Goal: Task Accomplishment & Management: Manage account settings

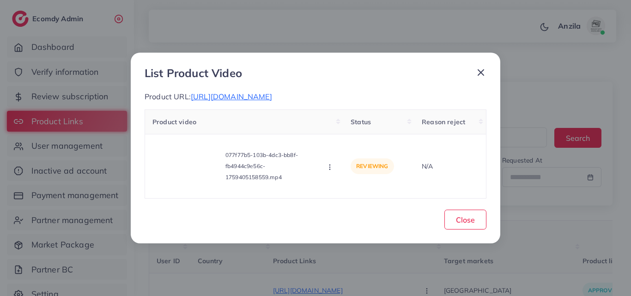
select select "*********"
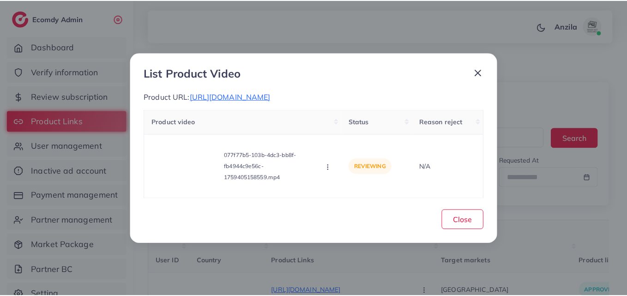
scroll to position [0, 166]
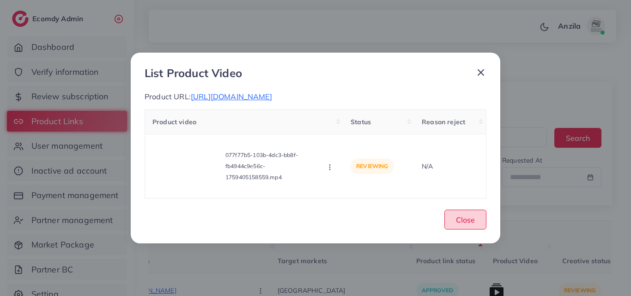
click at [482, 225] on button "Close" at bounding box center [465, 220] width 42 height 20
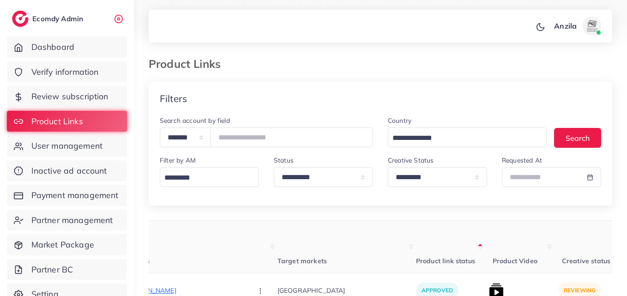
click at [440, 166] on div "**********" at bounding box center [437, 171] width 99 height 32
click at [440, 165] on div "**********" at bounding box center [437, 171] width 99 height 32
click at [431, 177] on select "**********" at bounding box center [437, 177] width 99 height 20
click at [388, 167] on select "**********" at bounding box center [437, 177] width 99 height 20
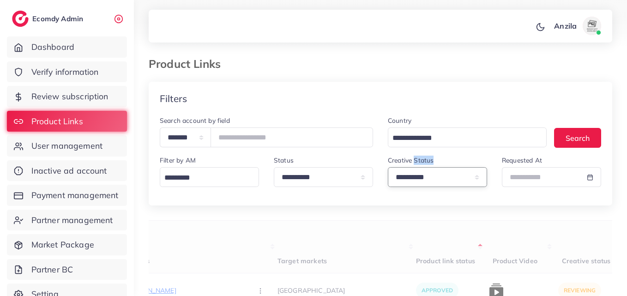
click at [426, 179] on select "**********" at bounding box center [437, 177] width 99 height 20
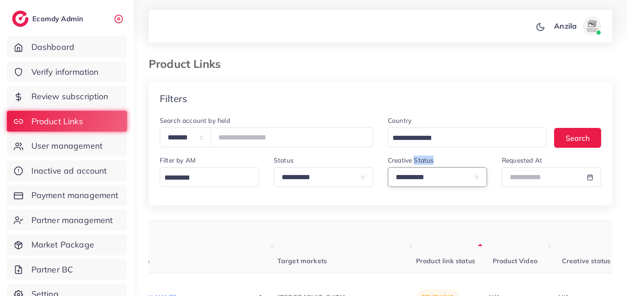
select select "*********"
click at [388, 167] on select "**********" at bounding box center [437, 177] width 99 height 20
click at [416, 234] on th "Product link status" at bounding box center [450, 247] width 69 height 53
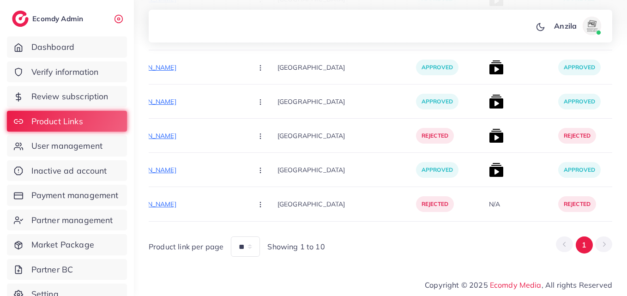
scroll to position [0, 171]
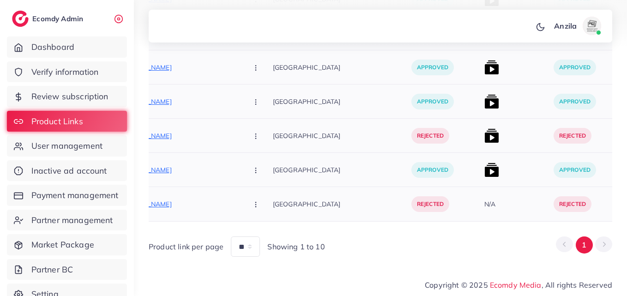
click at [279, 74] on p "[GEOGRAPHIC_DATA]" at bounding box center [342, 67] width 139 height 21
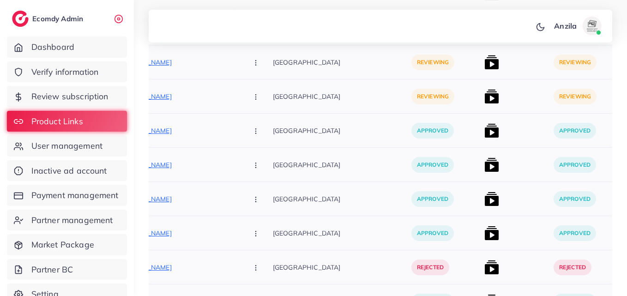
scroll to position [2195, 0]
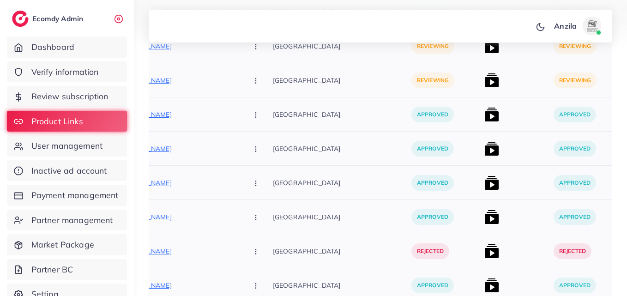
click at [550, 200] on div "approved" at bounding box center [584, 217] width 69 height 34
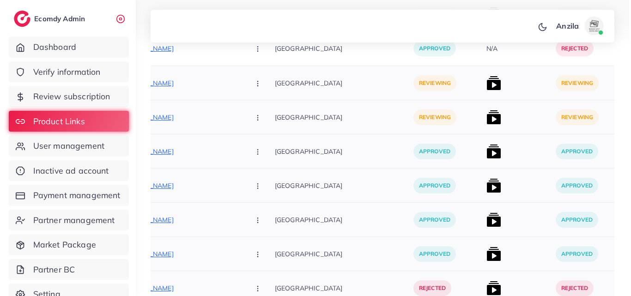
scroll to position [2084, 0]
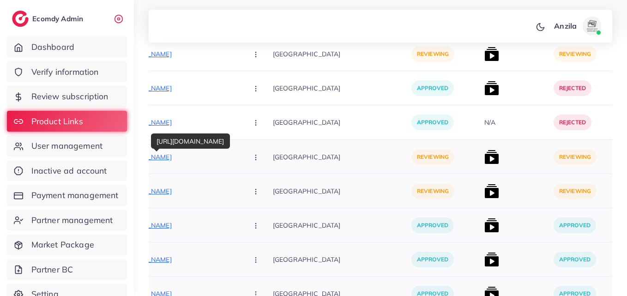
click at [181, 154] on p "https://skemporium.com/products/color-castel-6-piece-lipgloss" at bounding box center [171, 157] width 139 height 11
click at [241, 155] on button "button" at bounding box center [257, 156] width 32 height 21
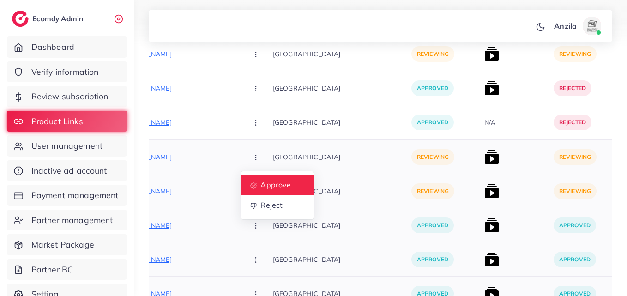
click at [261, 186] on span "Approve" at bounding box center [276, 185] width 30 height 9
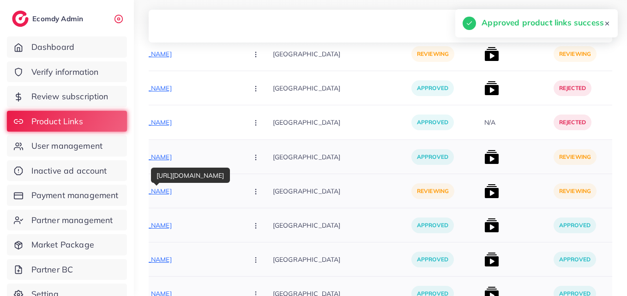
click at [179, 192] on p "https://skemporium.com/products/benetint-rose-tinted" at bounding box center [171, 191] width 139 height 11
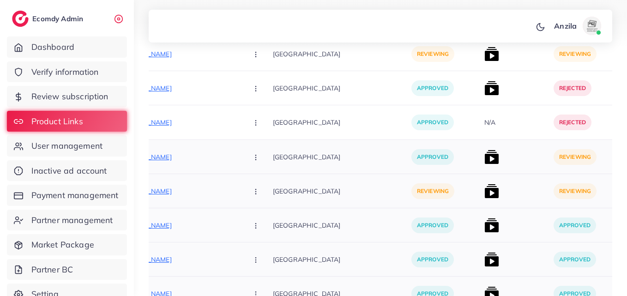
click at [252, 190] on icon "button" at bounding box center [255, 191] width 7 height 7
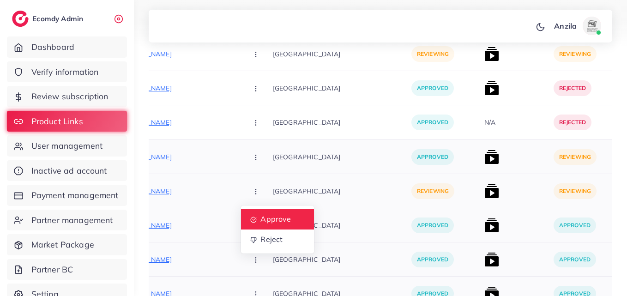
click at [241, 209] on link "Approve" at bounding box center [277, 219] width 73 height 20
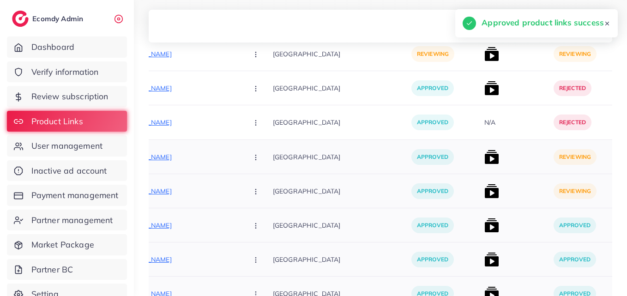
click at [485, 153] on img at bounding box center [492, 157] width 15 height 15
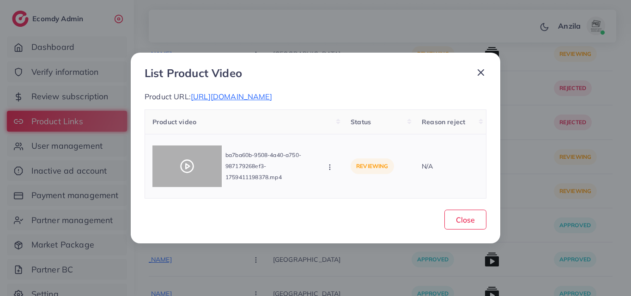
click at [181, 170] on icon at bounding box center [187, 166] width 15 height 15
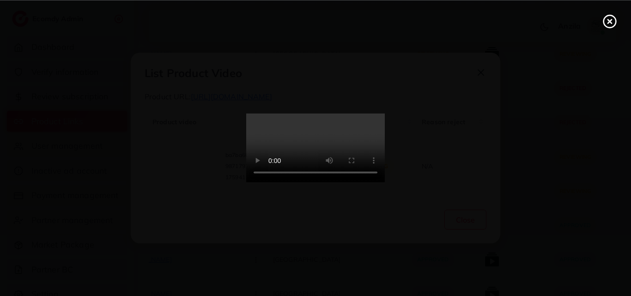
click at [292, 177] on video at bounding box center [315, 148] width 139 height 69
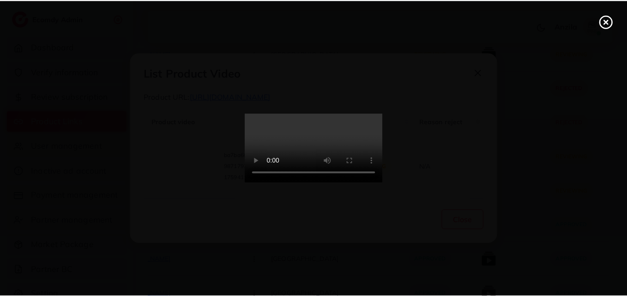
scroll to position [0, 0]
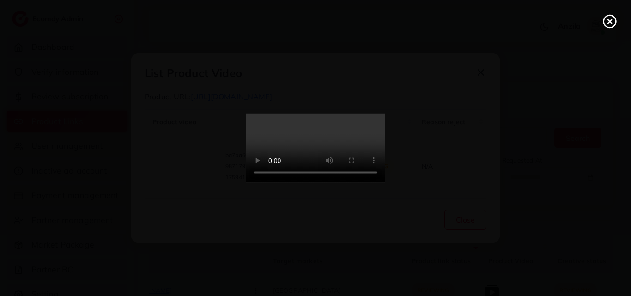
click at [609, 18] on icon at bounding box center [610, 21] width 15 height 15
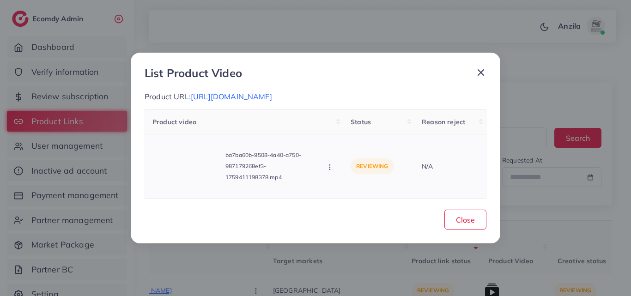
click at [334, 169] on icon "button" at bounding box center [329, 167] width 7 height 7
click at [374, 118] on link "Approve" at bounding box center [362, 126] width 73 height 20
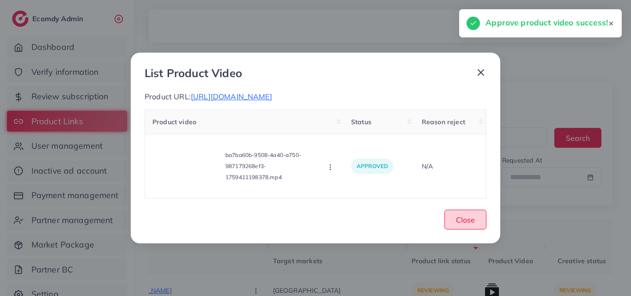
click at [470, 216] on span "Close" at bounding box center [465, 219] width 19 height 9
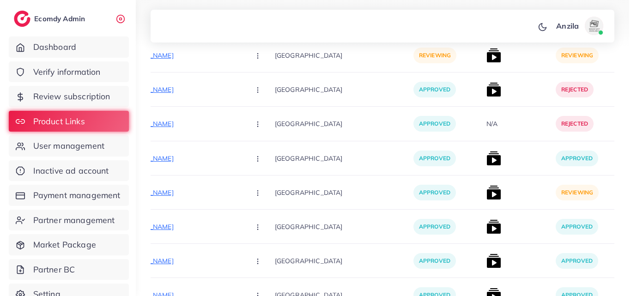
scroll to position [2086, 0]
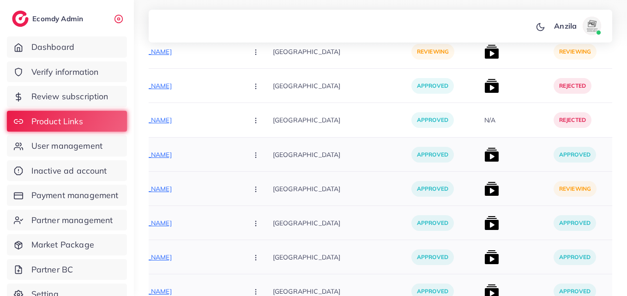
click at [485, 184] on img at bounding box center [492, 189] width 15 height 15
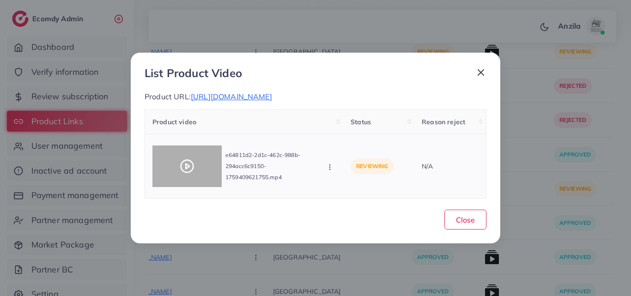
click at [191, 165] on icon at bounding box center [187, 166] width 15 height 15
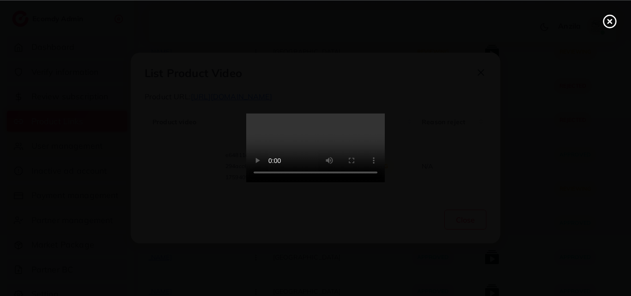
click at [315, 161] on video at bounding box center [315, 148] width 139 height 69
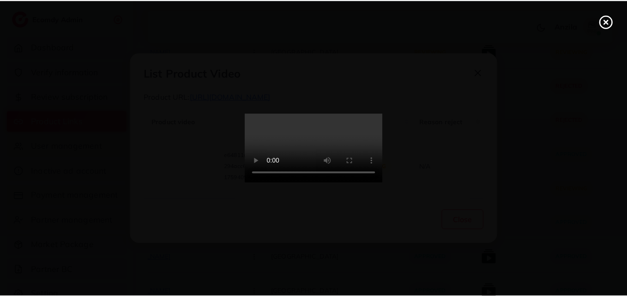
scroll to position [0, 0]
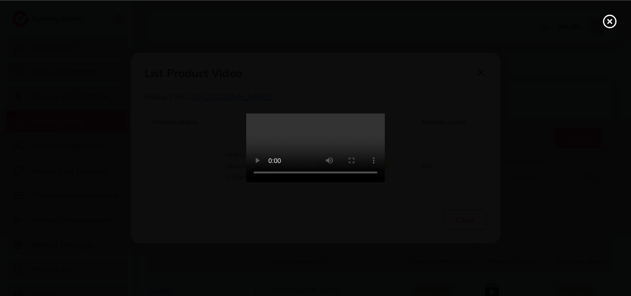
click at [610, 20] on line at bounding box center [610, 21] width 4 height 4
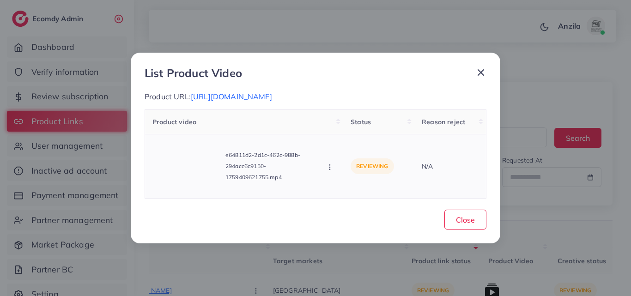
click at [335, 170] on button "button" at bounding box center [331, 166] width 10 height 9
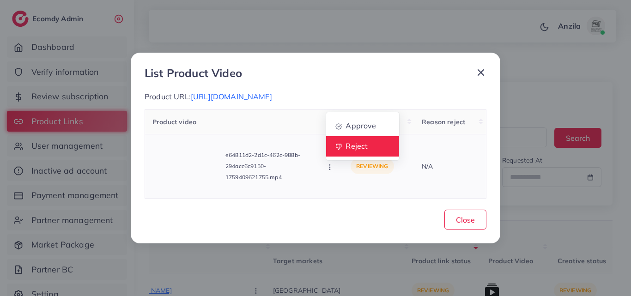
click at [343, 148] on link "Reject" at bounding box center [362, 146] width 73 height 20
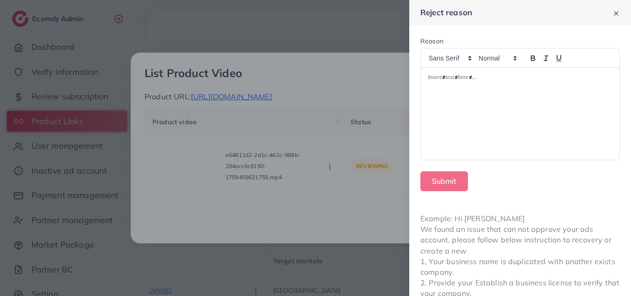
click at [444, 111] on div at bounding box center [520, 114] width 199 height 92
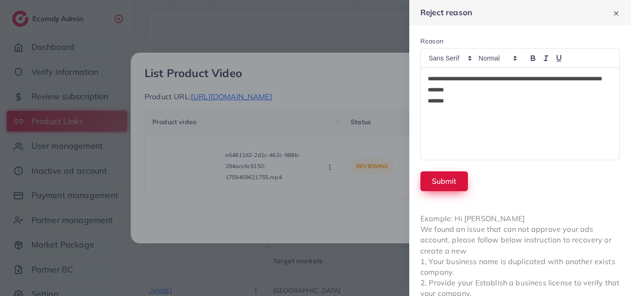
click at [437, 175] on button "Submit" at bounding box center [444, 181] width 48 height 20
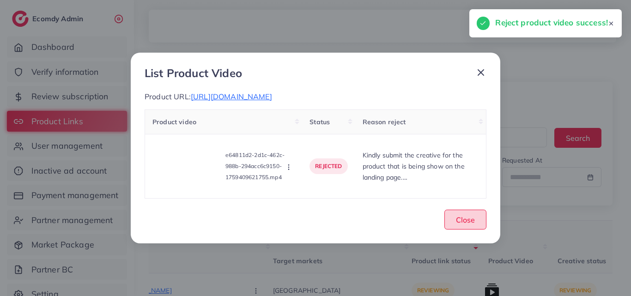
click at [452, 217] on button "Close" at bounding box center [465, 220] width 42 height 20
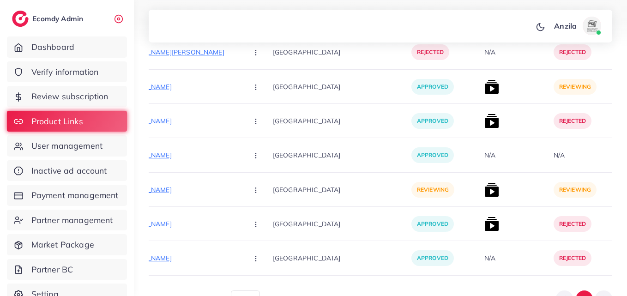
scroll to position [1952, 0]
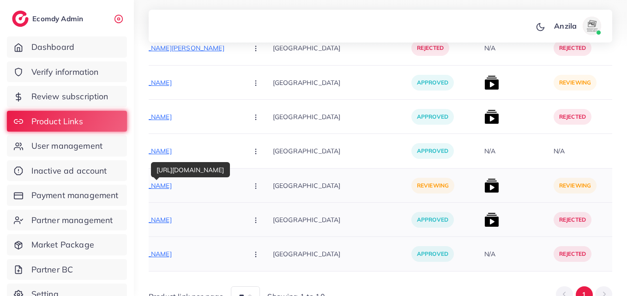
click at [185, 184] on p "https://trendsifypk.com/collections/frontpage/products/tummy-trimmer-double-spr…" at bounding box center [171, 185] width 139 height 11
click at [274, 224] on p "[GEOGRAPHIC_DATA]" at bounding box center [342, 219] width 139 height 21
click at [241, 188] on button "button" at bounding box center [257, 185] width 32 height 21
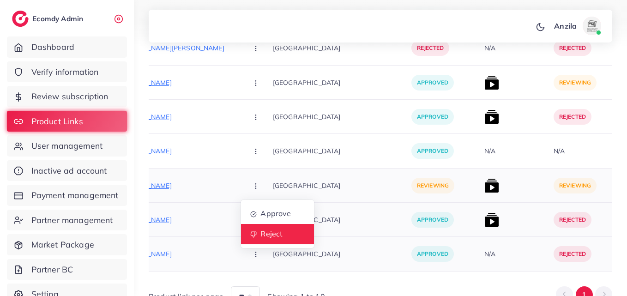
click at [261, 233] on span "Reject" at bounding box center [272, 234] width 22 height 9
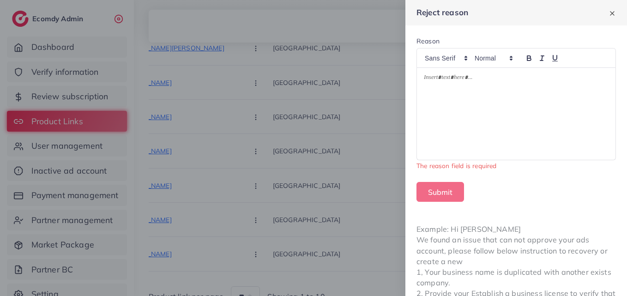
click at [490, 83] on p at bounding box center [516, 78] width 185 height 11
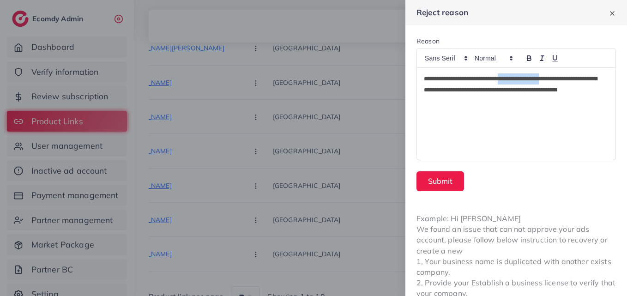
drag, startPoint x: 568, startPoint y: 74, endPoint x: 519, endPoint y: 70, distance: 49.2
click at [519, 70] on div "**********" at bounding box center [516, 114] width 199 height 92
click at [553, 80] on p "**********" at bounding box center [514, 89] width 181 height 33
click at [449, 177] on button "Submit" at bounding box center [441, 181] width 48 height 20
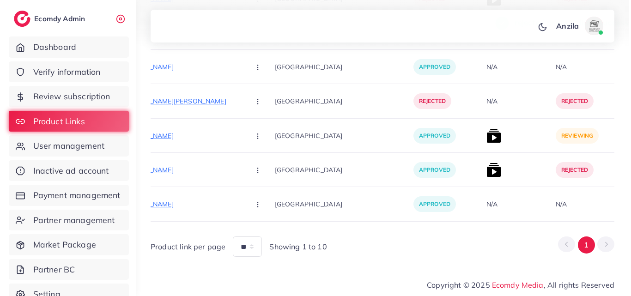
scroll to position [1903, 0]
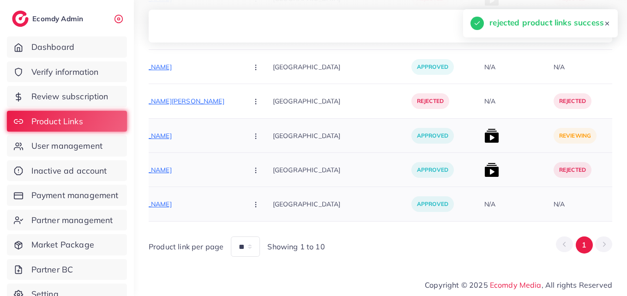
click at [481, 124] on div at bounding box center [515, 136] width 69 height 34
click at [481, 136] on div at bounding box center [515, 136] width 69 height 34
click at [485, 129] on img at bounding box center [492, 135] width 15 height 15
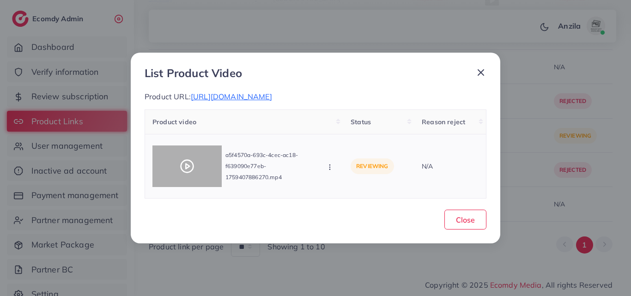
click at [169, 169] on div at bounding box center [186, 167] width 69 height 42
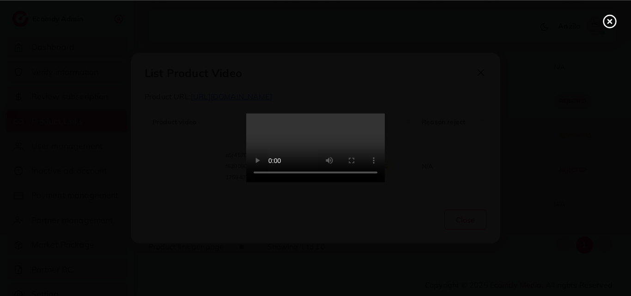
click at [385, 165] on video at bounding box center [315, 148] width 139 height 69
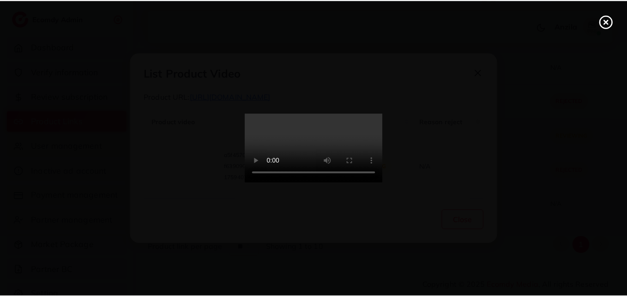
scroll to position [0, 0]
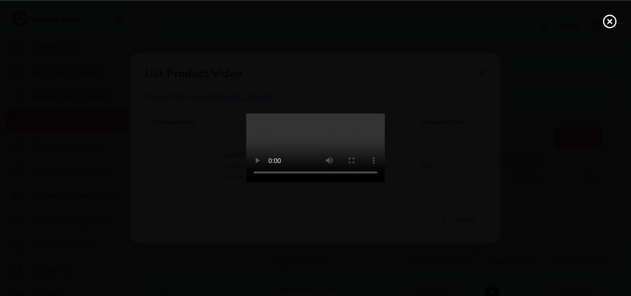
click at [609, 23] on icon at bounding box center [610, 21] width 15 height 15
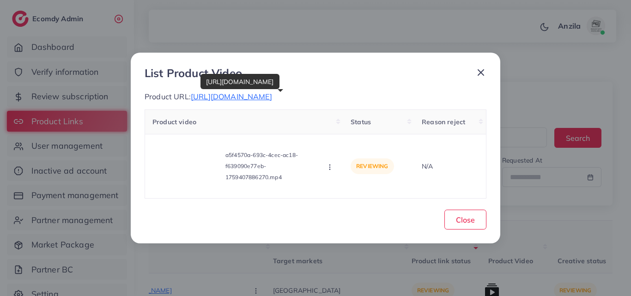
click at [272, 97] on span "https://austinlinen.com/collections/bamboo-apparel" at bounding box center [231, 96] width 81 height 9
click at [329, 166] on icon "button" at bounding box center [329, 167] width 7 height 7
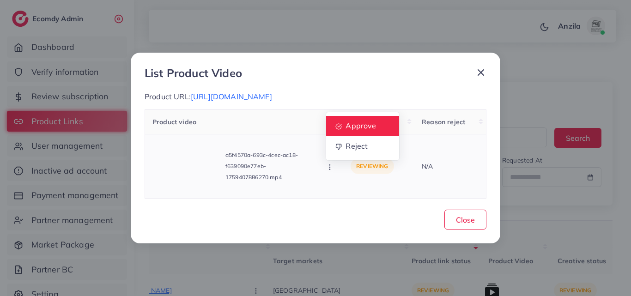
click at [353, 129] on span "Approve" at bounding box center [361, 125] width 30 height 9
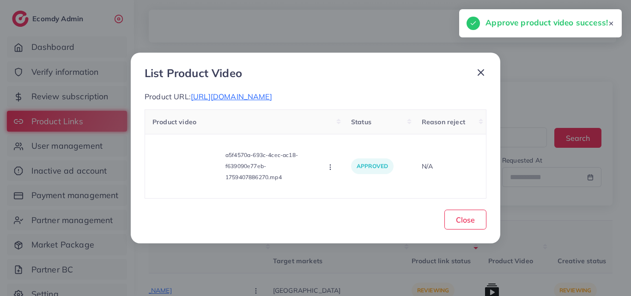
click at [453, 209] on div "Close" at bounding box center [316, 218] width 342 height 24
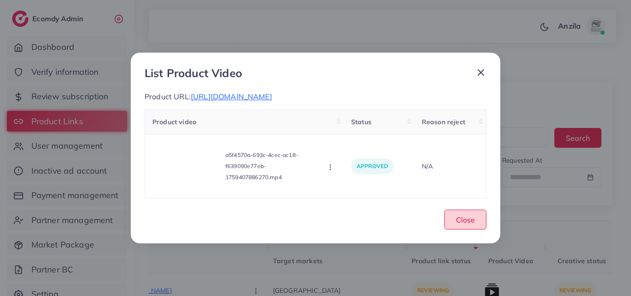
click at [481, 220] on button "Close" at bounding box center [465, 220] width 42 height 20
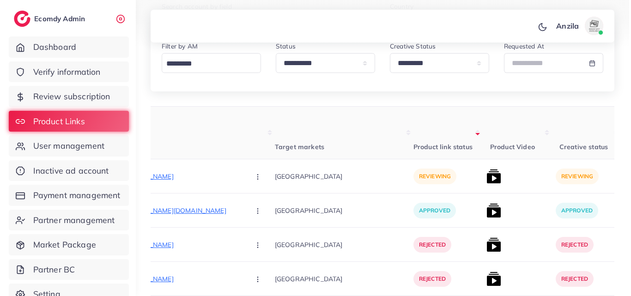
scroll to position [108, 0]
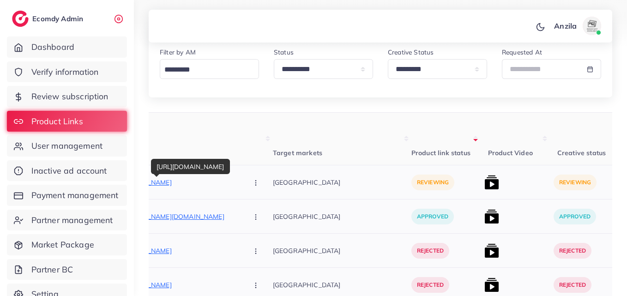
click at [156, 181] on p "https://www.mommasala.store/collections/smart-snacking" at bounding box center [171, 182] width 139 height 11
click at [241, 179] on button "button" at bounding box center [257, 182] width 32 height 21
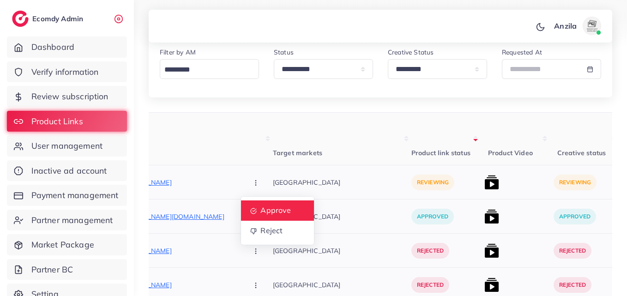
click at [261, 209] on span "Approve" at bounding box center [276, 210] width 30 height 9
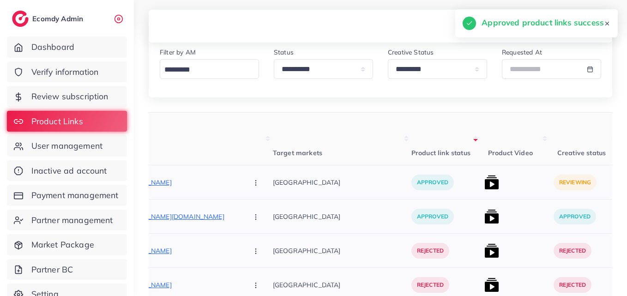
click at [481, 190] on div at bounding box center [515, 182] width 69 height 34
click at [485, 177] on img at bounding box center [492, 182] width 15 height 15
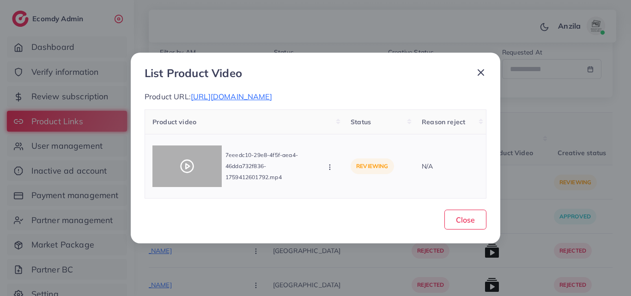
click at [192, 170] on circle at bounding box center [187, 166] width 12 height 12
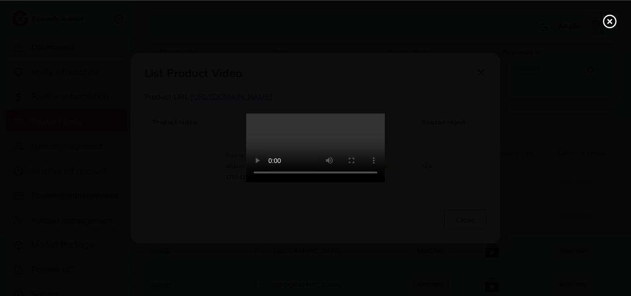
click at [360, 182] on video at bounding box center [315, 148] width 139 height 69
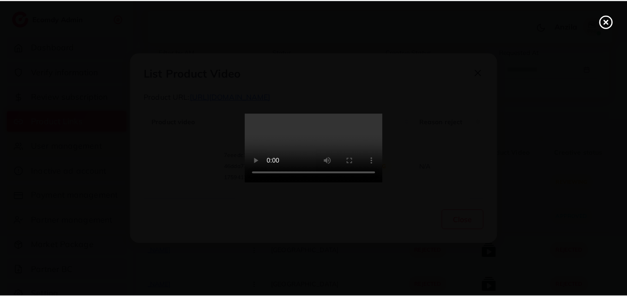
scroll to position [0, 0]
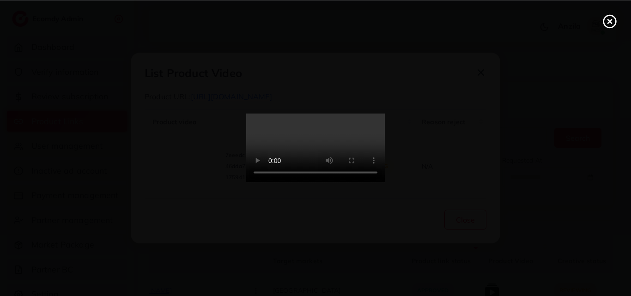
click at [612, 21] on icon at bounding box center [610, 21] width 15 height 15
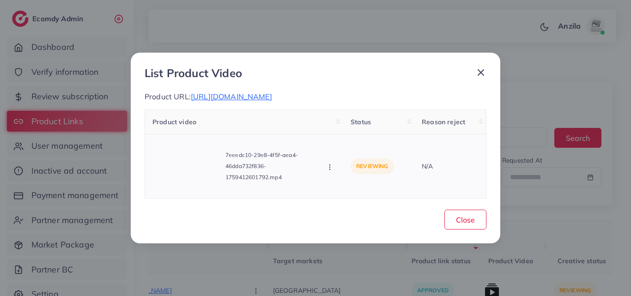
click at [333, 170] on icon "button" at bounding box center [329, 167] width 7 height 7
click at [348, 129] on span "Approve" at bounding box center [361, 125] width 30 height 9
click at [473, 215] on span "Close" at bounding box center [465, 219] width 19 height 9
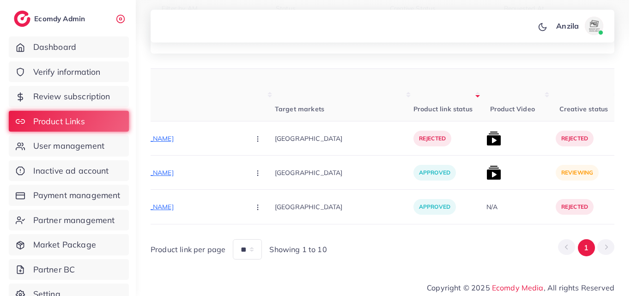
scroll to position [158, 0]
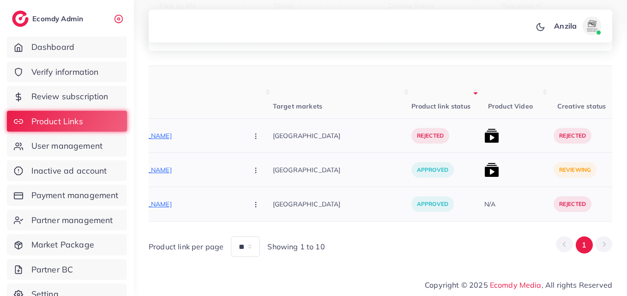
click at [485, 164] on img at bounding box center [492, 170] width 15 height 15
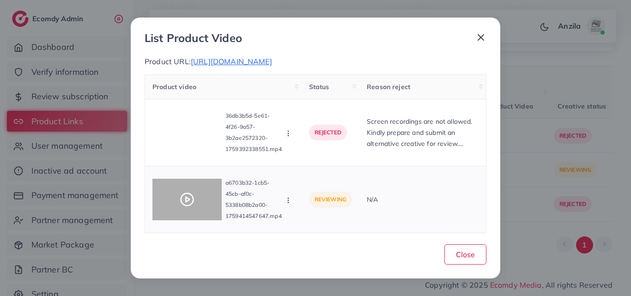
click at [178, 200] on div at bounding box center [186, 200] width 69 height 42
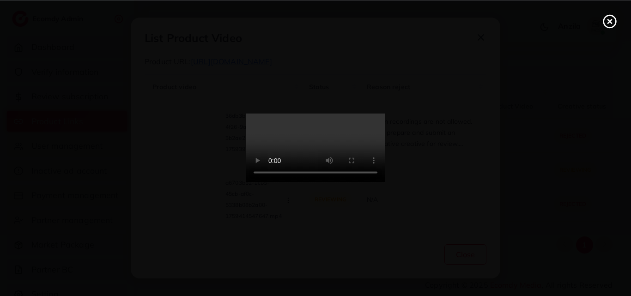
click at [614, 22] on icon at bounding box center [610, 21] width 15 height 15
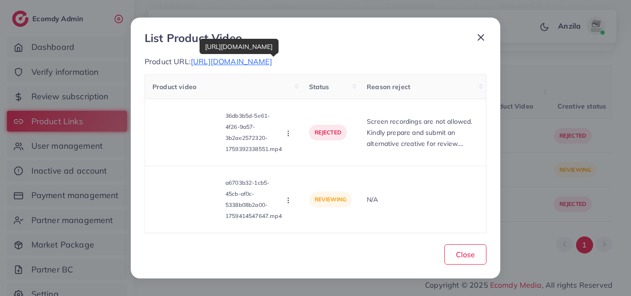
click at [272, 65] on span "https://bayaprints.com/collections/3pc-linen-25" at bounding box center [231, 61] width 81 height 9
click at [293, 203] on button "button" at bounding box center [289, 199] width 10 height 9
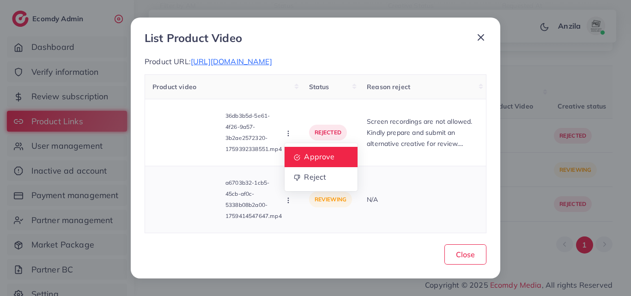
click at [304, 163] on link "Approve" at bounding box center [321, 157] width 73 height 20
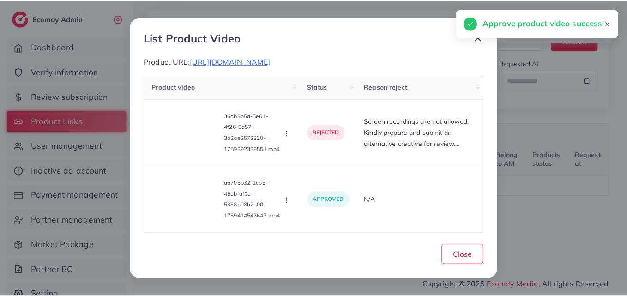
scroll to position [0, 104]
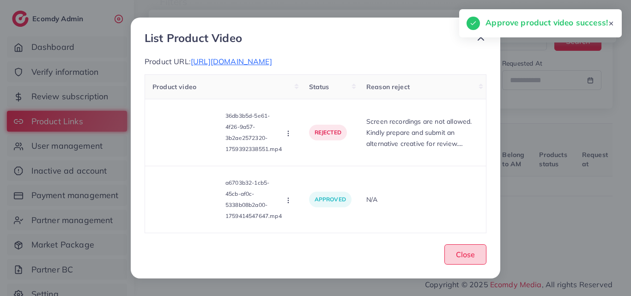
click at [469, 257] on span "Close" at bounding box center [465, 254] width 19 height 9
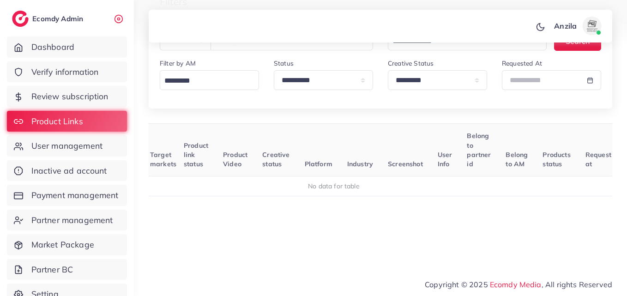
scroll to position [50, 0]
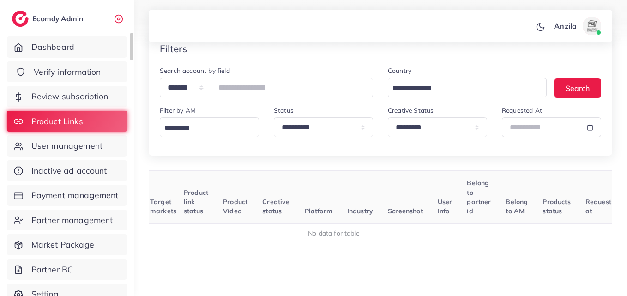
click at [65, 69] on span "Verify information" at bounding box center [67, 72] width 67 height 12
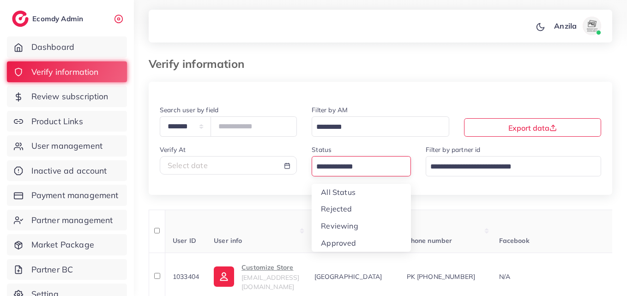
click at [358, 171] on input "Search for option" at bounding box center [356, 167] width 86 height 14
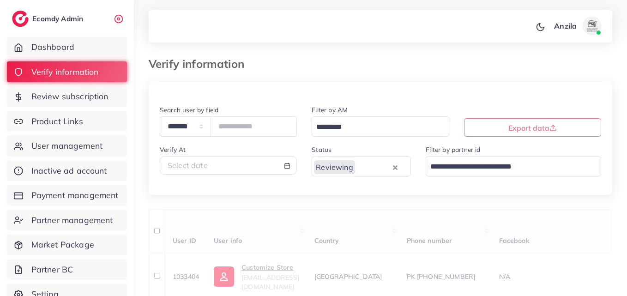
click at [505, 72] on div at bounding box center [560, 65] width 120 height 17
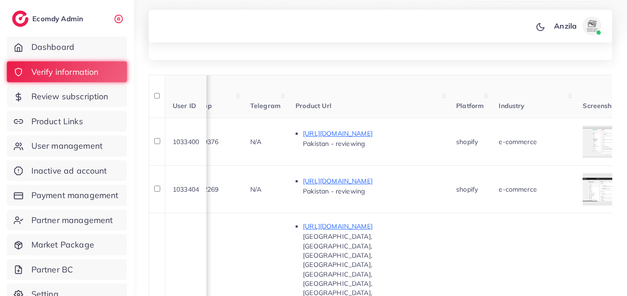
scroll to position [61, 0]
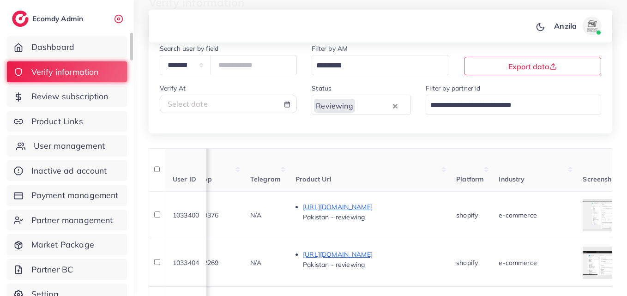
click at [70, 148] on span "User management" at bounding box center [69, 146] width 71 height 12
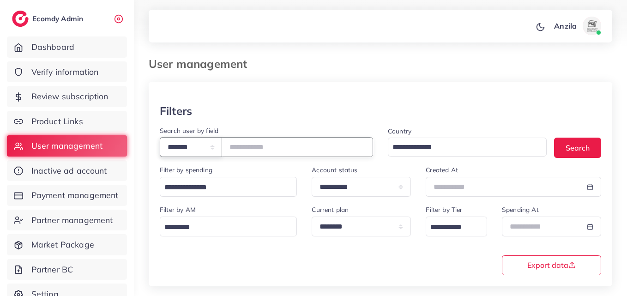
click at [205, 139] on select "**********" at bounding box center [191, 147] width 62 height 20
drag, startPoint x: 205, startPoint y: 139, endPoint x: 200, endPoint y: 156, distance: 17.4
click at [205, 139] on select "**********" at bounding box center [191, 147] width 62 height 20
click at [199, 157] on select "**********" at bounding box center [191, 147] width 62 height 20
select select "*****"
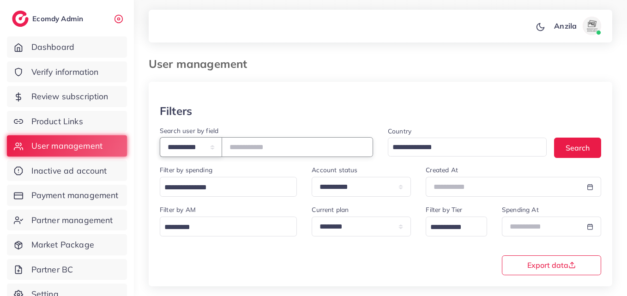
click at [160, 137] on select "**********" at bounding box center [191, 147] width 62 height 20
click at [269, 140] on input "text" at bounding box center [298, 147] width 152 height 20
type input "**********"
click at [283, 257] on div "**********" at bounding box center [380, 239] width 457 height 71
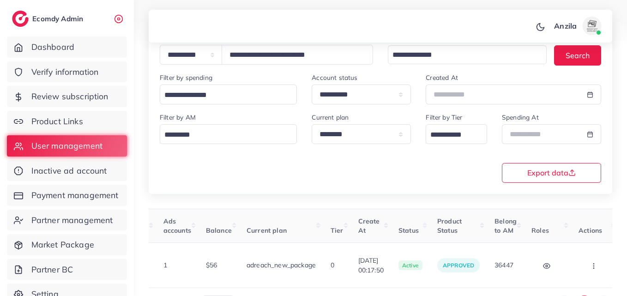
scroll to position [0, 321]
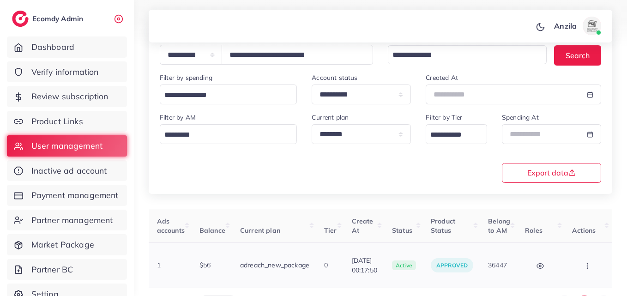
click at [584, 262] on icon "button" at bounding box center [587, 265] width 7 height 7
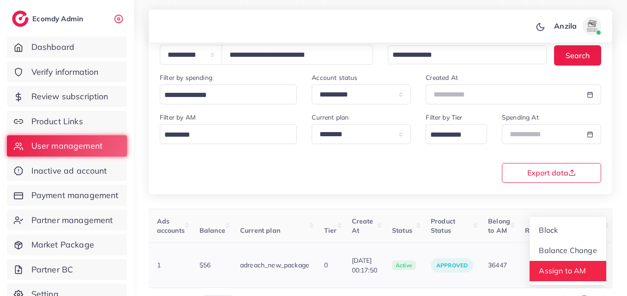
click at [560, 261] on link "Assign to AM" at bounding box center [568, 271] width 77 height 20
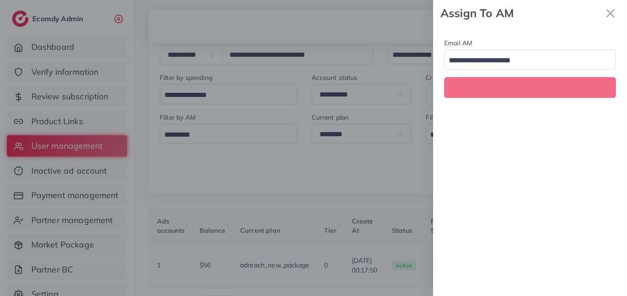
scroll to position [0, 321]
click at [495, 65] on input "Search for option" at bounding box center [525, 61] width 158 height 14
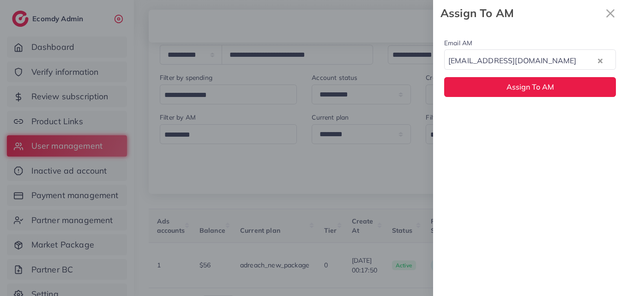
click at [500, 122] on div "Email AM natashashahid163@gmail.com Loading... None hadibaaslam@gmail.com natas…" at bounding box center [530, 161] width 194 height 270
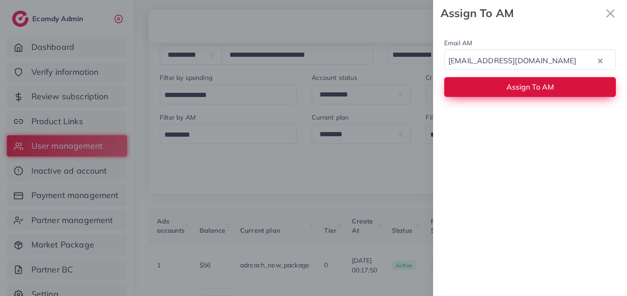
click at [487, 94] on button "Assign To AM" at bounding box center [530, 87] width 172 height 20
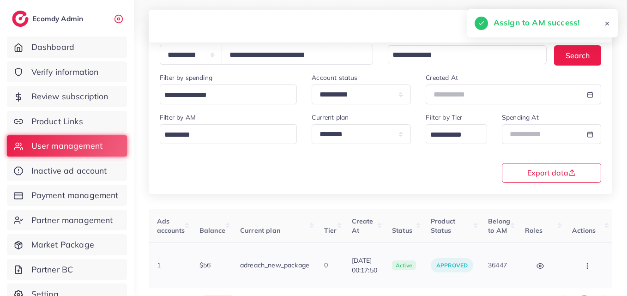
click at [579, 259] on button "button" at bounding box center [588, 265] width 32 height 21
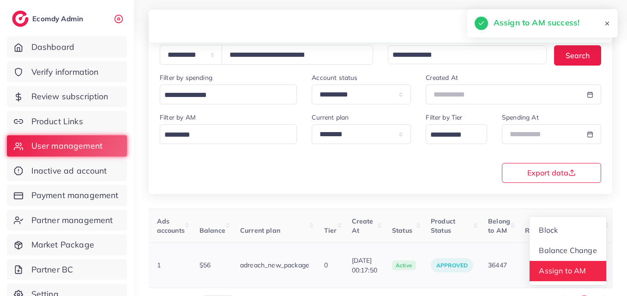
click at [564, 261] on link "Assign to AM" at bounding box center [568, 271] width 77 height 20
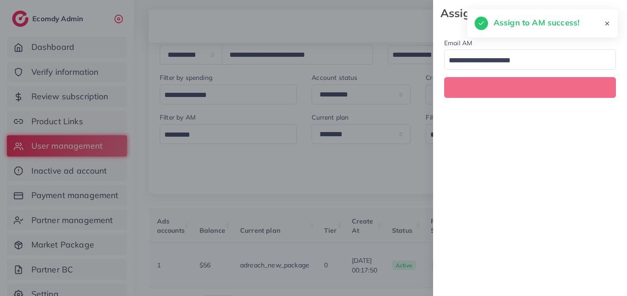
scroll to position [0, 321]
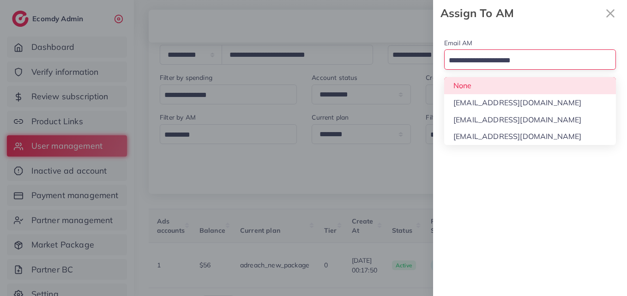
click at [481, 61] on input "Search for option" at bounding box center [525, 61] width 158 height 14
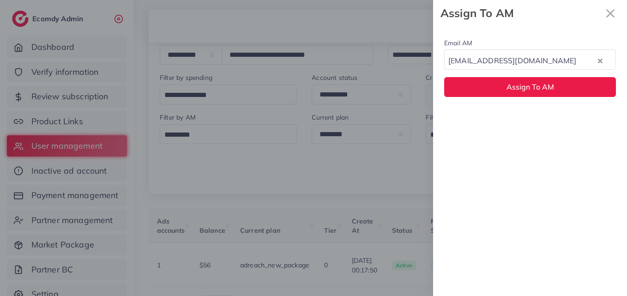
click at [484, 108] on div "Email AM hadibaaslam@gmail.com Loading... None hadibaaslam@gmail.com natashasha…" at bounding box center [530, 161] width 194 height 270
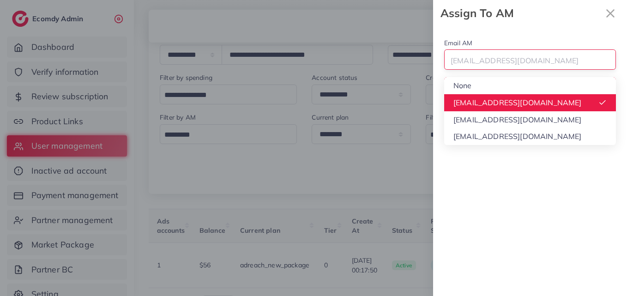
click at [484, 64] on div "hadibaaslam@gmail.com" at bounding box center [525, 60] width 160 height 16
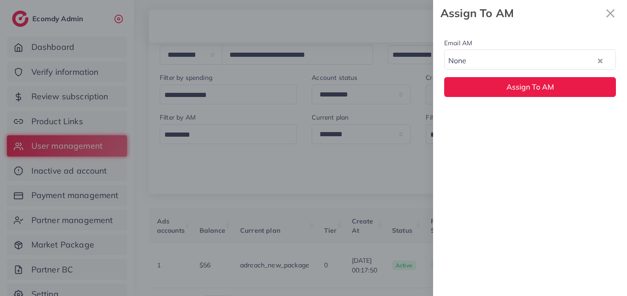
click at [486, 91] on div "Email AM None Loading... None hadibaaslam@gmail.com natashashahid163@gmail.com …" at bounding box center [530, 67] width 194 height 82
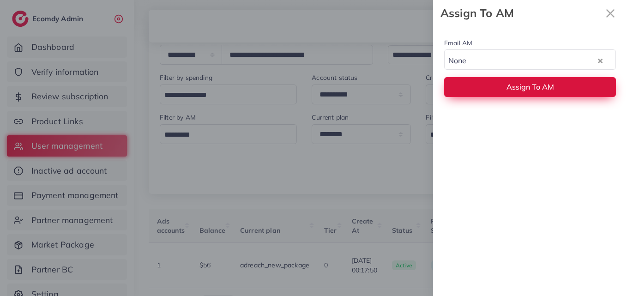
click at [486, 91] on button "Assign To AM" at bounding box center [530, 87] width 172 height 20
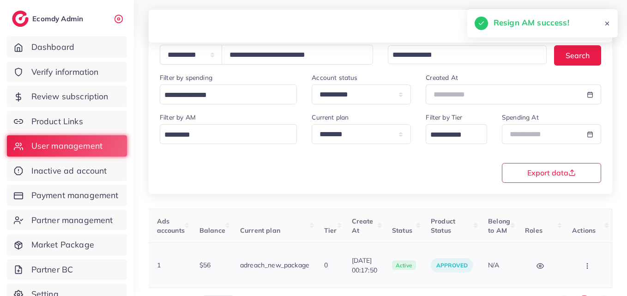
click at [591, 262] on icon "button" at bounding box center [587, 265] width 7 height 7
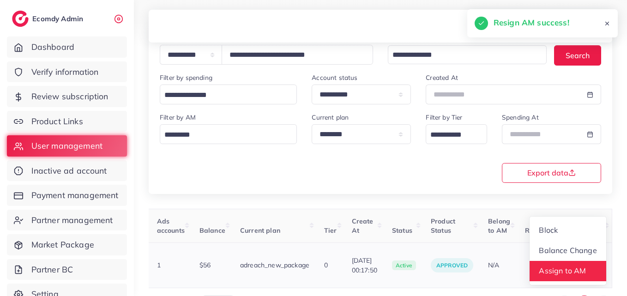
click at [573, 266] on span "Assign to AM" at bounding box center [563, 270] width 47 height 9
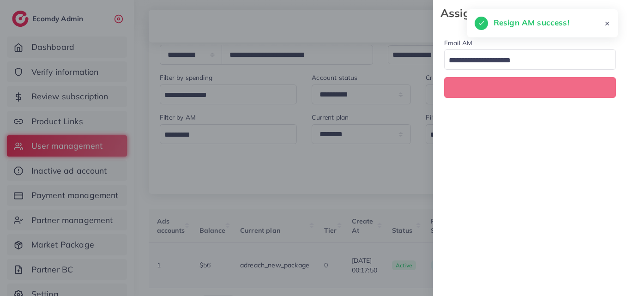
scroll to position [0, 321]
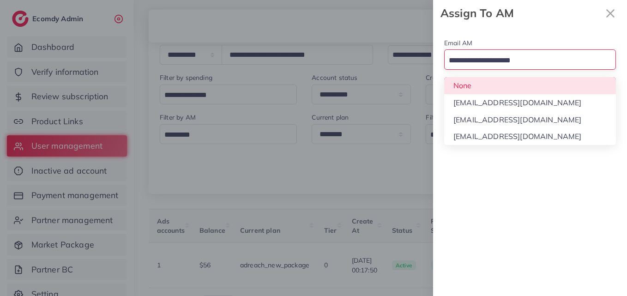
click at [468, 52] on div "Search for option" at bounding box center [525, 60] width 160 height 16
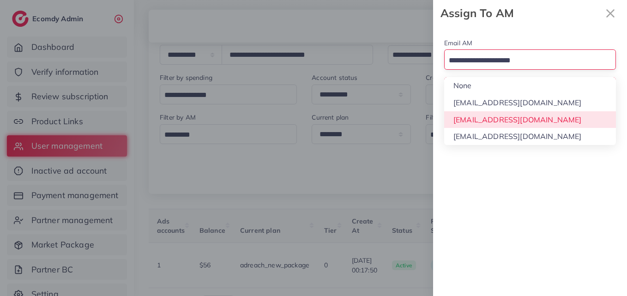
click at [483, 115] on div "Email AM Loading... None hadibaaslam@gmail.com natashashahid163@gmail.com wajah…" at bounding box center [530, 161] width 194 height 270
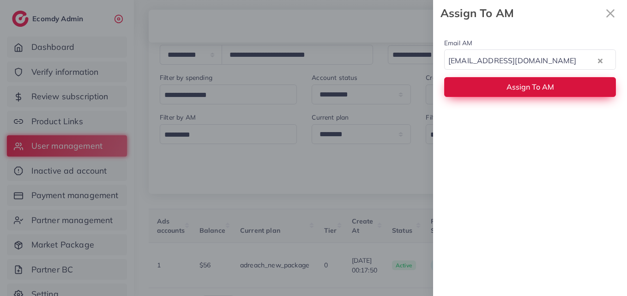
click at [472, 91] on button "Assign To AM" at bounding box center [530, 87] width 172 height 20
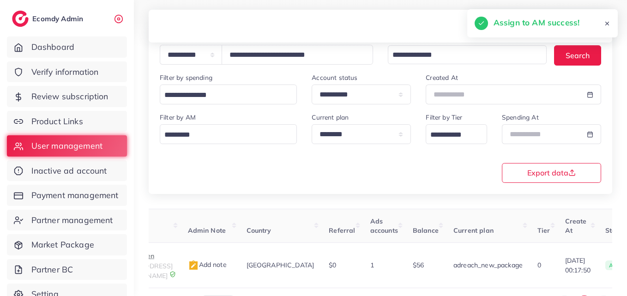
scroll to position [0, 0]
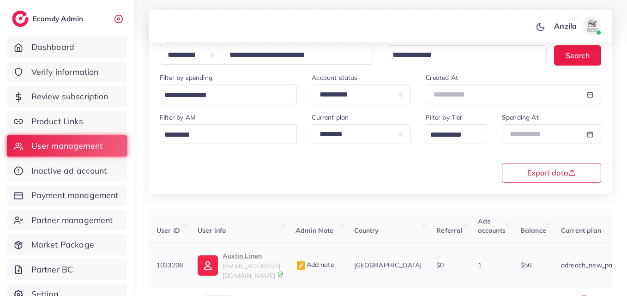
click at [265, 254] on p "Austin Linen" at bounding box center [252, 255] width 58 height 11
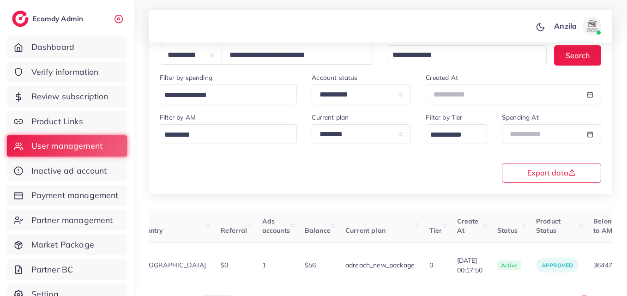
scroll to position [0, 321]
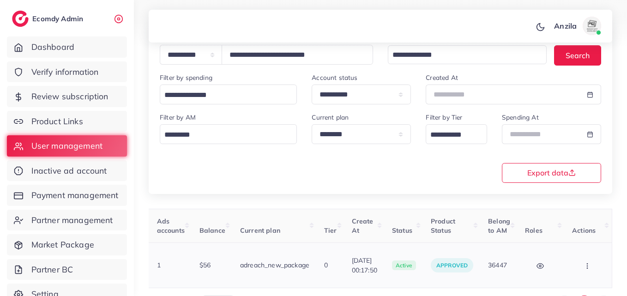
click at [591, 262] on icon "button" at bounding box center [587, 265] width 7 height 7
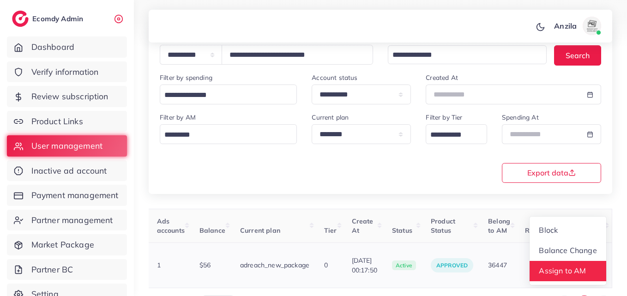
click at [568, 261] on link "Assign to AM" at bounding box center [568, 271] width 77 height 20
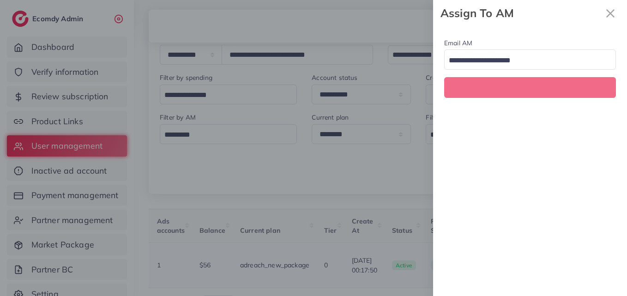
scroll to position [0, 321]
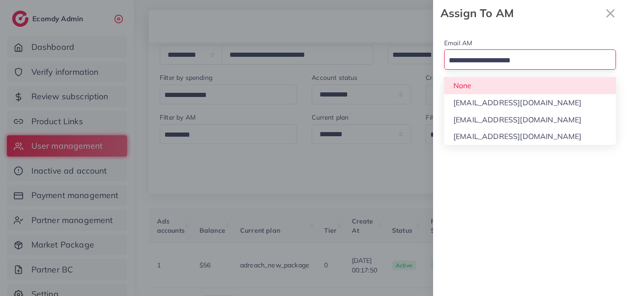
click at [499, 57] on input "Search for option" at bounding box center [525, 61] width 158 height 14
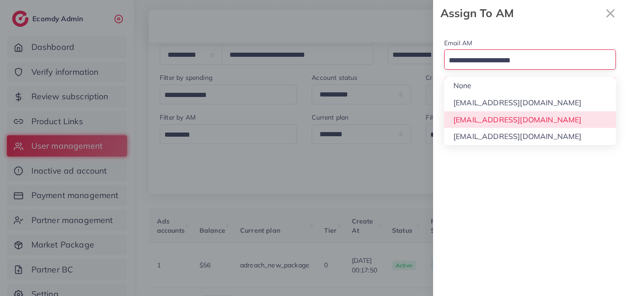
click at [507, 121] on div "Email AM Loading... None hadibaaslam@gmail.com natashashahid163@gmail.com wajah…" at bounding box center [530, 161] width 194 height 270
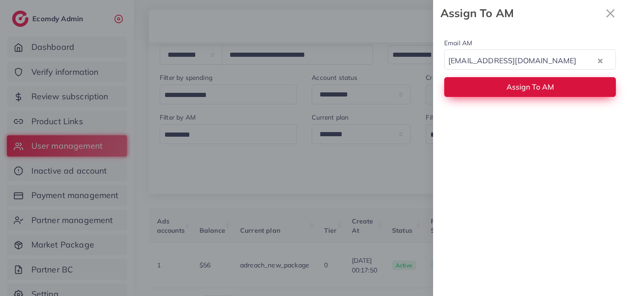
click at [481, 86] on button "Assign To AM" at bounding box center [530, 87] width 172 height 20
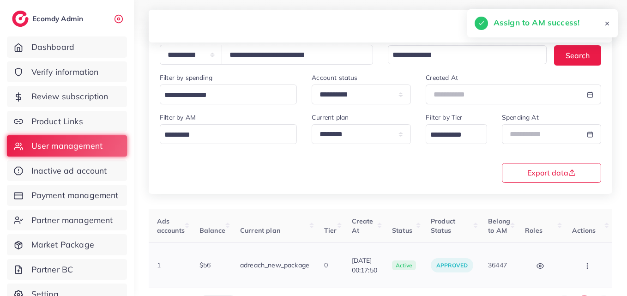
click at [590, 267] on button "button" at bounding box center [588, 265] width 32 height 21
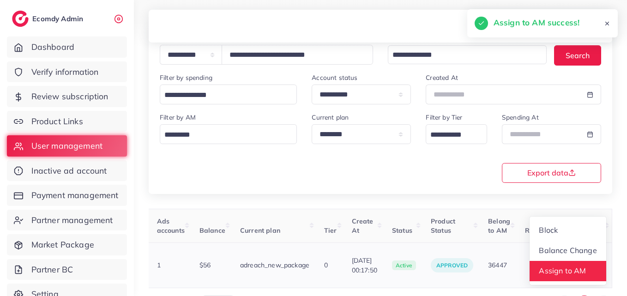
click at [576, 266] on span "Assign to AM" at bounding box center [563, 270] width 47 height 9
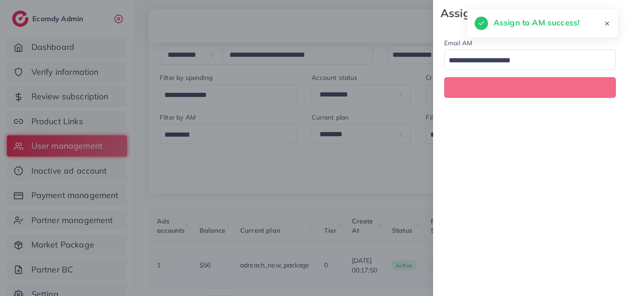
scroll to position [0, 321]
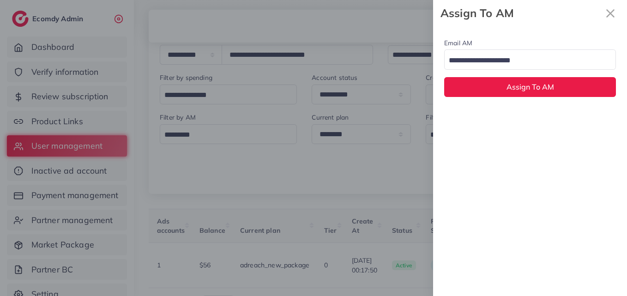
click at [479, 59] on input "Search for option" at bounding box center [525, 61] width 158 height 14
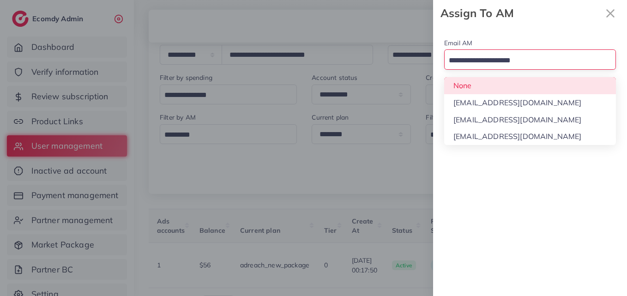
click at [487, 88] on div "Email AM Loading... None hadibaaslam@gmail.com natashashahid163@gmail.com wajah…" at bounding box center [530, 67] width 194 height 82
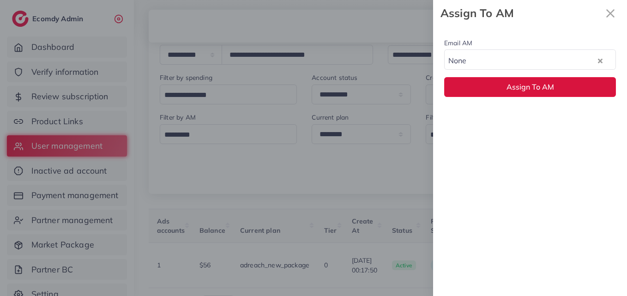
click at [487, 88] on button "Assign To AM" at bounding box center [530, 87] width 172 height 20
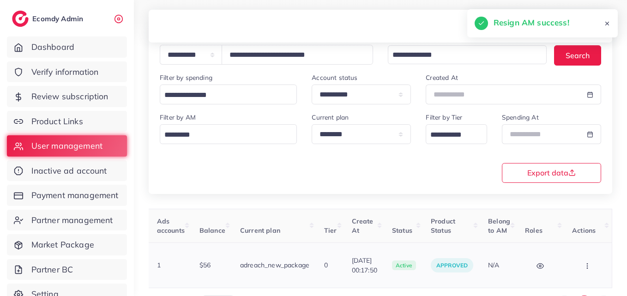
click at [589, 255] on button "button" at bounding box center [588, 265] width 32 height 21
click at [589, 254] on link "Balance Change" at bounding box center [568, 251] width 77 height 20
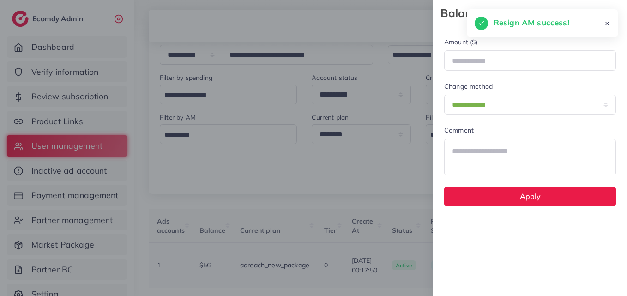
scroll to position [0, 321]
click at [359, 207] on div at bounding box center [313, 148] width 627 height 296
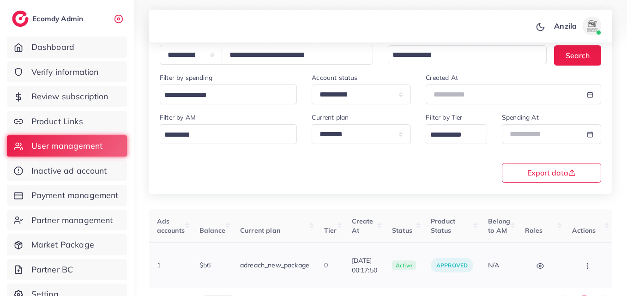
click at [583, 262] on button "button" at bounding box center [588, 265] width 32 height 21
click at [583, 266] on span "Assign to AM" at bounding box center [563, 270] width 47 height 9
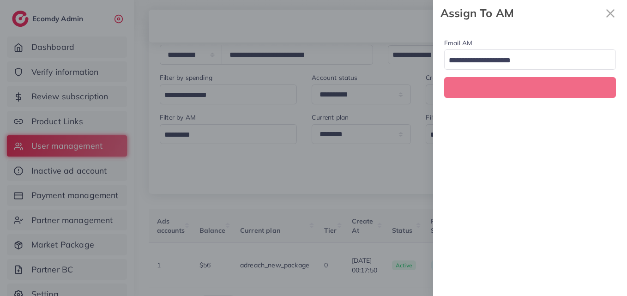
click at [488, 65] on input "Search for option" at bounding box center [525, 61] width 158 height 14
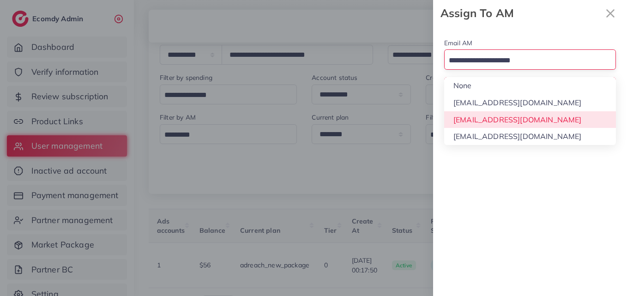
click at [501, 125] on div "Email AM Loading... None hadibaaslam@gmail.com natashashahid163@gmail.com wajah…" at bounding box center [530, 161] width 194 height 270
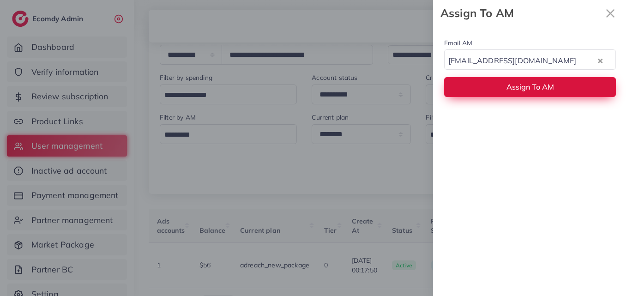
click at [483, 87] on button "Assign To AM" at bounding box center [530, 87] width 172 height 20
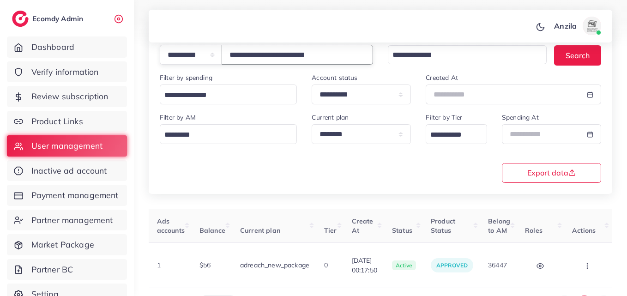
click at [283, 59] on input "**********" at bounding box center [298, 55] width 152 height 20
type input "**********"
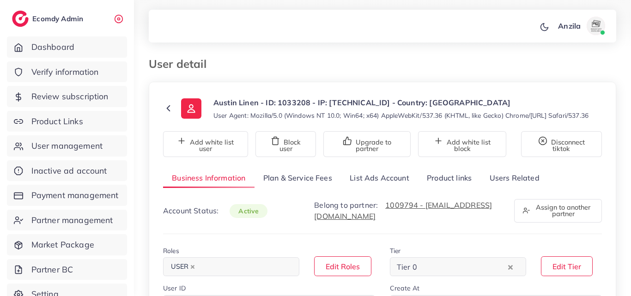
select select "********"
click at [390, 182] on link "List Ads Account" at bounding box center [379, 178] width 77 height 20
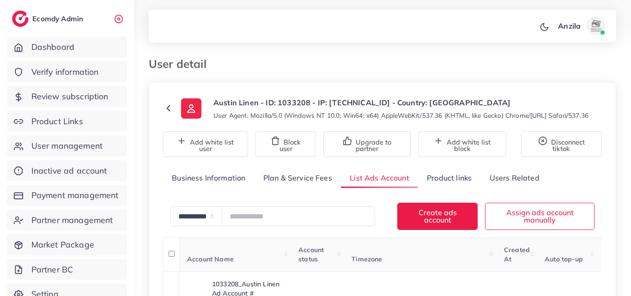
click at [346, 107] on p "Austin Linen - ID: 1033208 - IP: 119.73.115.17 - Country: Pakistan" at bounding box center [400, 102] width 375 height 11
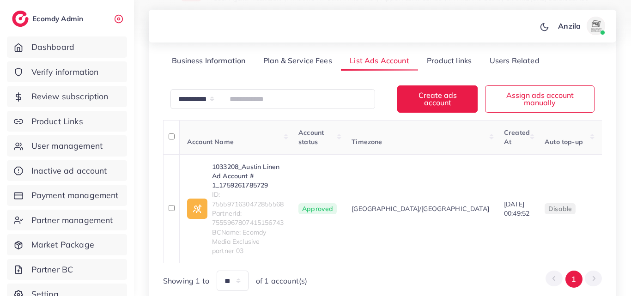
scroll to position [148, 0]
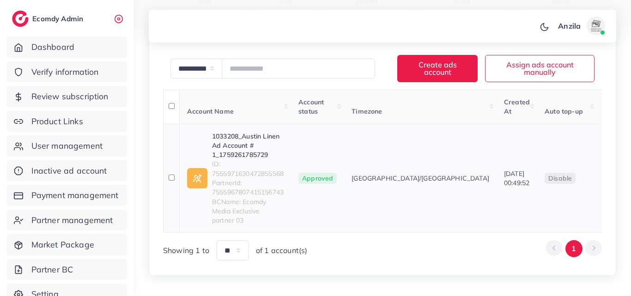
click at [220, 178] on span "ID: 7555971630472855568" at bounding box center [248, 168] width 72 height 19
copy span "7555971630472855568"
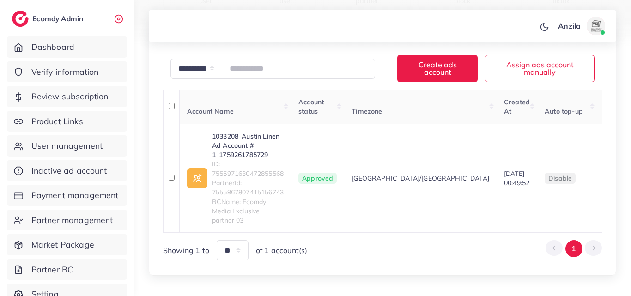
click at [268, 43] on div at bounding box center [315, 23] width 631 height 47
click at [232, 160] on link "1033208_Austin Linen Ad Account # 1_1759261785729" at bounding box center [248, 146] width 72 height 28
click at [251, 157] on link "1033208_Austin Linen Ad Account # 1_1759261785729" at bounding box center [248, 146] width 72 height 28
click at [244, 152] on link "1033208_Austin Linen Ad Account # 1_1759261785729" at bounding box center [248, 146] width 72 height 28
click at [252, 160] on link "1033208_Austin Linen Ad Account # 1_1759261785729" at bounding box center [248, 146] width 72 height 28
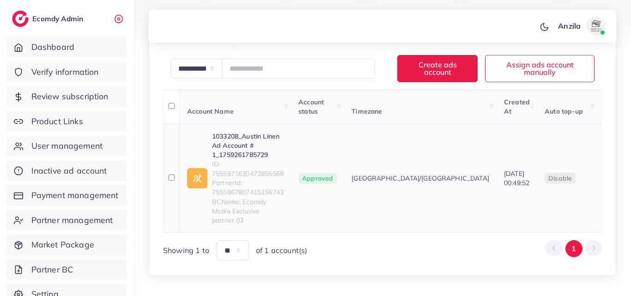
click at [537, 162] on td "disable" at bounding box center [567, 178] width 60 height 109
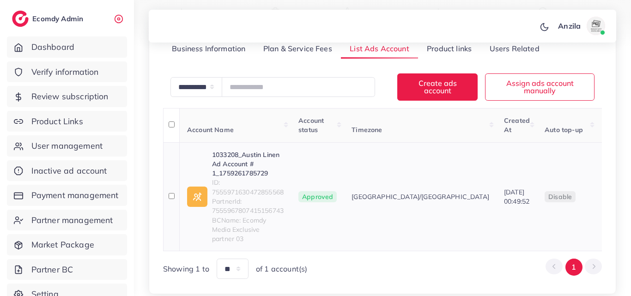
scroll to position [55, 0]
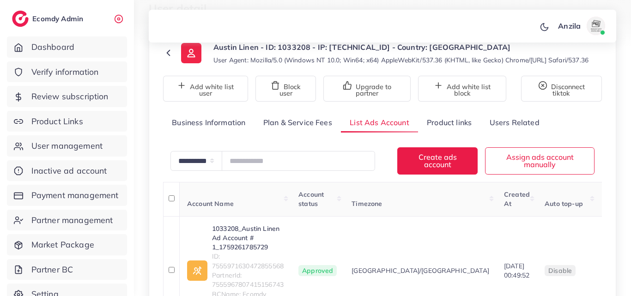
click at [450, 133] on link "Product links" at bounding box center [449, 123] width 62 height 20
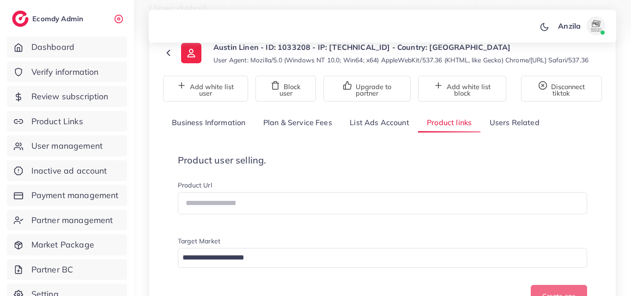
click at [453, 183] on span "Product user selling. Product Url Target Market Loading... Create one" at bounding box center [382, 231] width 409 height 152
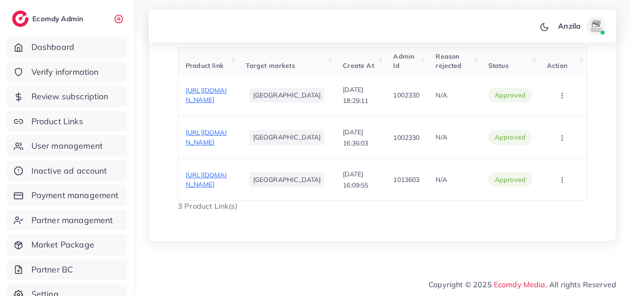
scroll to position [327, 0]
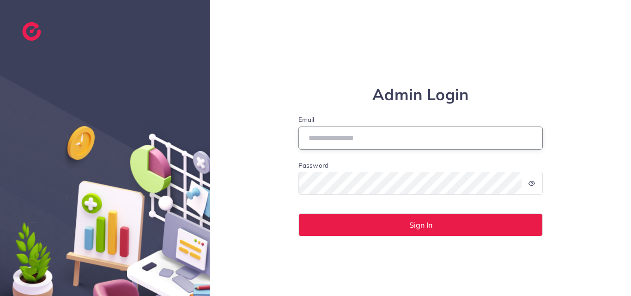
click at [357, 135] on input "Email" at bounding box center [420, 138] width 245 height 23
type input "**********"
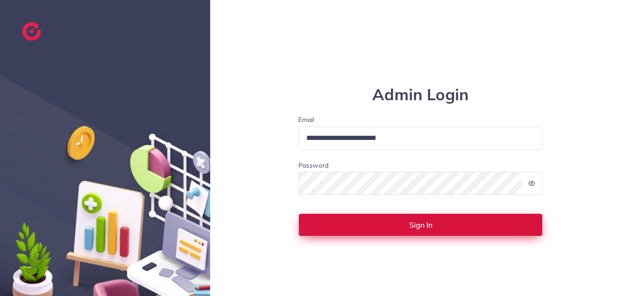
click at [334, 214] on button "Sign In" at bounding box center [420, 224] width 245 height 23
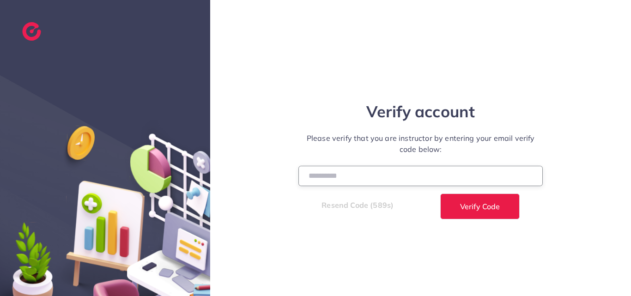
click at [339, 174] on input "number" at bounding box center [420, 176] width 245 height 20
type input "******"
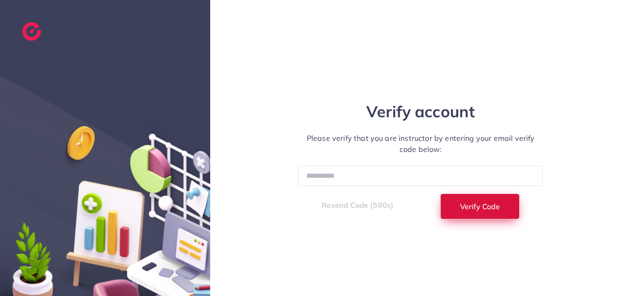
click at [463, 208] on span "Verify Code" at bounding box center [480, 206] width 40 height 7
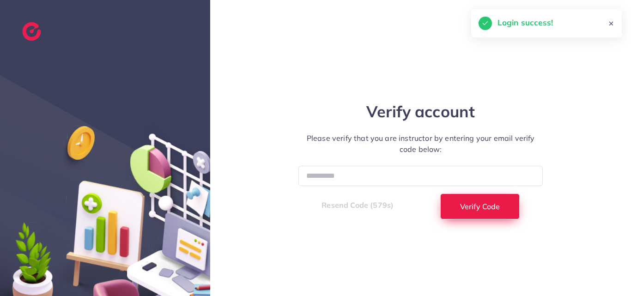
select select "**"
select select "****"
select select "**"
select select "****"
select select "**"
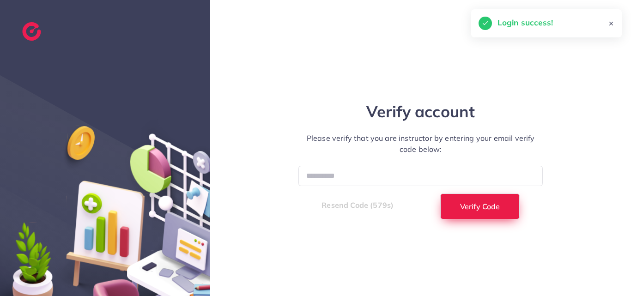
select select "****"
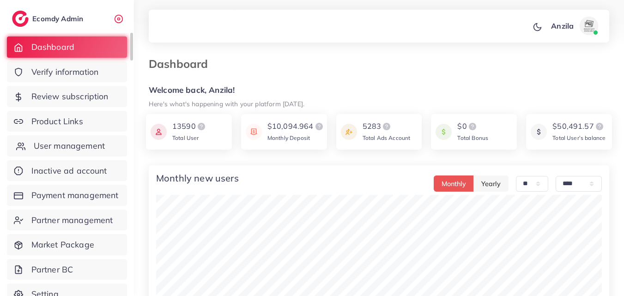
click at [66, 150] on span "User management" at bounding box center [69, 146] width 71 height 12
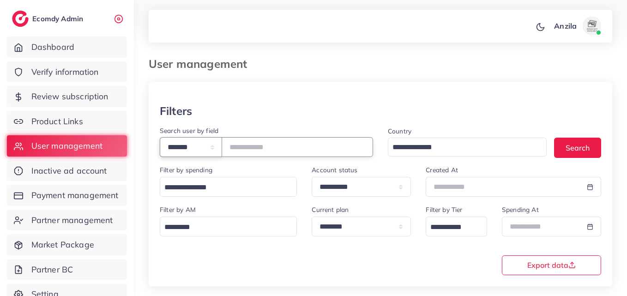
click at [217, 152] on select "**********" at bounding box center [191, 147] width 62 height 20
select select "*****"
click at [160, 137] on select "**********" at bounding box center [191, 147] width 62 height 20
click at [260, 144] on input "text" at bounding box center [298, 147] width 152 height 20
type input "**********"
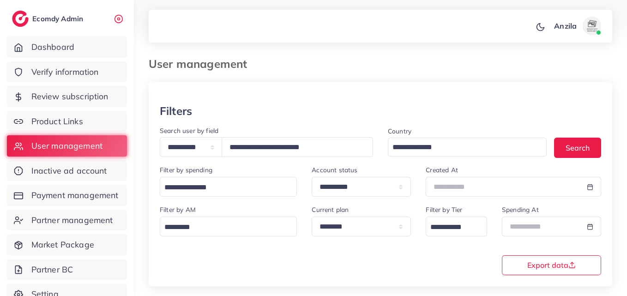
click at [278, 242] on div "Filter by AM Loading..." at bounding box center [228, 224] width 152 height 40
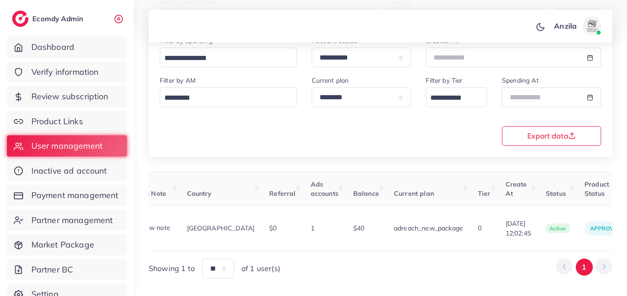
scroll to position [0, 332]
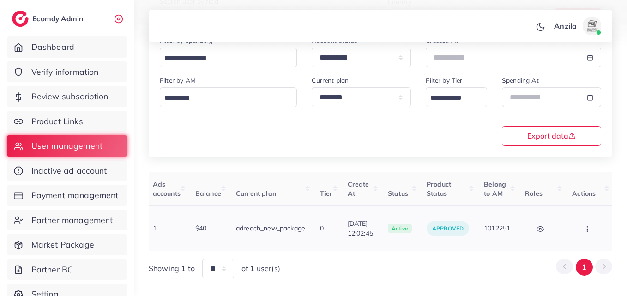
click at [577, 222] on button "button" at bounding box center [588, 228] width 32 height 21
click at [561, 224] on link "Assign to AM" at bounding box center [568, 234] width 77 height 20
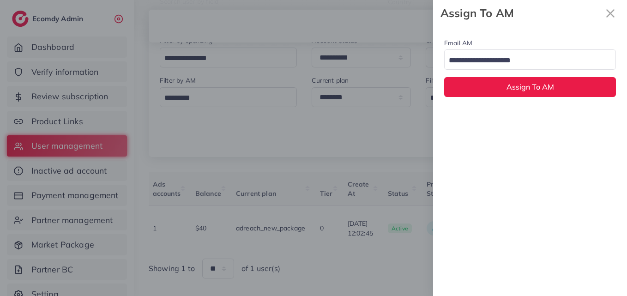
click at [483, 53] on div "Search for option" at bounding box center [525, 60] width 160 height 16
click at [490, 115] on div "Email AM natashashahid163@gmail.com Loading... None hadibaaslam@gmail.com natas…" at bounding box center [530, 161] width 194 height 270
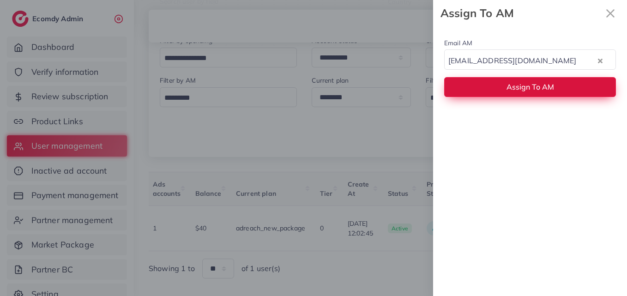
click at [476, 86] on button "Assign To AM" at bounding box center [530, 87] width 172 height 20
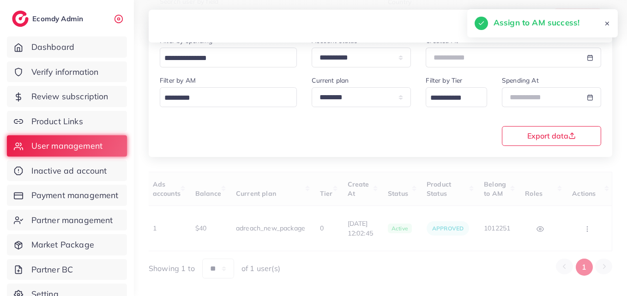
scroll to position [0, 326]
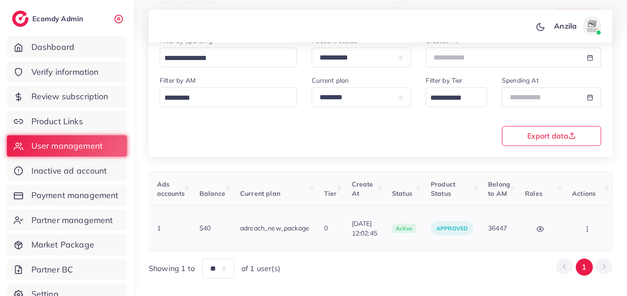
drag, startPoint x: 594, startPoint y: 236, endPoint x: 590, endPoint y: 231, distance: 6.2
click at [590, 231] on td "Block Balance Change Assign to AM" at bounding box center [589, 228] width 48 height 45
click at [590, 231] on button "button" at bounding box center [588, 228] width 32 height 21
click at [578, 224] on link "Assign to AM" at bounding box center [568, 234] width 77 height 20
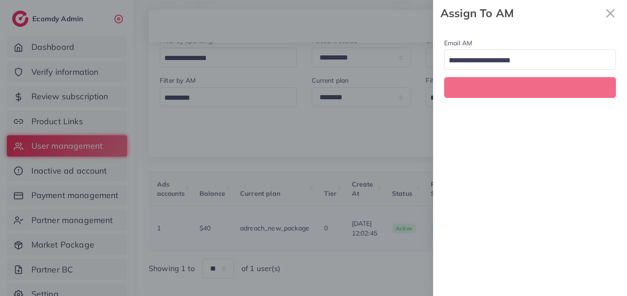
scroll to position [0, 326]
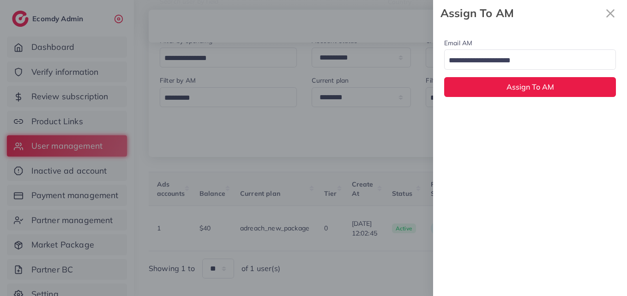
click at [510, 48] on div "Email AM Loading..." at bounding box center [530, 53] width 172 height 32
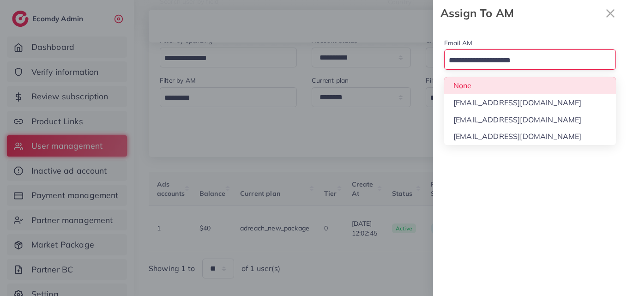
click at [505, 62] on input "Search for option" at bounding box center [525, 61] width 158 height 14
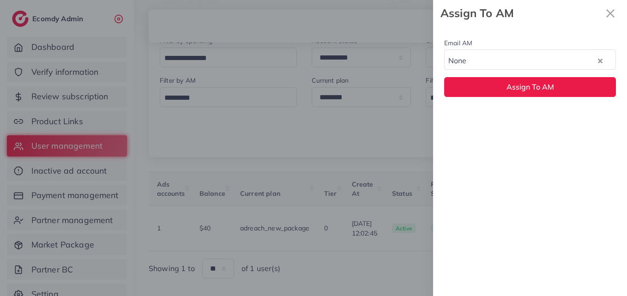
click at [487, 90] on div "Email AM None Loading... None hadibaaslam@gmail.com natashashahid163@gmail.com …" at bounding box center [530, 67] width 194 height 82
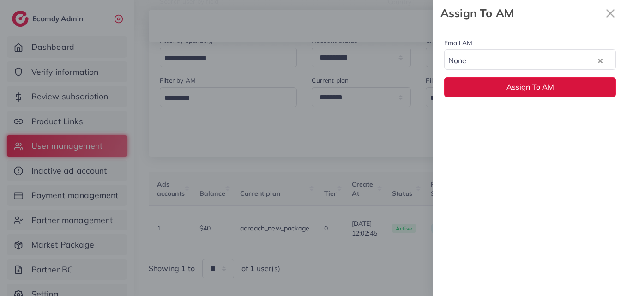
click at [487, 90] on button "Assign To AM" at bounding box center [530, 87] width 172 height 20
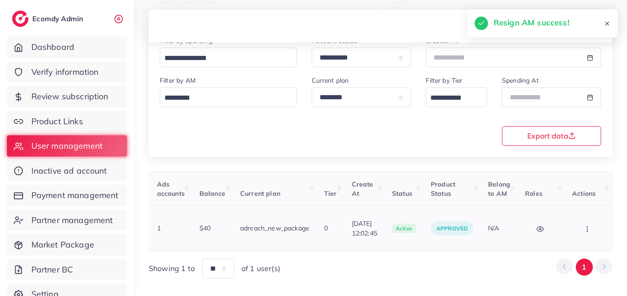
click at [591, 227] on button "button" at bounding box center [588, 228] width 32 height 21
click at [591, 227] on link "Assign to AM" at bounding box center [568, 234] width 77 height 20
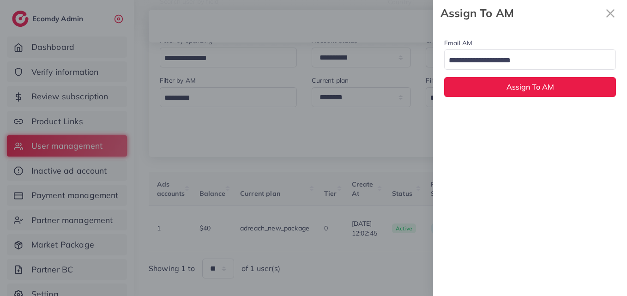
click at [488, 59] on input "Search for option" at bounding box center [525, 61] width 158 height 14
click at [484, 116] on div "Email AM natashashahid163@gmail.com Loading... None hadibaaslam@gmail.com natas…" at bounding box center [530, 161] width 194 height 270
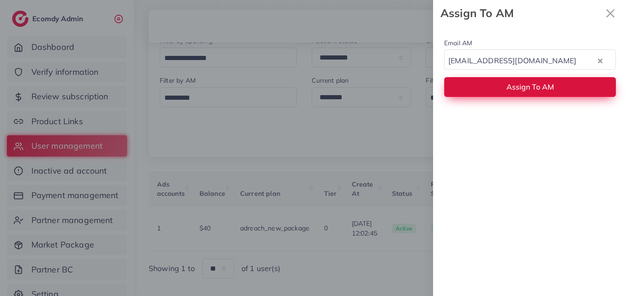
click at [479, 96] on button "Assign To AM" at bounding box center [530, 87] width 172 height 20
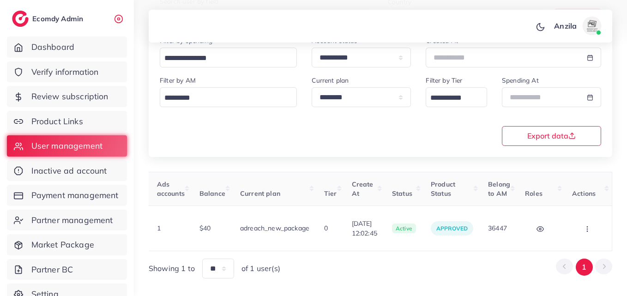
scroll to position [0, 0]
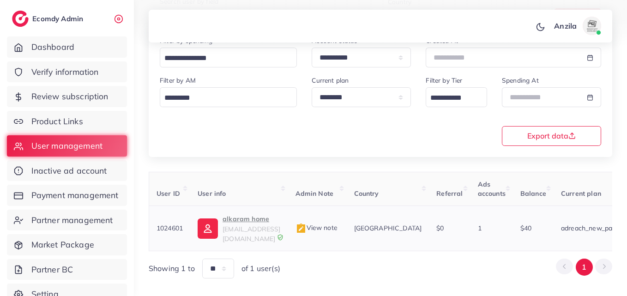
click at [245, 217] on p "alkaram home" at bounding box center [252, 218] width 58 height 11
click at [310, 145] on div "**********" at bounding box center [380, 110] width 457 height 71
click at [288, 193] on th "User info" at bounding box center [238, 189] width 97 height 34
click at [307, 223] on img at bounding box center [301, 228] width 11 height 11
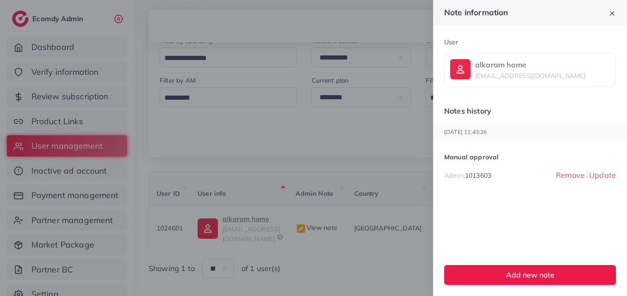
click at [311, 171] on div at bounding box center [313, 148] width 627 height 296
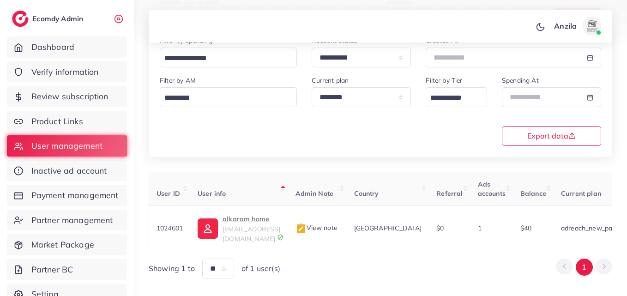
click at [262, 169] on div "**********" at bounding box center [381, 115] width 464 height 326
click at [270, 183] on th "User info" at bounding box center [238, 189] width 97 height 34
click at [74, 122] on span "Product Links" at bounding box center [60, 122] width 52 height 12
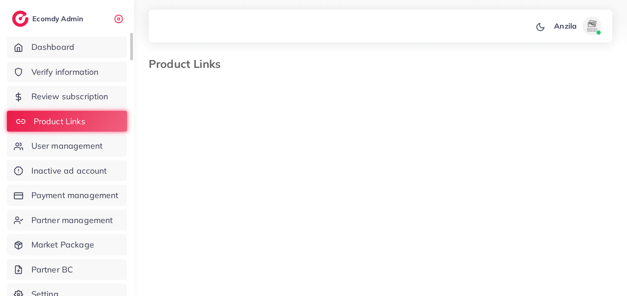
select select "*********"
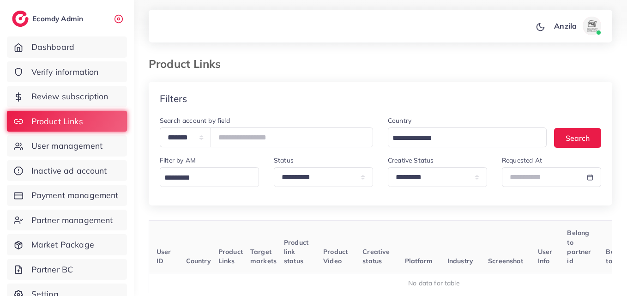
click at [325, 88] on div "Filters" at bounding box center [381, 99] width 464 height 34
click at [368, 228] on th "Creative status" at bounding box center [376, 247] width 42 height 53
click at [416, 182] on select "**********" at bounding box center [437, 177] width 99 height 20
click at [388, 167] on select "**********" at bounding box center [437, 177] width 99 height 20
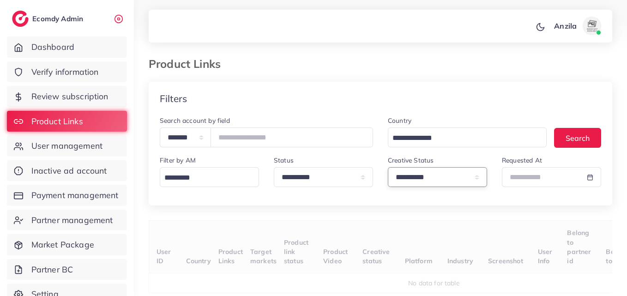
click at [411, 182] on select "**********" at bounding box center [437, 177] width 99 height 20
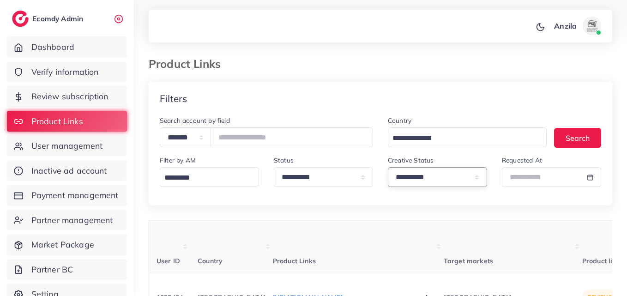
select select "*********"
click at [388, 167] on select "**********" at bounding box center [437, 177] width 99 height 20
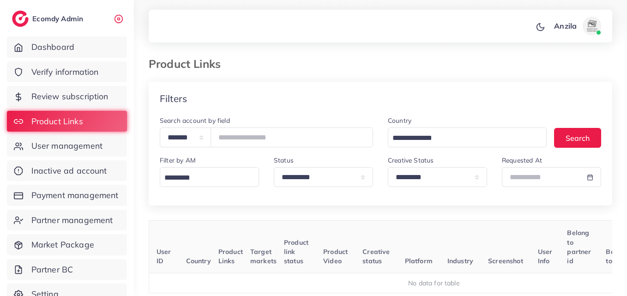
click at [406, 237] on th "Platform" at bounding box center [419, 247] width 43 height 53
click at [451, 228] on th "Industry" at bounding box center [460, 247] width 41 height 53
click at [408, 235] on th "Platform" at bounding box center [419, 247] width 43 height 53
click at [414, 181] on select "**********" at bounding box center [437, 177] width 99 height 20
click at [388, 167] on select "**********" at bounding box center [437, 177] width 99 height 20
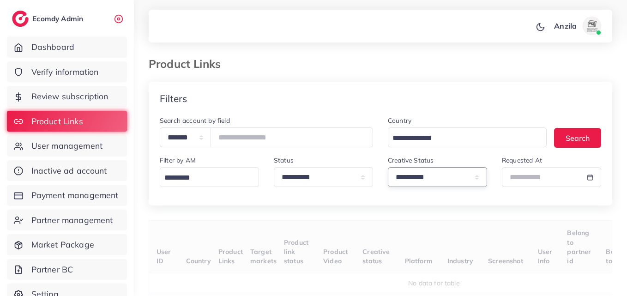
click at [408, 177] on select "**********" at bounding box center [437, 177] width 99 height 20
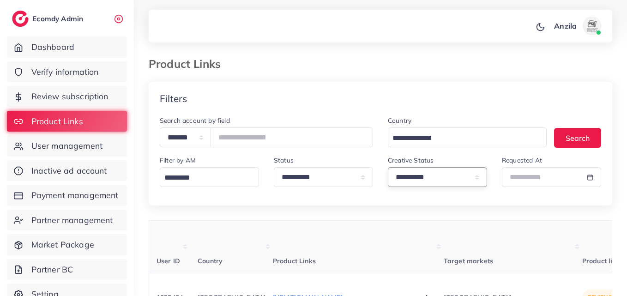
select select "*********"
click at [388, 167] on select "**********" at bounding box center [437, 177] width 99 height 20
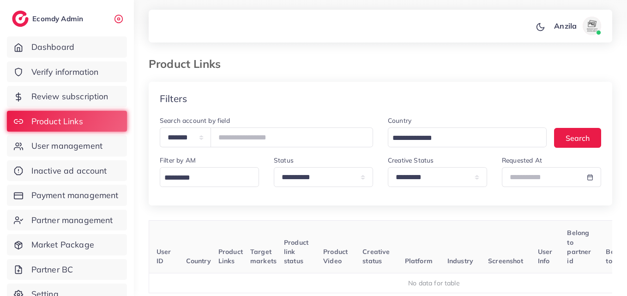
click at [379, 238] on th "Creative status" at bounding box center [376, 247] width 42 height 53
click at [211, 141] on select "**********" at bounding box center [185, 138] width 51 height 20
select select "*****"
click at [160, 128] on select "**********" at bounding box center [185, 138] width 51 height 20
click at [256, 141] on input "text" at bounding box center [292, 138] width 163 height 20
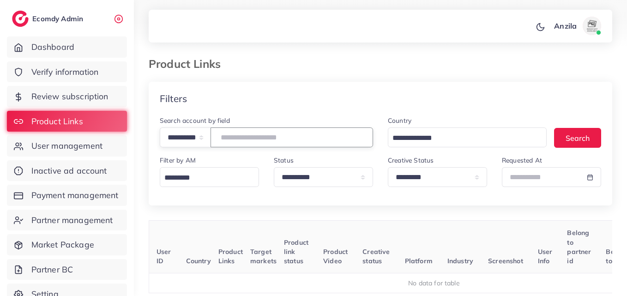
paste input "**********"
type input "**********"
click at [312, 211] on div "**********" at bounding box center [381, 218] width 464 height 272
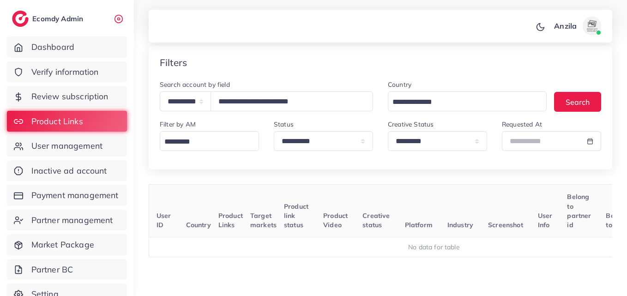
scroll to position [37, 0]
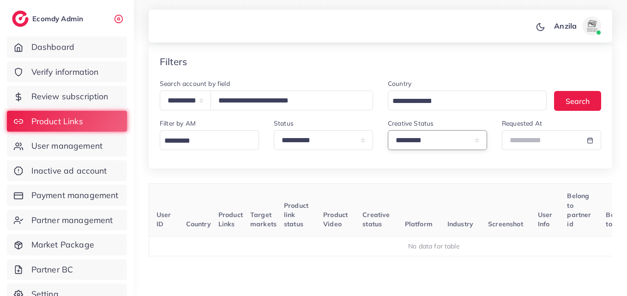
click at [420, 142] on select "**********" at bounding box center [437, 140] width 99 height 20
select select
click at [388, 130] on select "**********" at bounding box center [437, 140] width 99 height 20
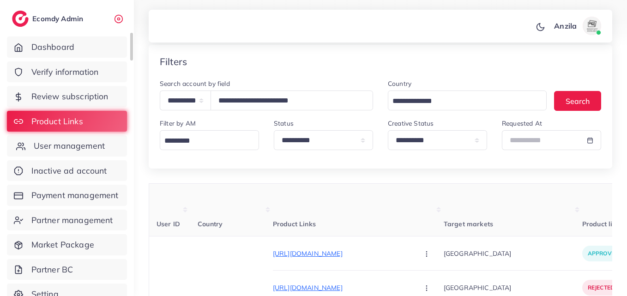
click at [95, 147] on span "User management" at bounding box center [69, 146] width 71 height 12
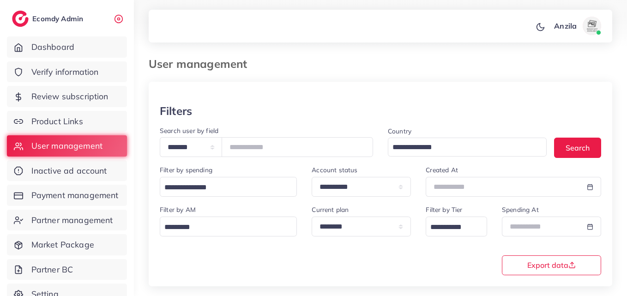
click at [226, 161] on div "**********" at bounding box center [266, 145] width 228 height 40
click at [222, 146] on select "**********" at bounding box center [191, 147] width 62 height 20
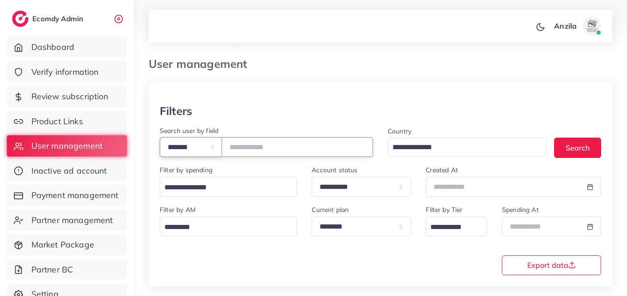
select select "*****"
click at [160, 137] on select "**********" at bounding box center [191, 147] width 62 height 20
click at [263, 151] on input "text" at bounding box center [298, 147] width 152 height 20
paste input "**********"
type input "**********"
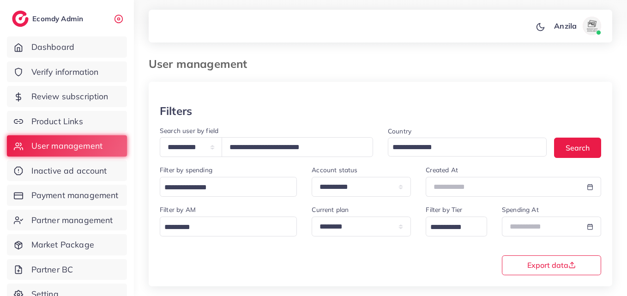
click at [268, 255] on div "**********" at bounding box center [380, 239] width 457 height 71
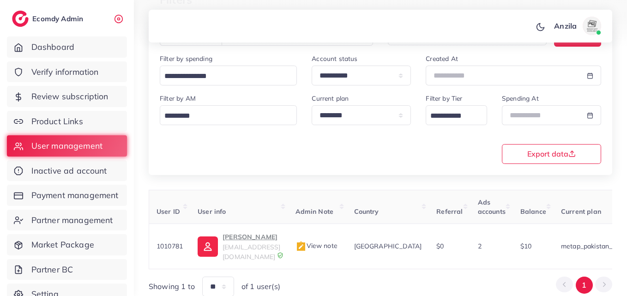
scroll to position [146, 0]
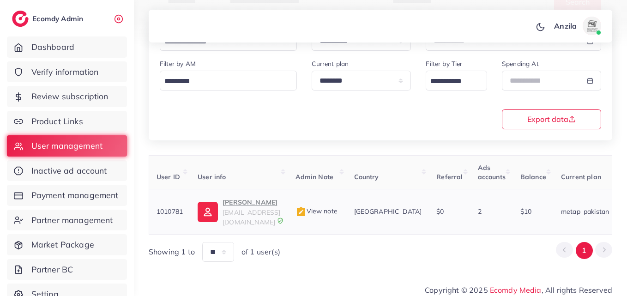
click at [338, 208] on span "View note" at bounding box center [317, 211] width 42 height 8
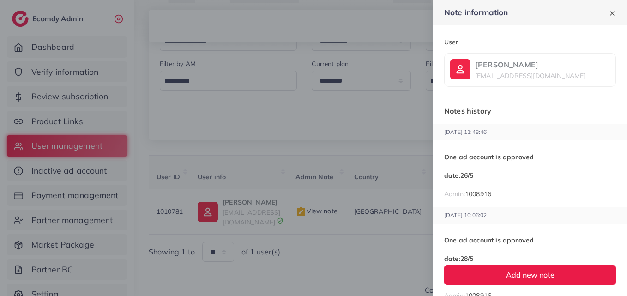
click at [314, 180] on div at bounding box center [313, 148] width 627 height 296
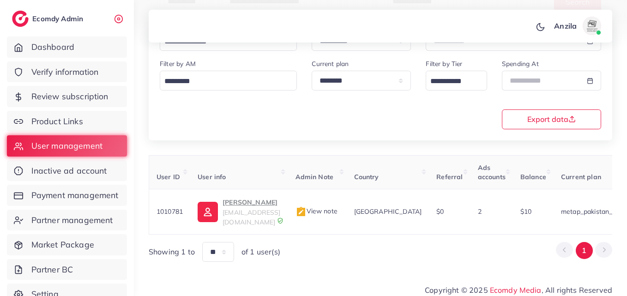
scroll to position [0, 322]
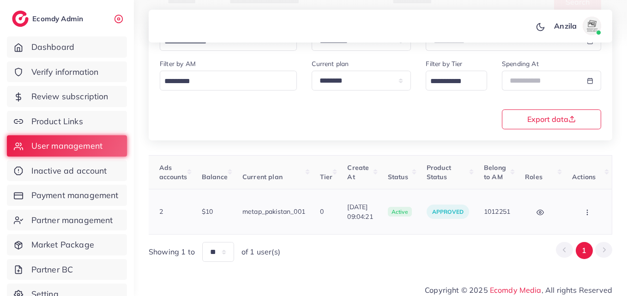
click at [581, 208] on button "button" at bounding box center [588, 211] width 32 height 21
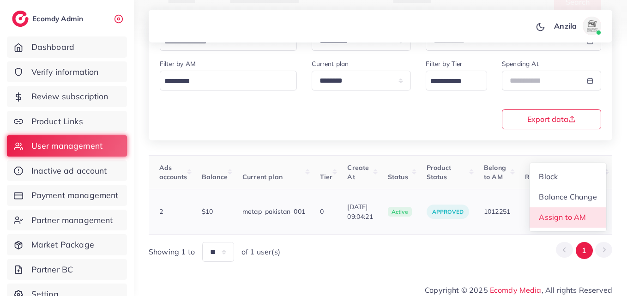
click at [567, 207] on link "Assign to AM" at bounding box center [568, 217] width 77 height 20
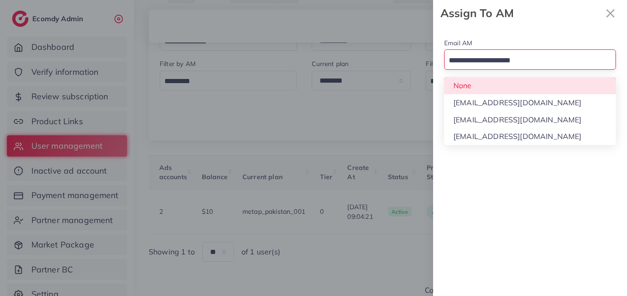
click at [478, 65] on input "Search for option" at bounding box center [525, 61] width 158 height 14
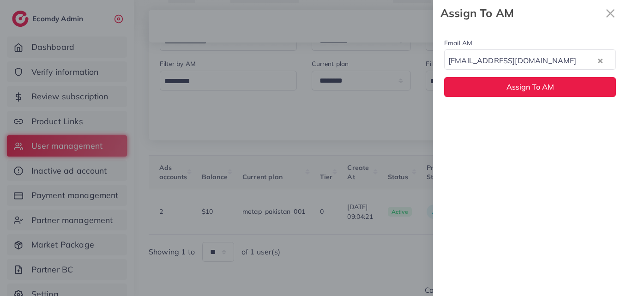
click at [491, 116] on div "Email AM natashashahid163@gmail.com Loading... None hadibaaslam@gmail.com natas…" at bounding box center [530, 161] width 194 height 270
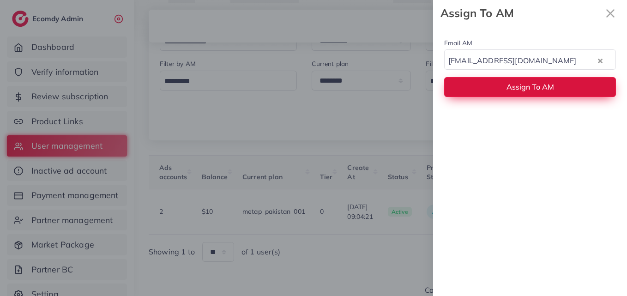
click at [476, 96] on button "Assign To AM" at bounding box center [530, 87] width 172 height 20
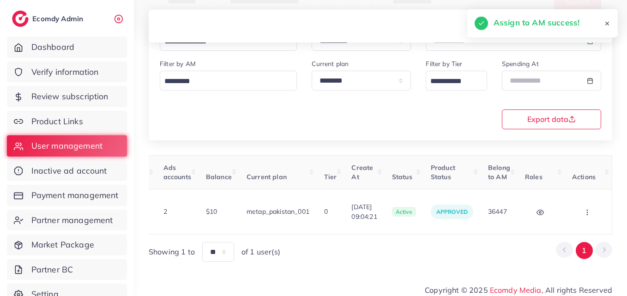
scroll to position [0, 316]
click at [577, 213] on button "button" at bounding box center [588, 211] width 32 height 21
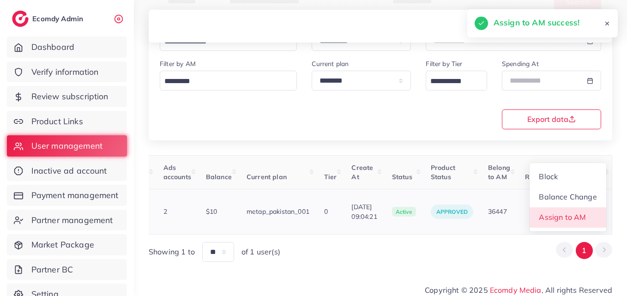
click at [577, 213] on span "Assign to AM" at bounding box center [562, 217] width 47 height 9
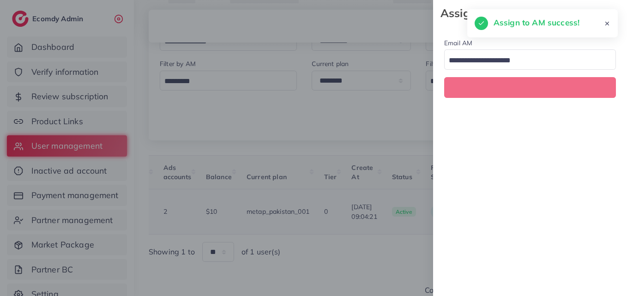
scroll to position [0, 316]
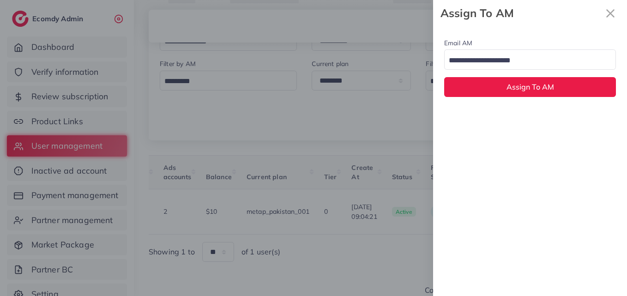
click at [497, 65] on input "Search for option" at bounding box center [525, 61] width 158 height 14
click at [496, 80] on div "Email AM None Loading... None hadibaaslam@gmail.com natashashahid163@gmail.com …" at bounding box center [530, 67] width 194 height 82
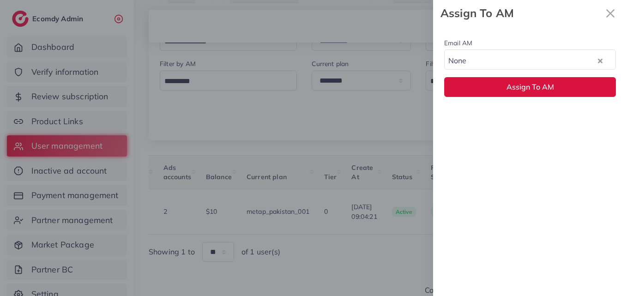
click at [496, 80] on button "Assign To AM" at bounding box center [530, 87] width 172 height 20
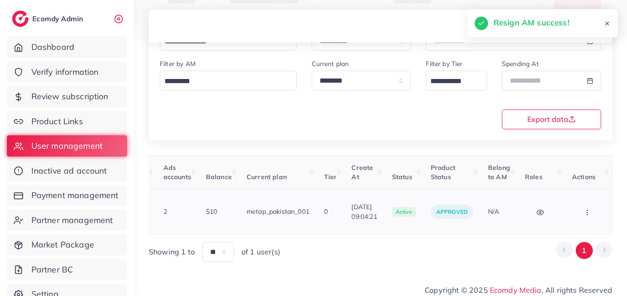
click at [579, 208] on button "button" at bounding box center [588, 211] width 32 height 21
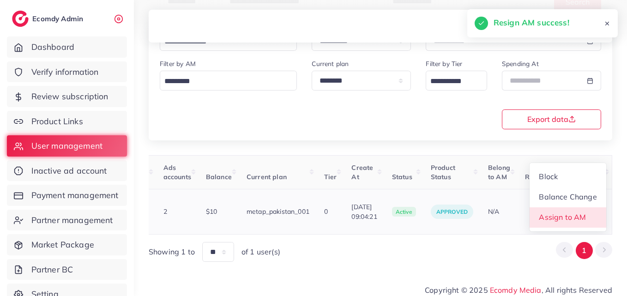
click at [579, 213] on span "Assign to AM" at bounding box center [562, 217] width 47 height 9
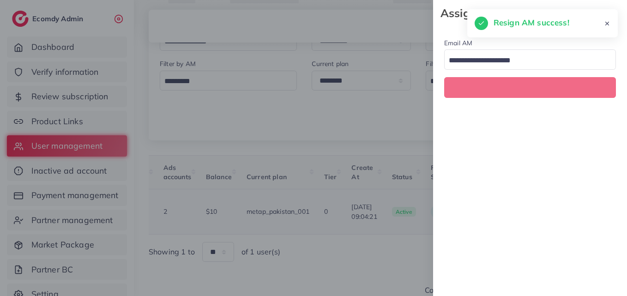
scroll to position [0, 316]
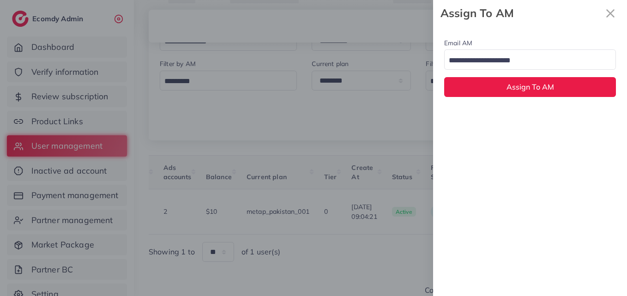
click at [475, 50] on div "Loading..." at bounding box center [530, 59] width 172 height 20
drag, startPoint x: 489, startPoint y: 108, endPoint x: 483, endPoint y: 61, distance: 47.0
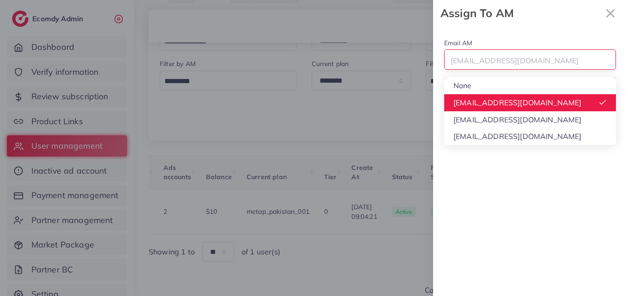
click at [483, 61] on div "hadibaaslam@gmail.com" at bounding box center [525, 60] width 160 height 16
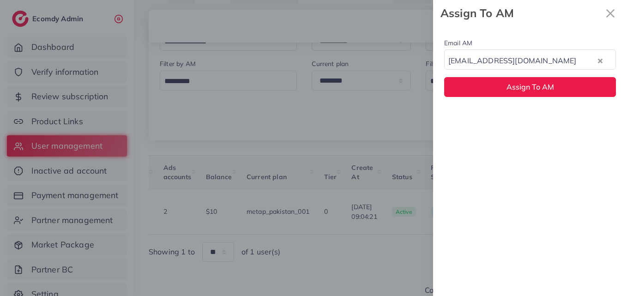
click at [500, 114] on div "Email AM natashashahid163@gmail.com Loading... None hadibaaslam@gmail.com natas…" at bounding box center [530, 161] width 194 height 270
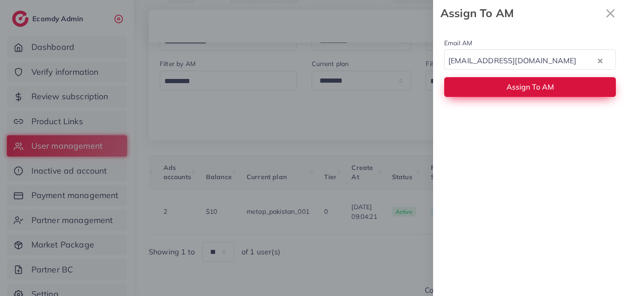
click at [487, 96] on button "Assign To AM" at bounding box center [530, 87] width 172 height 20
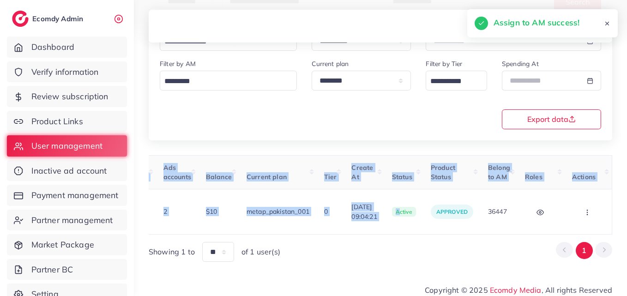
drag, startPoint x: 386, startPoint y: 224, endPoint x: 378, endPoint y: 226, distance: 7.7
click at [378, 226] on div "User ID User info Admin Note Country Referral Ads accounts Balance Current plan…" at bounding box center [381, 194] width 464 height 79
click at [372, 226] on div at bounding box center [372, 226] width 0 height 0
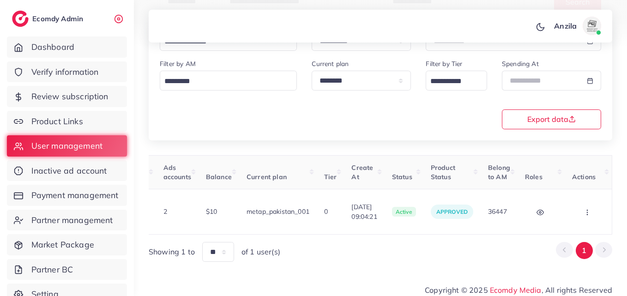
click at [385, 247] on div "Showing 1 to ** ** ** *** of 1 user(s) 1" at bounding box center [381, 252] width 464 height 20
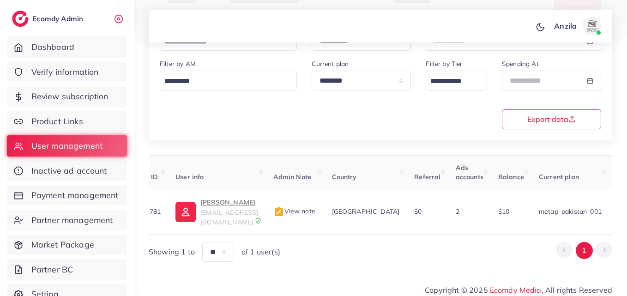
scroll to position [0, 0]
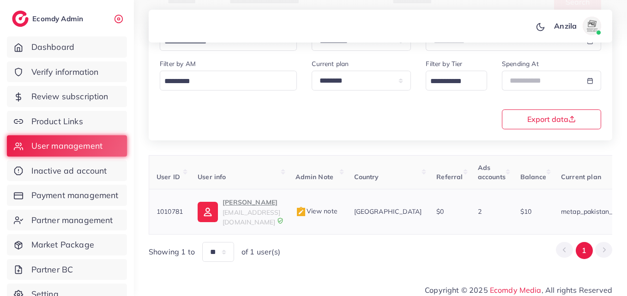
click at [232, 212] on span "[EMAIL_ADDRESS][DOMAIN_NAME]" at bounding box center [252, 217] width 58 height 18
click at [302, 140] on div "**********" at bounding box center [381, 49] width 464 height 182
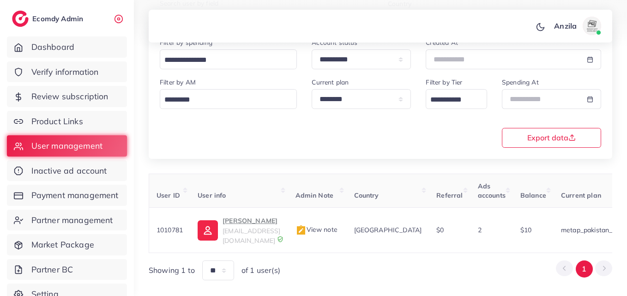
scroll to position [91, 0]
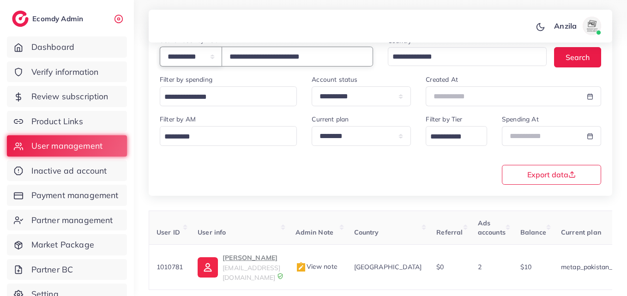
click at [220, 57] on select "**********" at bounding box center [191, 57] width 62 height 20
select select "**********"
click at [160, 47] on select "**********" at bounding box center [191, 57] width 62 height 20
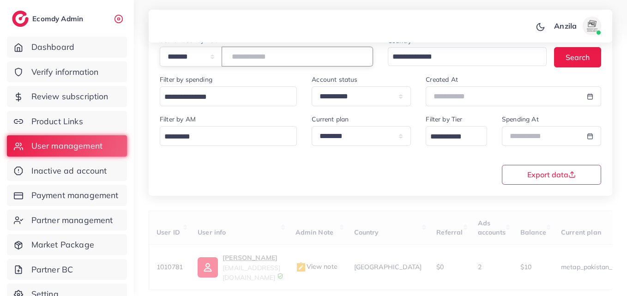
click at [261, 61] on input "**********" at bounding box center [298, 57] width 152 height 20
paste input "number"
type input "*******"
click at [292, 177] on div "**********" at bounding box center [380, 149] width 457 height 71
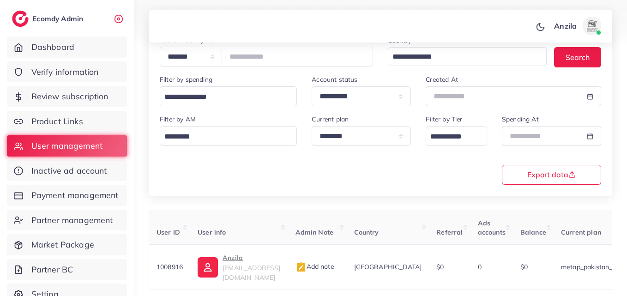
scroll to position [109, 0]
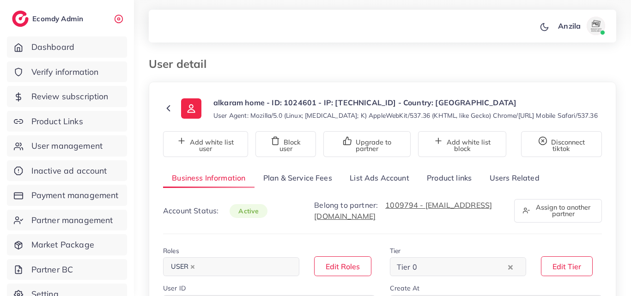
select select "********"
click at [381, 181] on link "List Ads Account" at bounding box center [379, 178] width 77 height 20
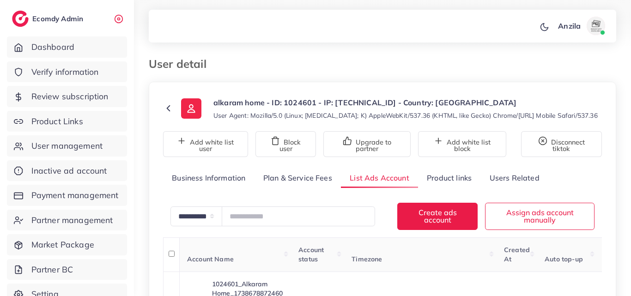
click at [366, 120] on small "User Agent: Mozilla/5.0 (Linux; Android 10; K) AppleWebKit/537.36 (KHTML, like …" at bounding box center [405, 115] width 384 height 9
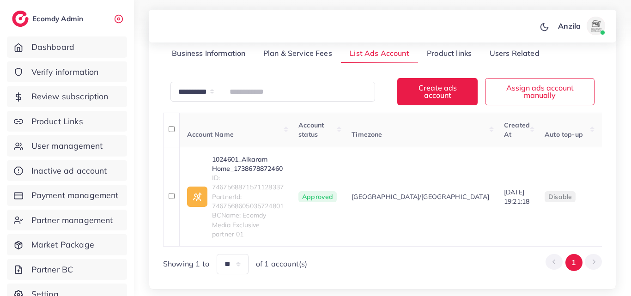
scroll to position [148, 0]
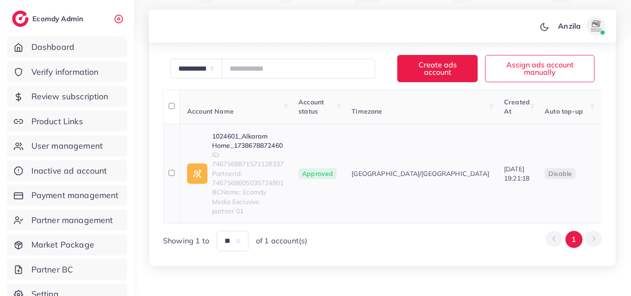
click at [253, 161] on span "ID: 7467568871571128337" at bounding box center [248, 159] width 72 height 19
copy span "7467568871571128337"
click at [248, 146] on link "1024601_Alkaram Home_1738678872460" at bounding box center [248, 141] width 72 height 19
click at [497, 120] on th "Created At" at bounding box center [517, 107] width 41 height 34
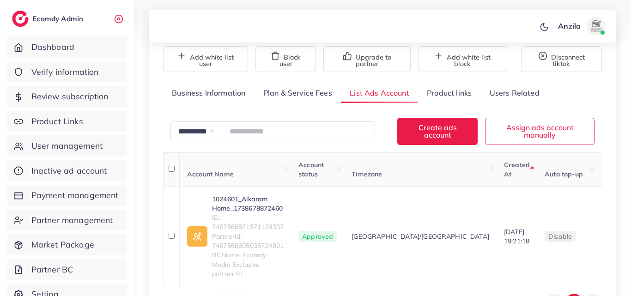
scroll to position [74, 0]
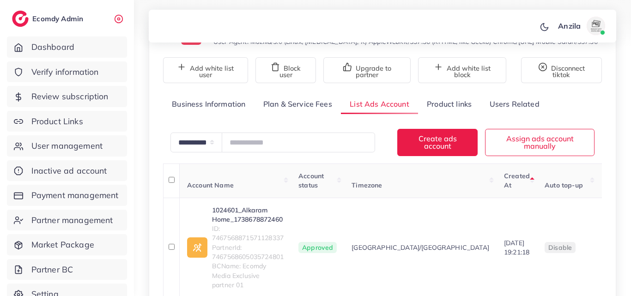
click at [444, 111] on link "Product links" at bounding box center [449, 104] width 62 height 20
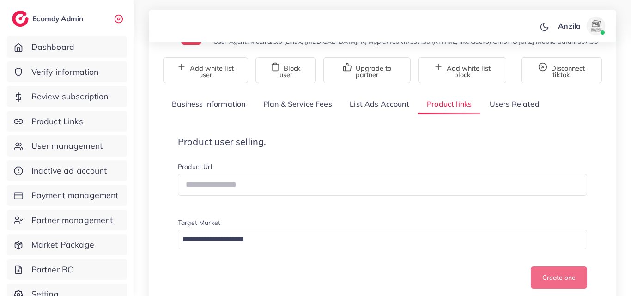
click at [454, 138] on h4 "Product user selling." at bounding box center [382, 141] width 409 height 11
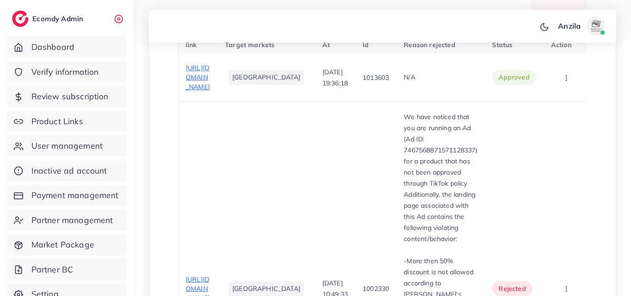
scroll to position [333, 0]
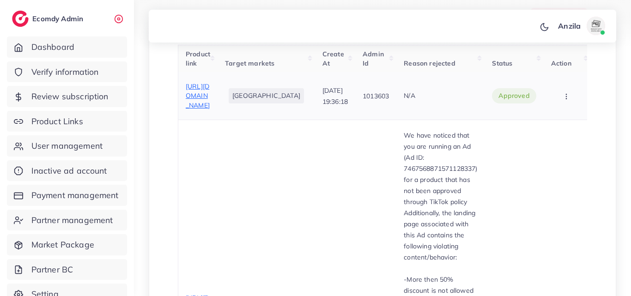
click at [192, 95] on span "https://signaturehom.com/collections/mattress-covers" at bounding box center [198, 95] width 24 height 27
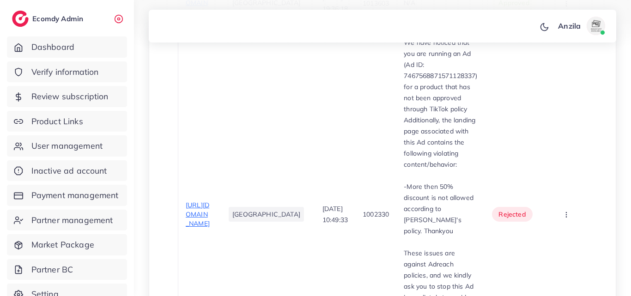
scroll to position [425, 0]
click at [210, 201] on div "https://signaturehom.com/collections/summer-comforter-set?filter.v.price.gte=&f…" at bounding box center [198, 215] width 24 height 28
click at [190, 201] on span "https://signaturehom.com/collections/summer-comforter-set?filter.v.price.gte=&f…" at bounding box center [198, 214] width 24 height 27
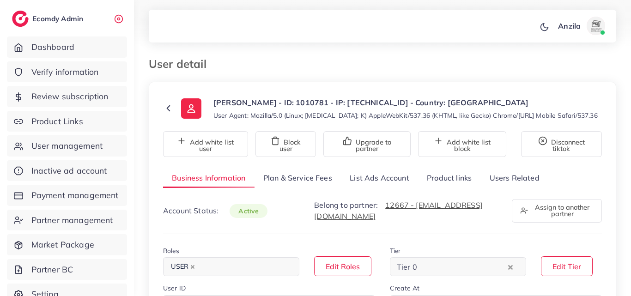
select select "********"
click at [369, 178] on link "List Ads Account" at bounding box center [379, 178] width 77 height 20
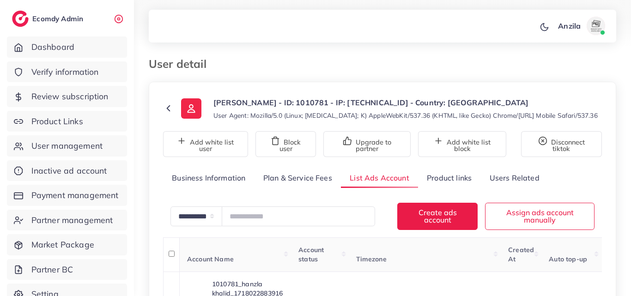
click at [320, 76] on div "User detail" at bounding box center [382, 69] width 482 height 24
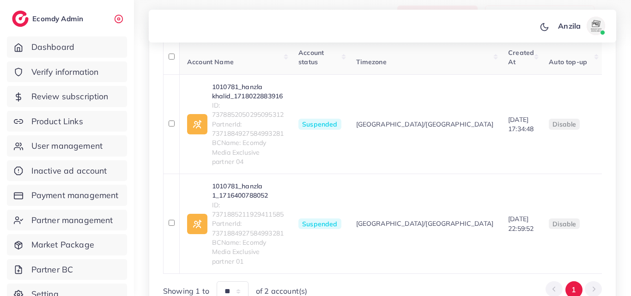
scroll to position [203, 0]
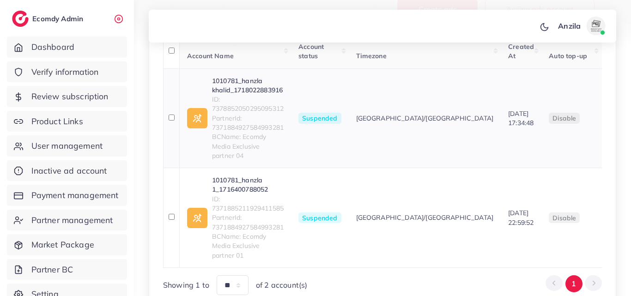
click at [259, 105] on span "ID: 7378852050295095312" at bounding box center [248, 104] width 72 height 19
copy span "7378852050295095312"
click at [249, 81] on link "1010781_hanzla khalid_1718022883916" at bounding box center [248, 85] width 72 height 19
click at [501, 158] on td "[DATE] 17:34:48" at bounding box center [521, 118] width 41 height 100
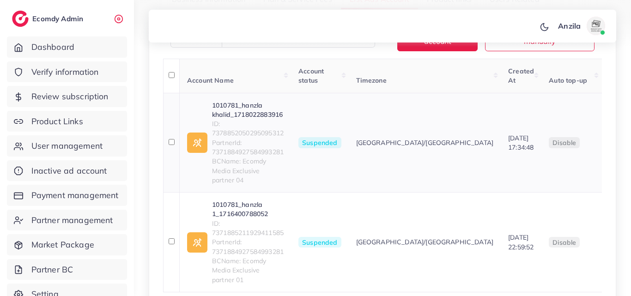
scroll to position [166, 0]
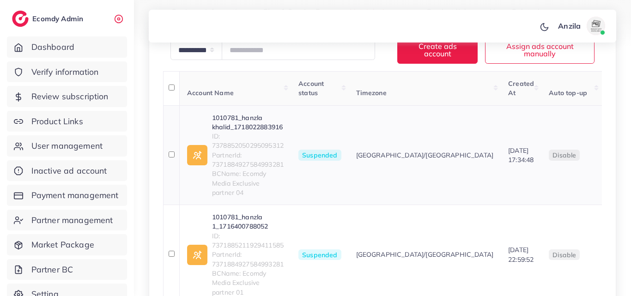
click at [508, 146] on span "[DATE] 17:34:48" at bounding box center [520, 155] width 25 height 18
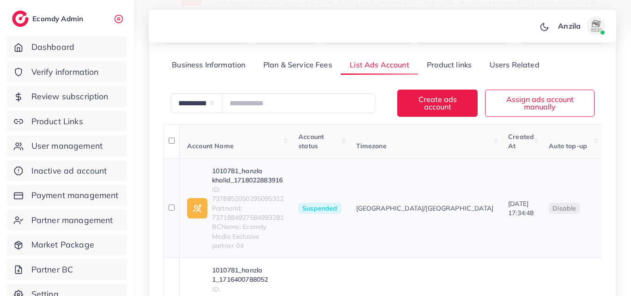
scroll to position [111, 0]
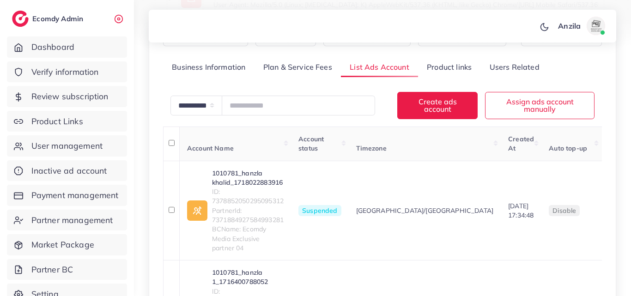
click at [440, 71] on link "Product links" at bounding box center [449, 67] width 62 height 20
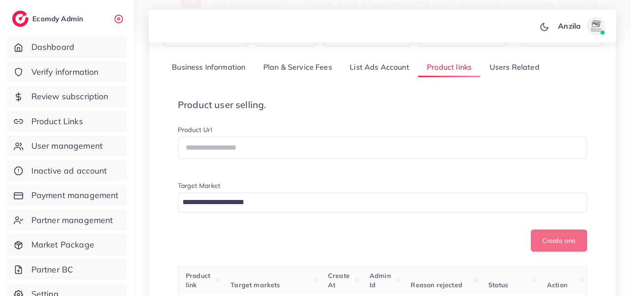
click at [446, 99] on h4 "Product user selling." at bounding box center [382, 104] width 409 height 11
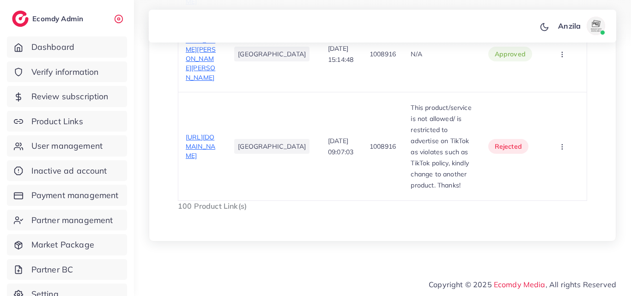
copy p "1008916"
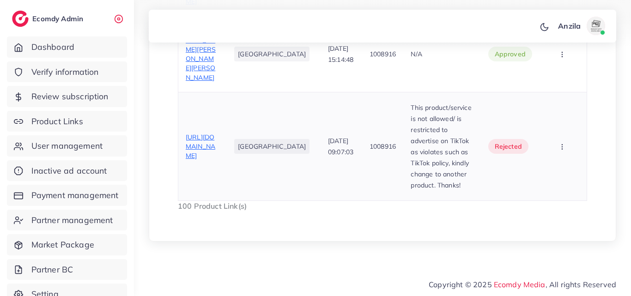
click at [481, 168] on td "This product/service is not allowed/ is restricted to advertise on TikTok as vi…" at bounding box center [441, 146] width 77 height 109
click at [411, 109] on span "This product/service is not allowed/ is restricted to advertise on TikTok as vi…" at bounding box center [441, 146] width 61 height 86
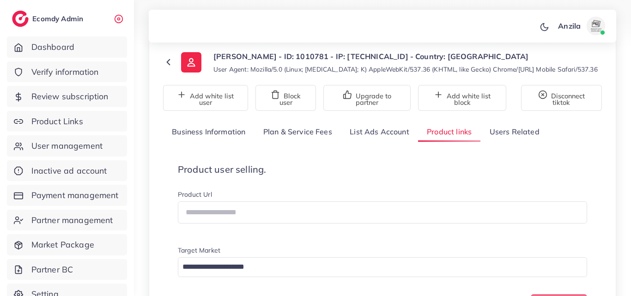
scroll to position [92, 0]
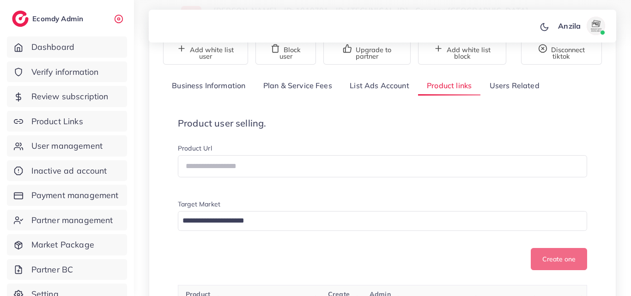
click at [386, 86] on link "List Ads Account" at bounding box center [379, 86] width 77 height 20
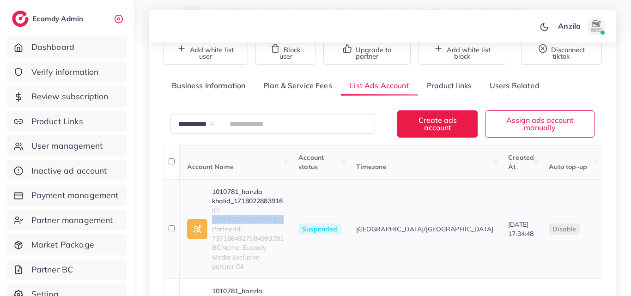
drag, startPoint x: 287, startPoint y: 220, endPoint x: 214, endPoint y: 220, distance: 73.0
click at [214, 220] on span "ID: 7378852050295095312" at bounding box center [248, 215] width 72 height 19
copy span "7378852050295095312"
click at [265, 255] on span "BCName: Ecomdy Media Exclusive partner 04" at bounding box center [248, 257] width 72 height 28
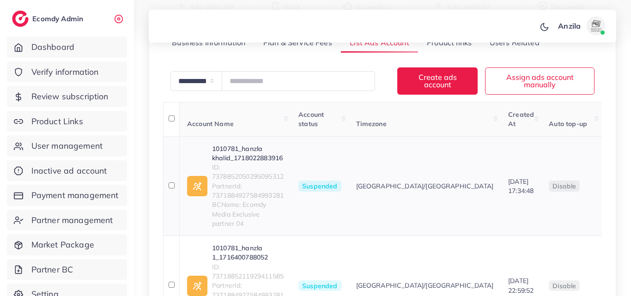
scroll to position [148, 0]
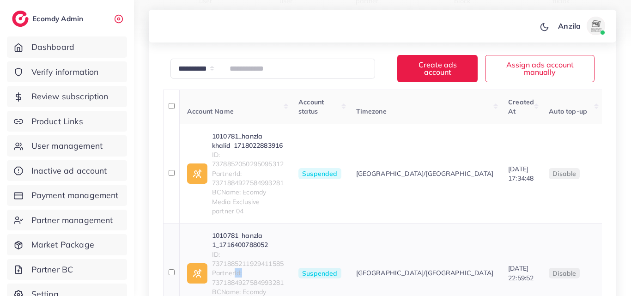
drag, startPoint x: 290, startPoint y: 262, endPoint x: 235, endPoint y: 260, distance: 55.5
click at [235, 260] on td "1010781_hanzla 1_1716400788052 ID: 7371885211929411585 PartnerId: 7371884927584…" at bounding box center [236, 274] width 112 height 100
click at [235, 268] on span "PartnerId: 7371884927584993281" at bounding box center [248, 277] width 72 height 19
drag, startPoint x: 295, startPoint y: 253, endPoint x: 211, endPoint y: 252, distance: 83.6
click at [211, 252] on td "1010781_hanzla 1_1716400788052 ID: 7371885211929411585 PartnerId: 7371884927584…" at bounding box center [236, 274] width 112 height 100
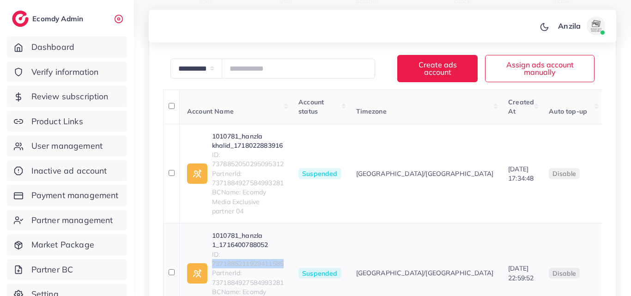
copy span "7371885211929411585"
click at [254, 250] on span "ID: 7371885211929411585" at bounding box center [248, 259] width 72 height 19
click at [240, 232] on link "1010781_hanzla 1_1716400788052" at bounding box center [248, 240] width 72 height 19
click at [501, 140] on td "10/06/2024, 17:34:48" at bounding box center [521, 174] width 41 height 100
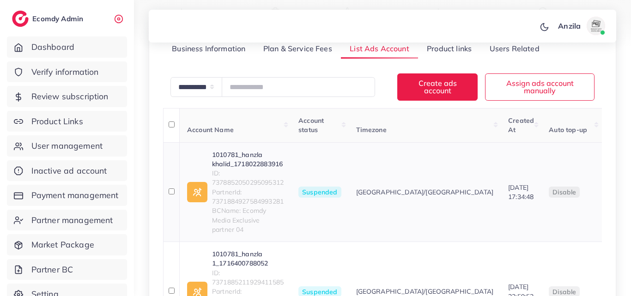
scroll to position [111, 0]
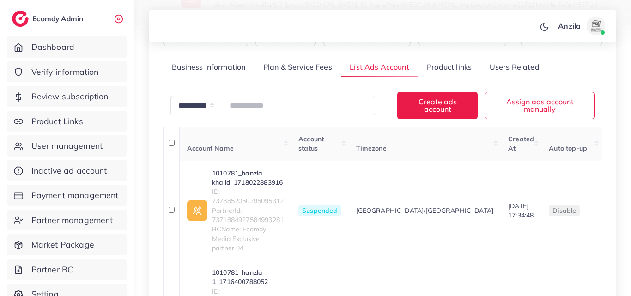
click at [441, 73] on link "Product links" at bounding box center [449, 67] width 62 height 20
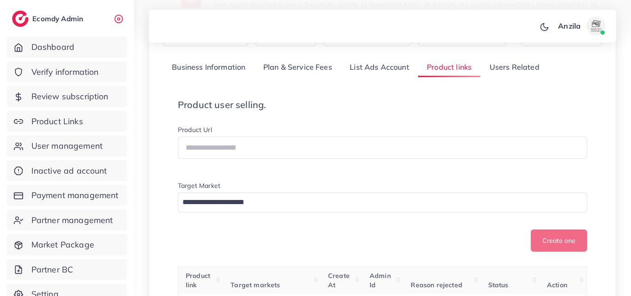
click at [451, 106] on h4 "Product user selling." at bounding box center [382, 104] width 409 height 11
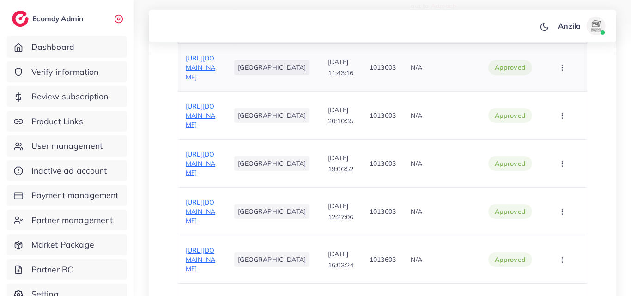
click at [189, 81] on span "[URL][DOMAIN_NAME]" at bounding box center [201, 67] width 30 height 27
click at [449, 91] on td "N/A" at bounding box center [441, 67] width 77 height 48
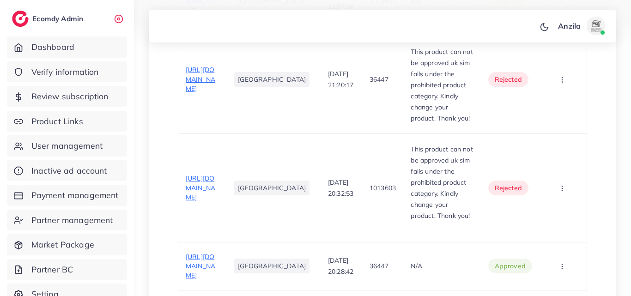
scroll to position [3173, 0]
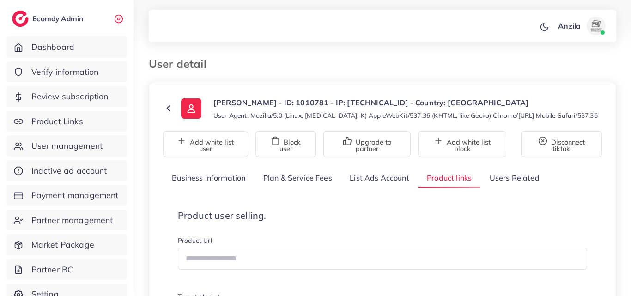
scroll to position [18, 0]
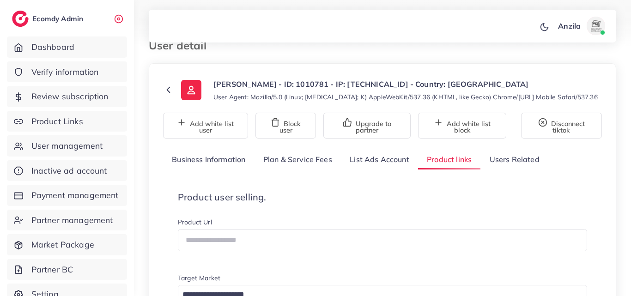
click at [359, 160] on link "List Ads Account" at bounding box center [379, 160] width 77 height 20
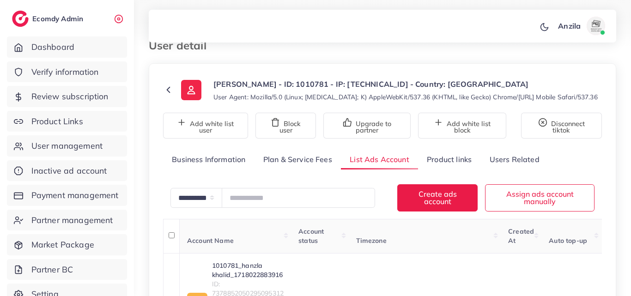
click at [333, 90] on div "Usman Zahid - ID: 1010781 - IP: 182.178.143.255 - Country: Pakistan User Agent:…" at bounding box center [405, 90] width 384 height 23
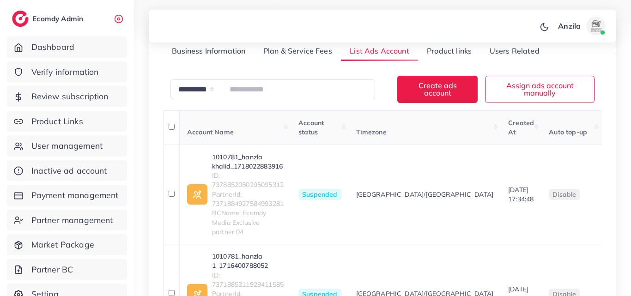
scroll to position [166, 0]
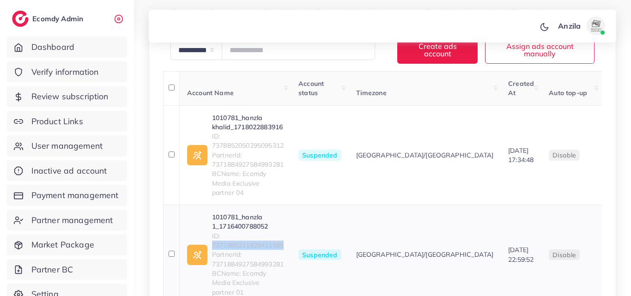
drag, startPoint x: 288, startPoint y: 234, endPoint x: 214, endPoint y: 232, distance: 74.0
click at [214, 232] on span "ID: 7371885211929411585" at bounding box center [248, 240] width 72 height 19
drag, startPoint x: 228, startPoint y: 234, endPoint x: 212, endPoint y: 225, distance: 18.6
click at [212, 225] on div "1010781_hanzla 1_1716400788052 ID: 7371885211929411585 PartnerId: 7371884927584…" at bounding box center [235, 255] width 97 height 85
drag, startPoint x: 212, startPoint y: 225, endPoint x: 292, endPoint y: 236, distance: 80.7
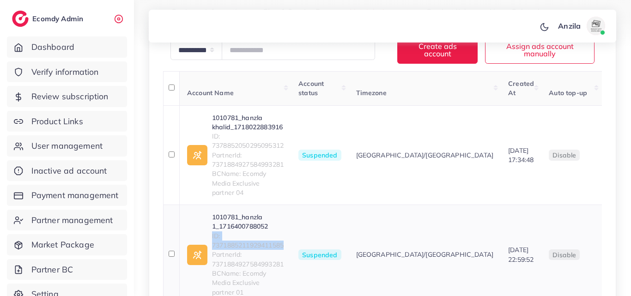
click at [292, 236] on td "1010781_hanzla 1_1716400788052 ID: 7371885211929411585 PartnerId: 7371884927584…" at bounding box center [236, 255] width 112 height 100
copy span "ID: 7371885211929411585"
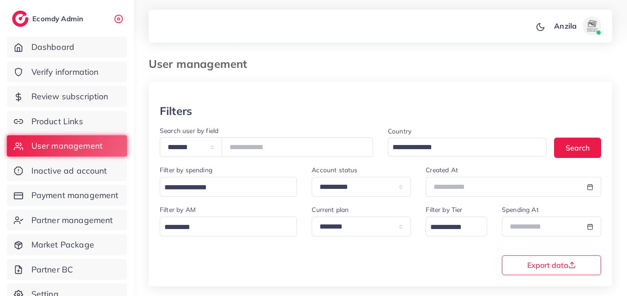
scroll to position [109, 0]
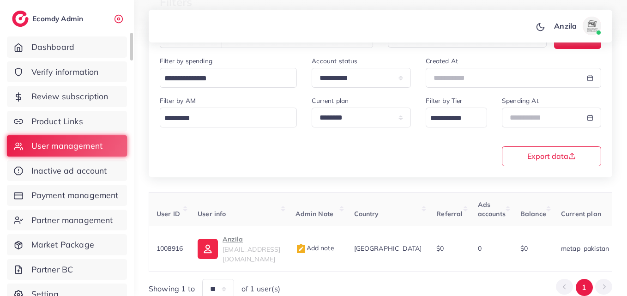
click at [84, 132] on ul "Dashboard Verify information Review subscription Product Links User management …" at bounding box center [67, 173] width 134 height 281
click at [71, 121] on span "Product Links" at bounding box center [60, 122] width 52 height 12
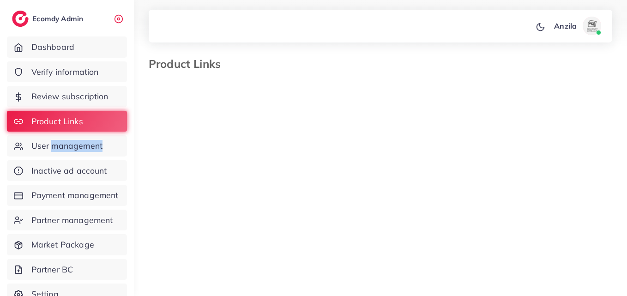
select select "*********"
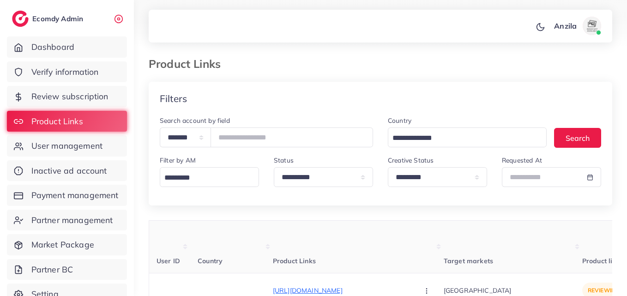
click at [306, 70] on div "Product Links" at bounding box center [320, 63] width 359 height 13
click at [310, 234] on th "Product Links" at bounding box center [358, 247] width 171 height 53
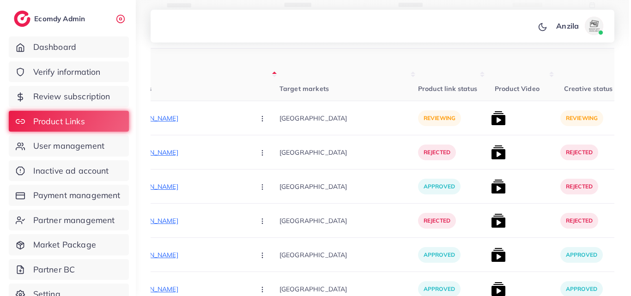
scroll to position [154, 0]
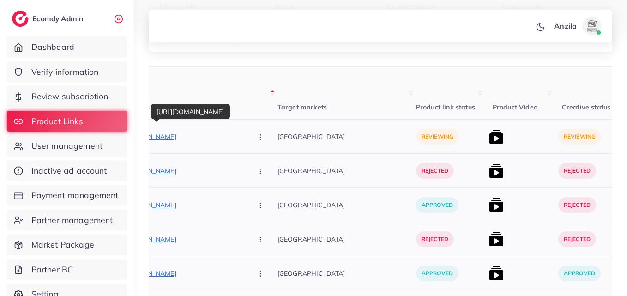
click at [163, 136] on p "[URL][DOMAIN_NAME]" at bounding box center [176, 136] width 139 height 11
click at [260, 137] on circle "button" at bounding box center [260, 137] width 0 height 0
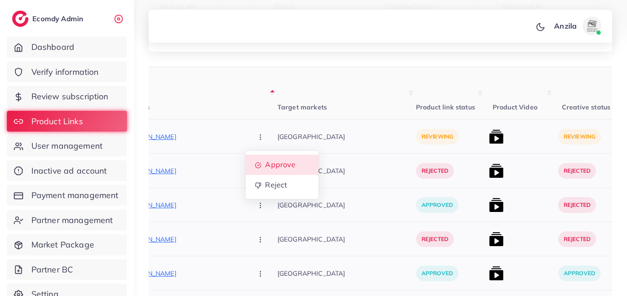
click at [246, 171] on link "Approve" at bounding box center [282, 165] width 73 height 20
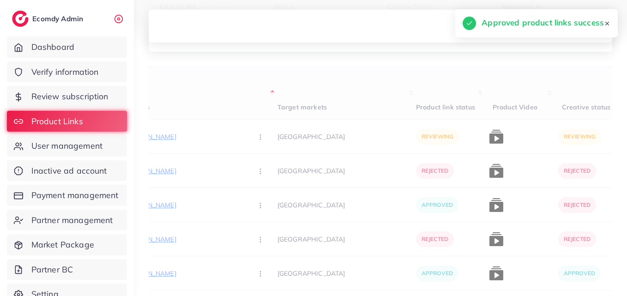
click at [304, 163] on p "[GEOGRAPHIC_DATA]" at bounding box center [347, 170] width 139 height 21
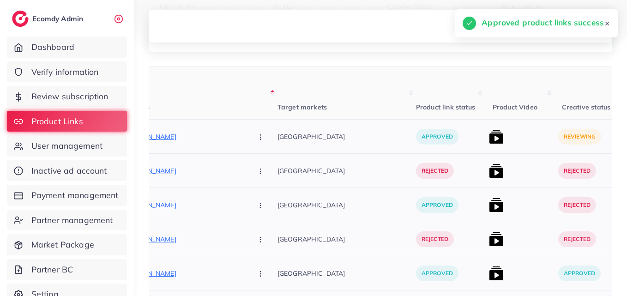
click at [489, 137] on img at bounding box center [496, 136] width 15 height 15
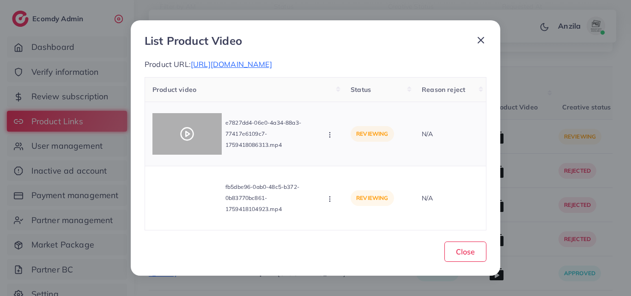
click at [193, 132] on div at bounding box center [186, 134] width 69 height 42
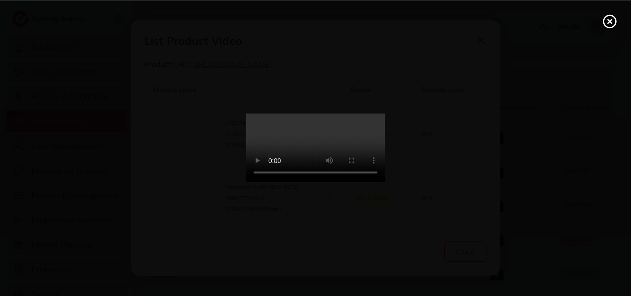
click at [307, 142] on video at bounding box center [315, 148] width 139 height 69
click at [609, 16] on circle at bounding box center [610, 21] width 12 height 12
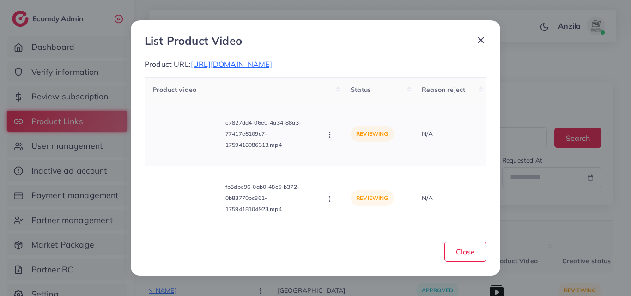
click at [330, 135] on circle "button" at bounding box center [329, 135] width 0 height 0
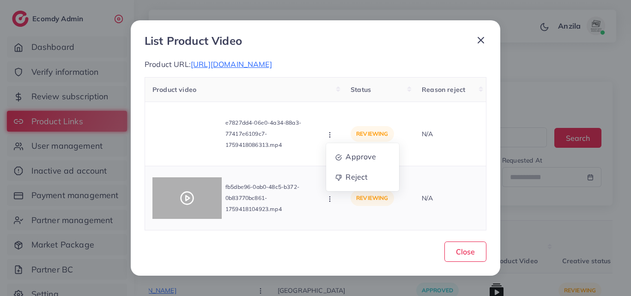
click at [189, 201] on polygon at bounding box center [188, 198] width 4 height 5
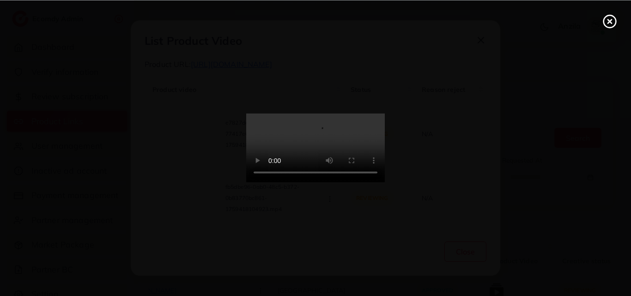
click at [613, 17] on circle at bounding box center [610, 21] width 12 height 12
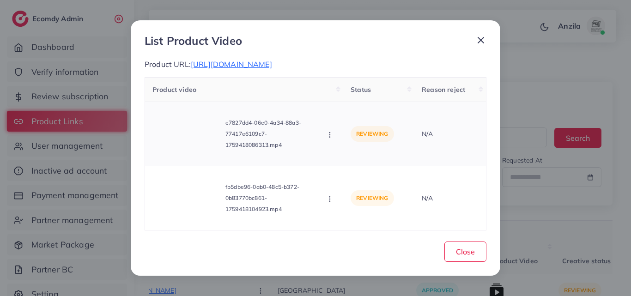
click at [335, 138] on button "button" at bounding box center [331, 134] width 10 height 9
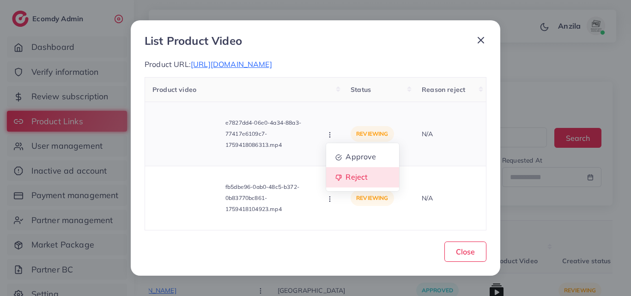
click at [338, 172] on link "Reject" at bounding box center [362, 177] width 73 height 20
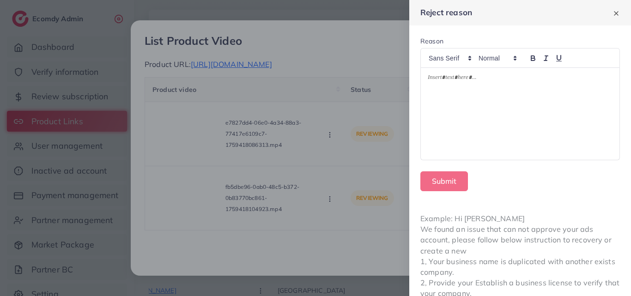
click at [526, 81] on p at bounding box center [520, 78] width 185 height 11
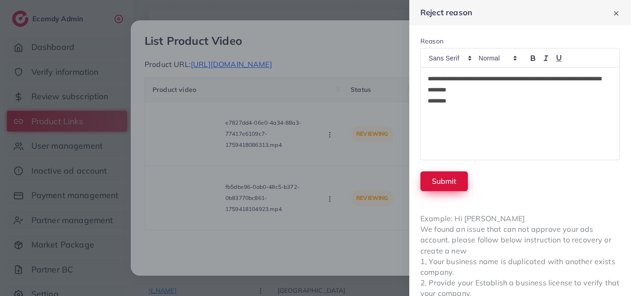
click at [457, 177] on button "Submit" at bounding box center [444, 181] width 48 height 20
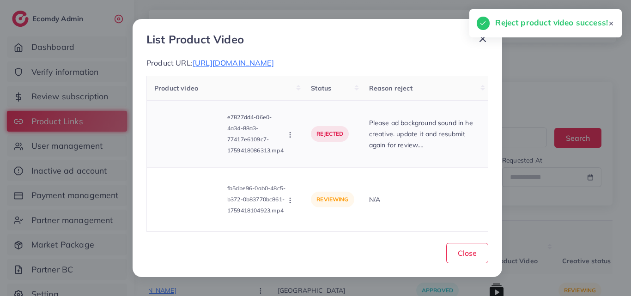
click at [376, 147] on p "Please ad background sound in he creative. update it and resubmit again for rev…" at bounding box center [424, 133] width 111 height 33
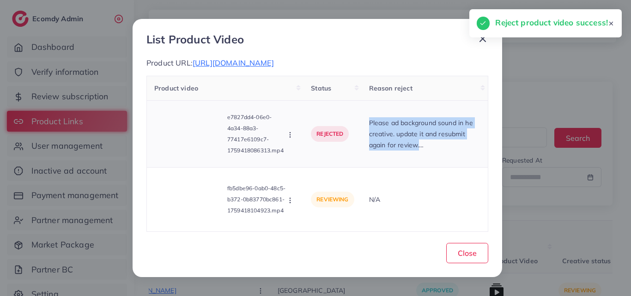
click at [376, 147] on p "Please ad background sound in he creative. update it and resubmit again for rev…" at bounding box center [424, 133] width 111 height 33
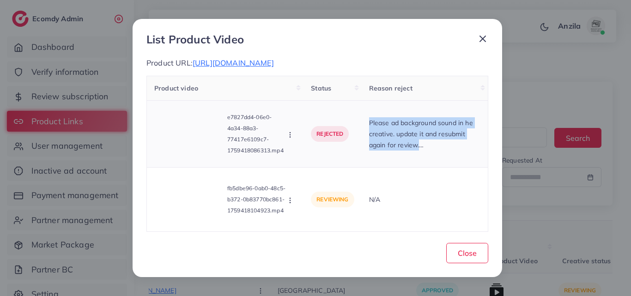
copy p "Please ad background sound in he creative. update it and resubmit again for rev…"
click at [286, 205] on button "button" at bounding box center [291, 199] width 10 height 9
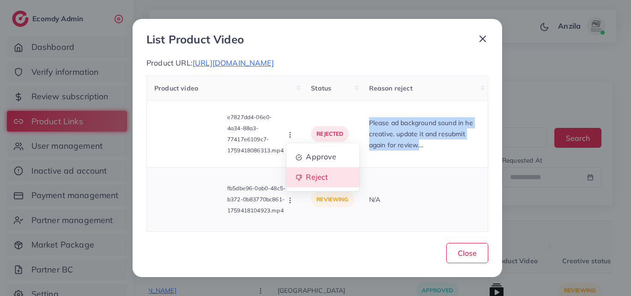
click at [307, 182] on span "Reject" at bounding box center [317, 177] width 22 height 9
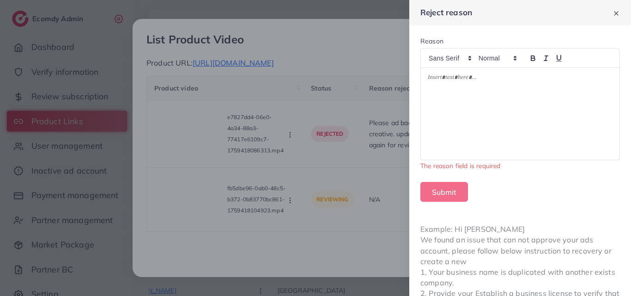
click at [448, 106] on div at bounding box center [520, 114] width 199 height 92
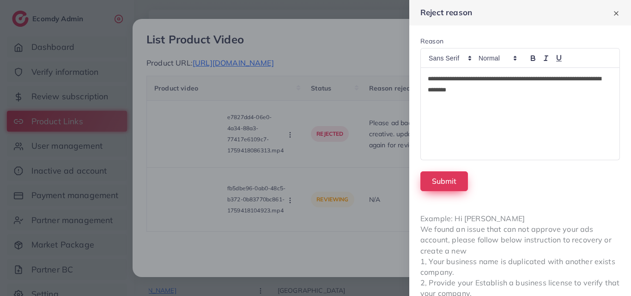
click at [444, 183] on button "Submit" at bounding box center [444, 181] width 48 height 20
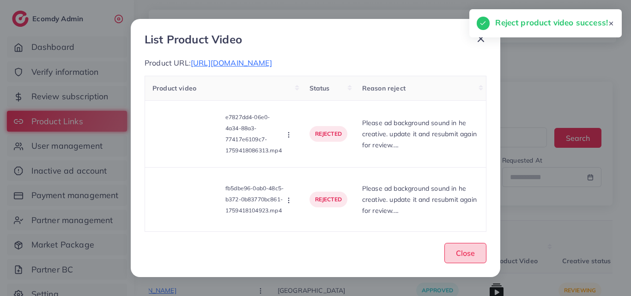
click at [476, 263] on button "Close" at bounding box center [465, 253] width 42 height 20
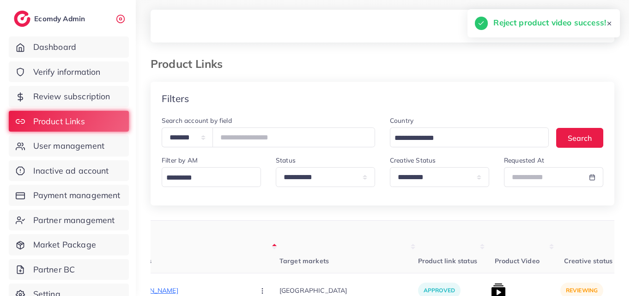
scroll to position [132, 0]
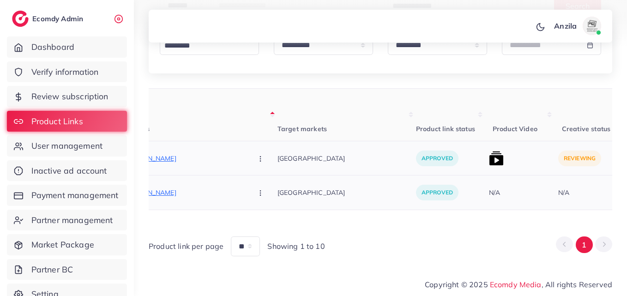
click at [489, 157] on img at bounding box center [496, 158] width 15 height 15
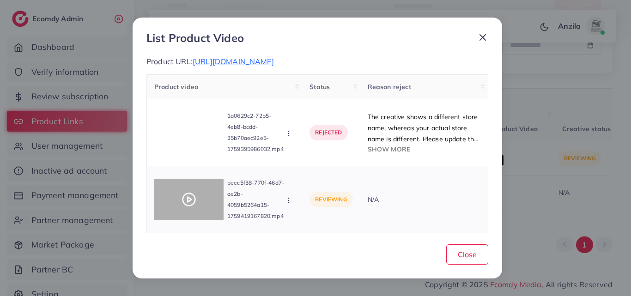
click at [196, 199] on div at bounding box center [188, 200] width 69 height 42
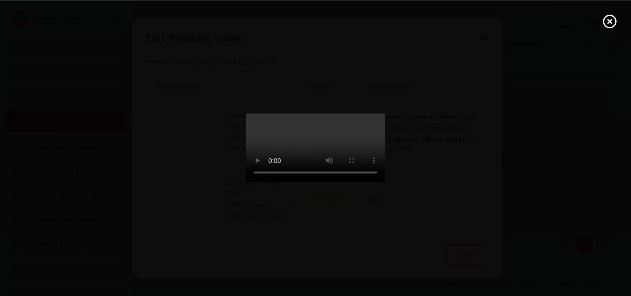
click at [375, 183] on video at bounding box center [315, 148] width 139 height 69
click at [613, 18] on icon at bounding box center [610, 21] width 15 height 15
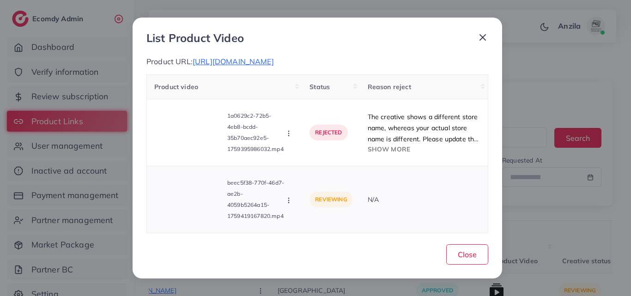
click at [291, 204] on icon "button" at bounding box center [288, 200] width 7 height 7
click at [318, 162] on span "Approve" at bounding box center [320, 156] width 30 height 9
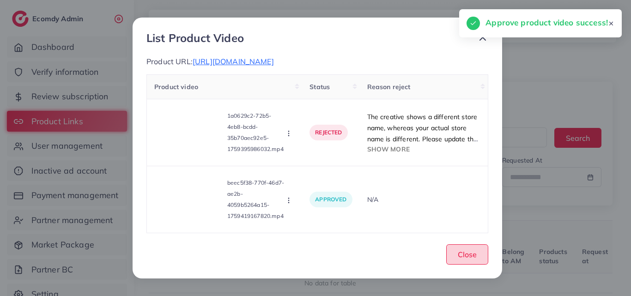
click at [470, 259] on span "Close" at bounding box center [467, 254] width 19 height 9
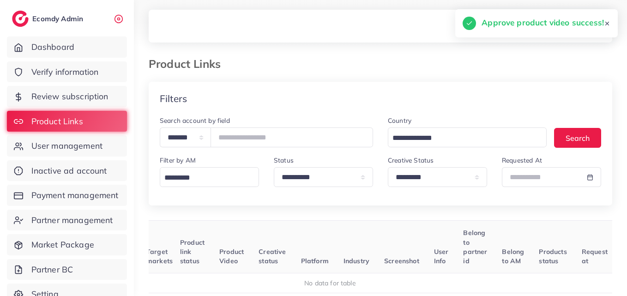
scroll to position [0, 100]
click at [409, 245] on th "Screenshot" at bounding box center [406, 247] width 50 height 53
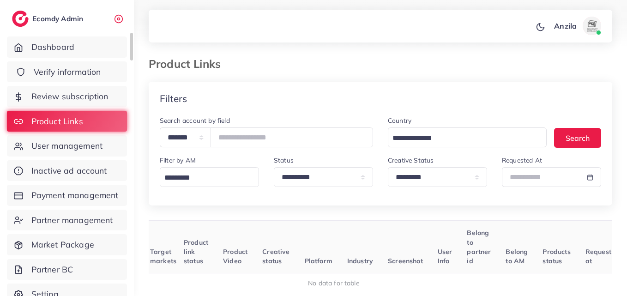
click at [108, 71] on link "Verify information" at bounding box center [67, 71] width 120 height 21
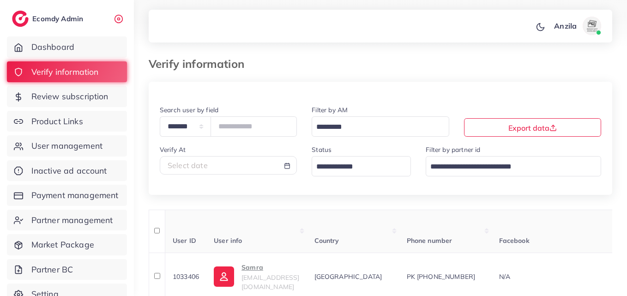
click at [326, 160] on input "Search for option" at bounding box center [356, 167] width 86 height 14
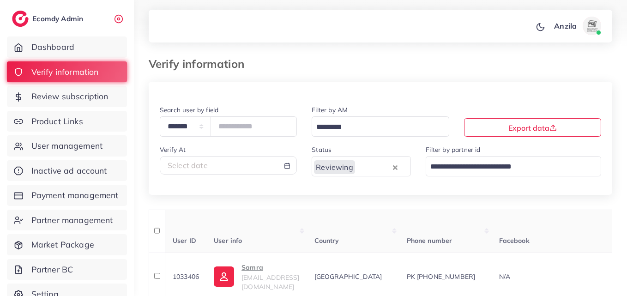
click at [476, 208] on div "**********" at bounding box center [381, 205] width 464 height 246
click at [492, 225] on th "Phone number" at bounding box center [446, 231] width 92 height 43
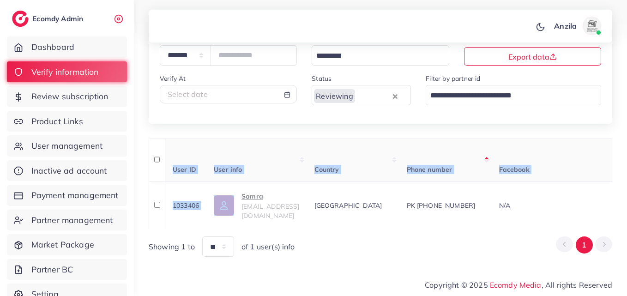
drag, startPoint x: 238, startPoint y: 225, endPoint x: 304, endPoint y: 226, distance: 65.6
click at [304, 226] on div "User ID User info Country Phone number Facebook WhatsApp Telegram Product Url P…" at bounding box center [381, 184] width 464 height 91
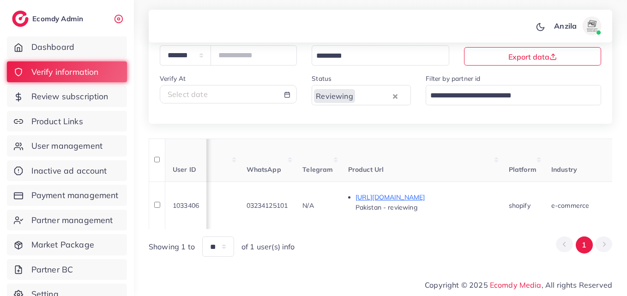
click at [357, 248] on div "Showing 1 to ** ** ** *** of 1 user(s) info 1" at bounding box center [381, 247] width 464 height 20
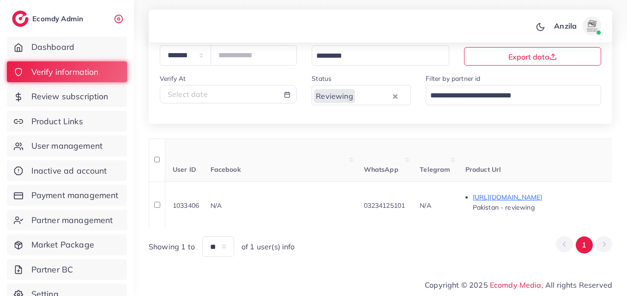
scroll to position [0, 0]
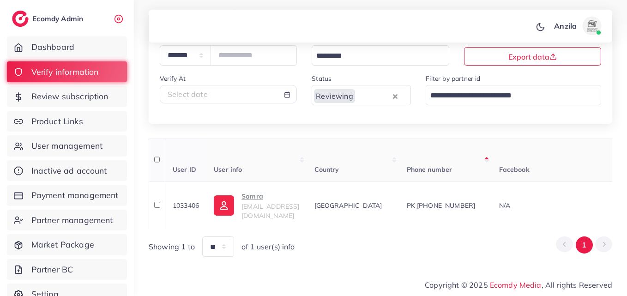
click at [307, 155] on th "User info" at bounding box center [257, 160] width 100 height 43
click at [283, 162] on th "User info" at bounding box center [257, 160] width 100 height 43
click at [81, 123] on span "Product Links" at bounding box center [60, 122] width 52 height 12
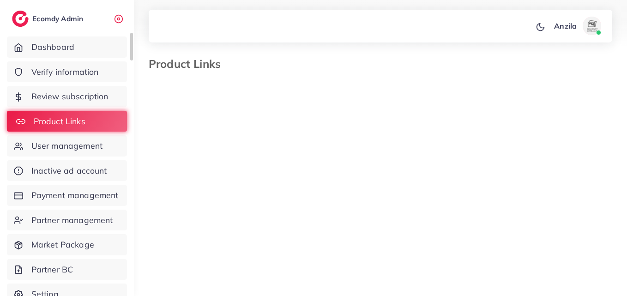
select select "*********"
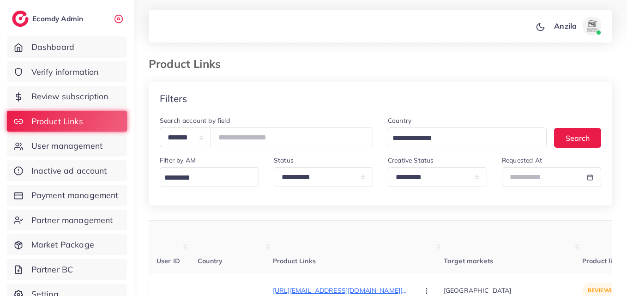
click at [314, 249] on th "Product Links" at bounding box center [358, 247] width 171 height 53
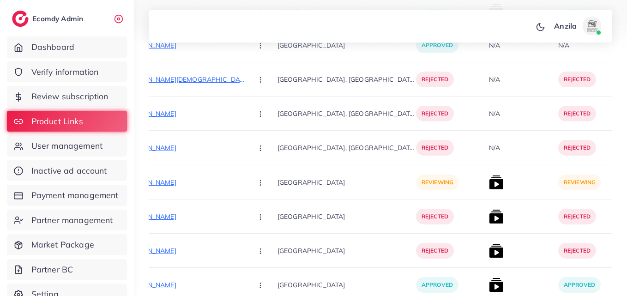
scroll to position [541, 0]
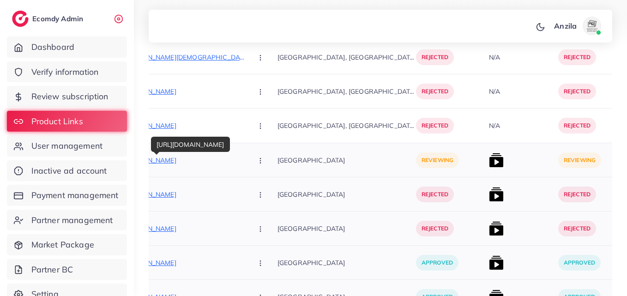
click at [178, 162] on p "[URL][DOMAIN_NAME]" at bounding box center [176, 160] width 139 height 11
click at [245, 157] on button "button" at bounding box center [261, 160] width 32 height 21
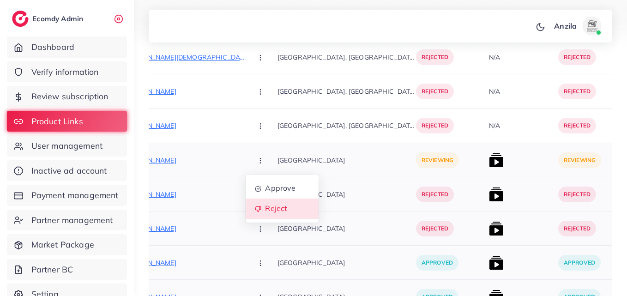
click at [265, 210] on span "Reject" at bounding box center [276, 208] width 22 height 9
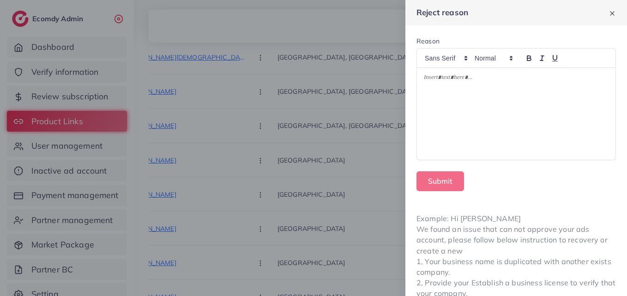
click at [438, 84] on p at bounding box center [516, 78] width 185 height 11
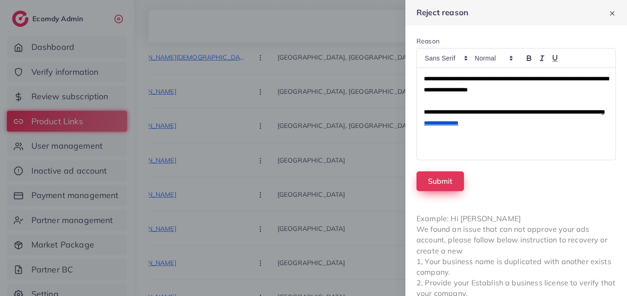
click at [443, 182] on button "Submit" at bounding box center [441, 181] width 48 height 20
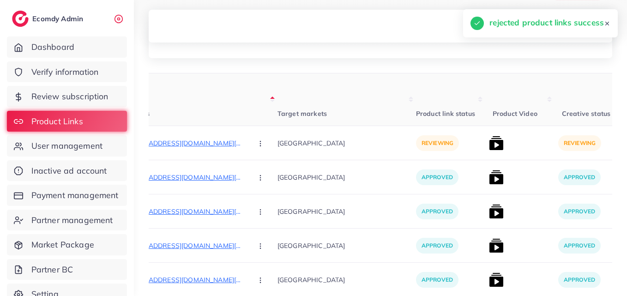
scroll to position [140, 0]
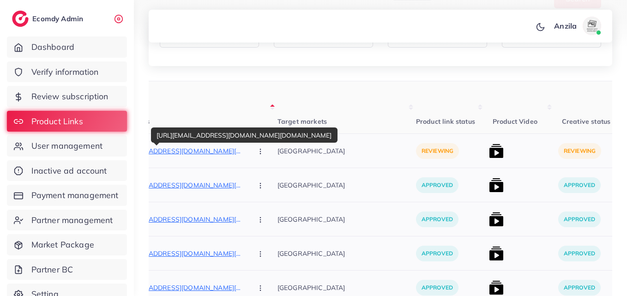
click at [186, 153] on p "[URL][EMAIL_ADDRESS][DOMAIN_NAME][DOMAIN_NAME]" at bounding box center [176, 151] width 139 height 11
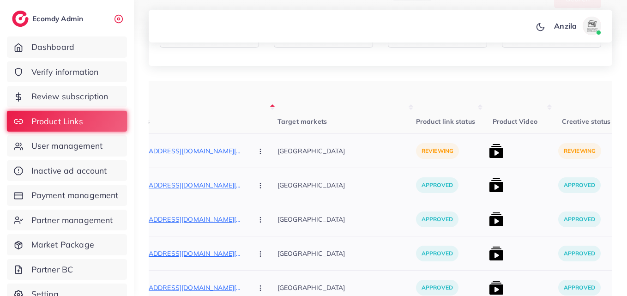
click at [245, 157] on button "button" at bounding box center [261, 150] width 32 height 21
click at [246, 172] on link "Approve" at bounding box center [282, 179] width 73 height 20
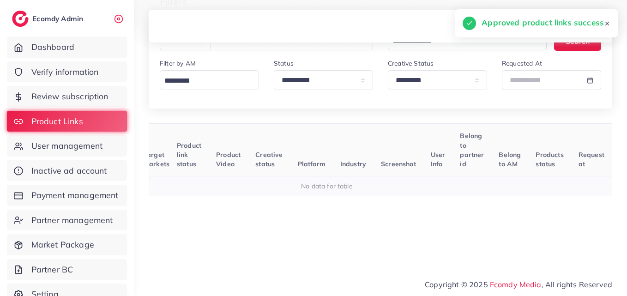
scroll to position [97, 0]
click at [435, 90] on select "**********" at bounding box center [437, 80] width 99 height 20
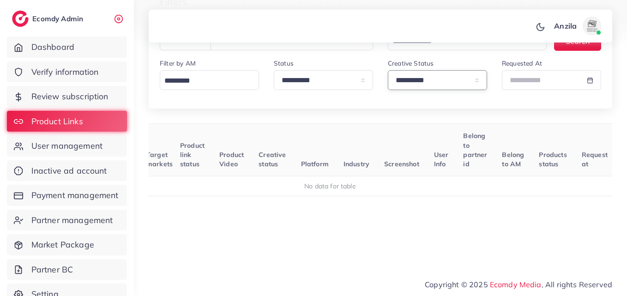
click at [388, 70] on select "**********" at bounding box center [437, 80] width 99 height 20
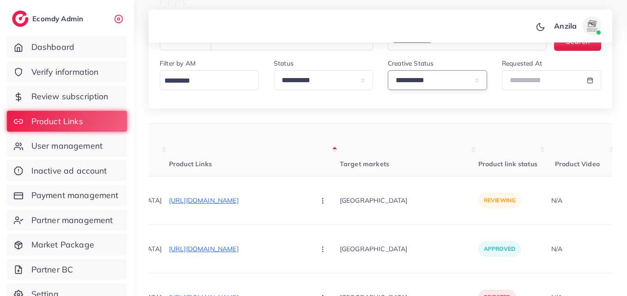
drag, startPoint x: 424, startPoint y: 74, endPoint x: 437, endPoint y: 133, distance: 60.2
select select "*********"
click at [388, 70] on select "**********" at bounding box center [437, 80] width 99 height 20
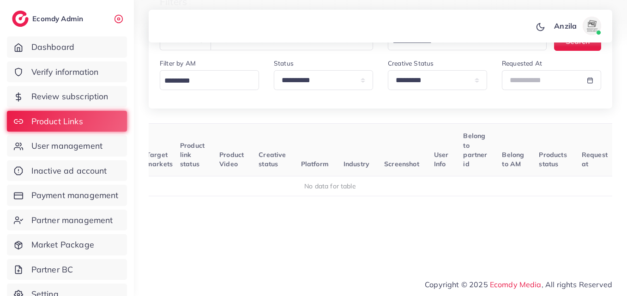
click at [290, 111] on div "**********" at bounding box center [381, 121] width 464 height 272
click at [367, 158] on th "Industry" at bounding box center [356, 150] width 41 height 53
click at [309, 136] on th "Platform" at bounding box center [315, 150] width 43 height 53
click at [404, 89] on select "**********" at bounding box center [437, 80] width 99 height 20
click at [388, 70] on select "**********" at bounding box center [437, 80] width 99 height 20
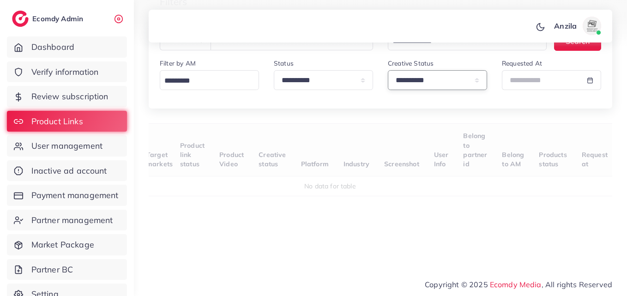
click at [404, 86] on select "**********" at bounding box center [437, 80] width 99 height 20
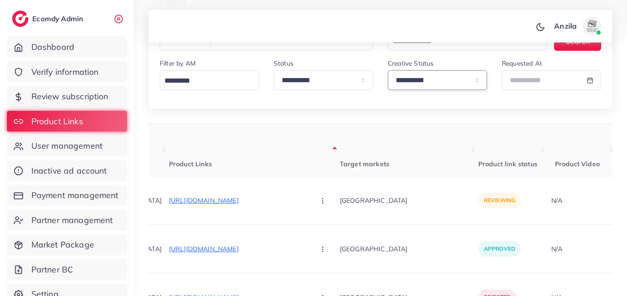
select select "*********"
click at [388, 70] on select "**********" at bounding box center [437, 80] width 99 height 20
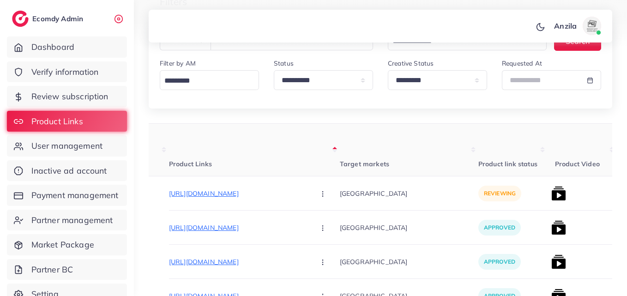
click at [402, 159] on th "Target markets" at bounding box center [409, 150] width 139 height 53
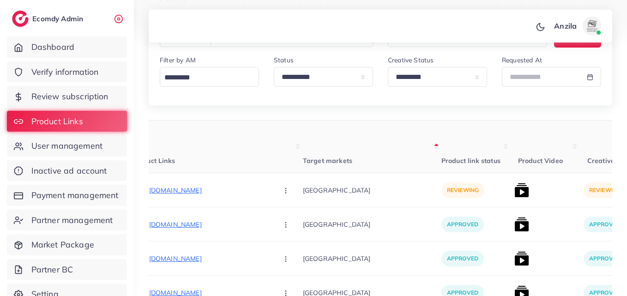
scroll to position [152, 0]
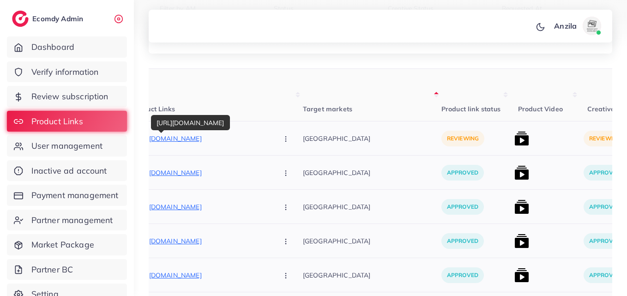
click at [208, 135] on p "[URL][DOMAIN_NAME]" at bounding box center [201, 138] width 139 height 11
click at [271, 143] on button "button" at bounding box center [287, 138] width 32 height 21
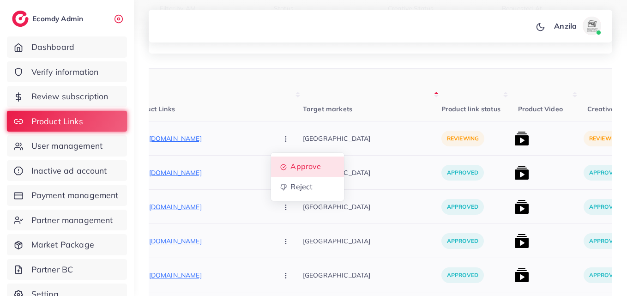
click at [291, 162] on span "Approve" at bounding box center [306, 166] width 30 height 9
click at [282, 137] on icon "button" at bounding box center [285, 138] width 7 height 7
click at [277, 161] on link "Approve" at bounding box center [307, 167] width 73 height 20
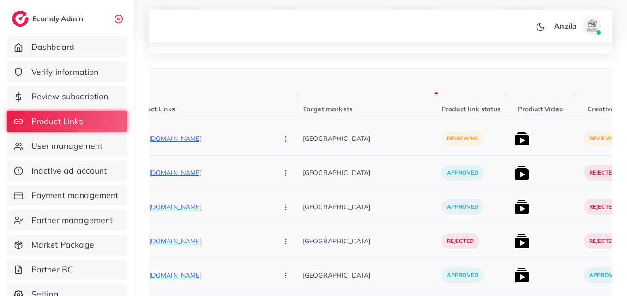
click at [352, 192] on div "[GEOGRAPHIC_DATA]" at bounding box center [372, 207] width 139 height 34
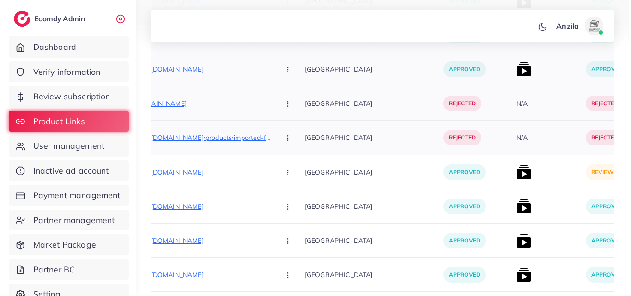
scroll to position [1021, 0]
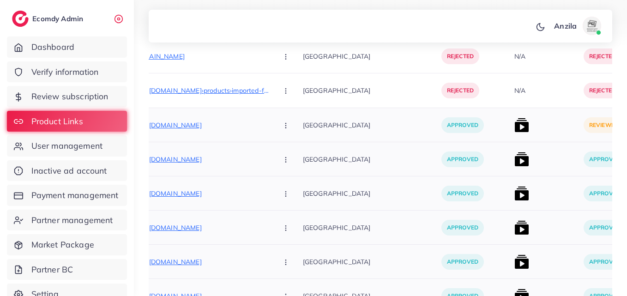
click at [515, 121] on img at bounding box center [522, 125] width 15 height 15
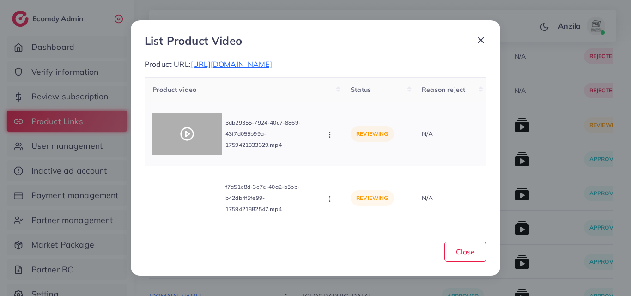
click at [191, 132] on icon at bounding box center [187, 134] width 15 height 15
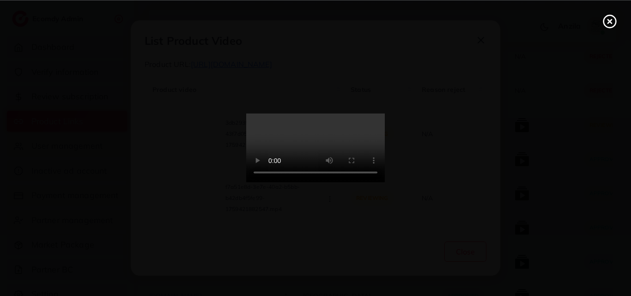
click at [287, 135] on video at bounding box center [315, 148] width 139 height 69
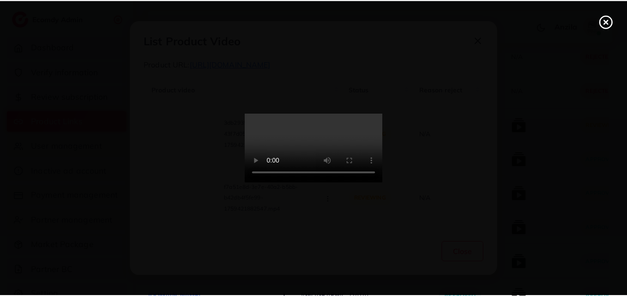
scroll to position [0, 0]
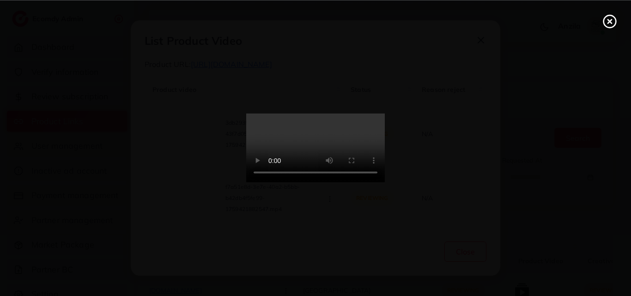
click at [608, 23] on line at bounding box center [610, 21] width 4 height 4
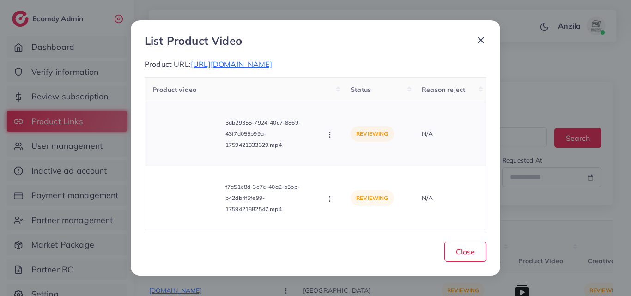
click at [329, 132] on icon "button" at bounding box center [329, 134] width 7 height 7
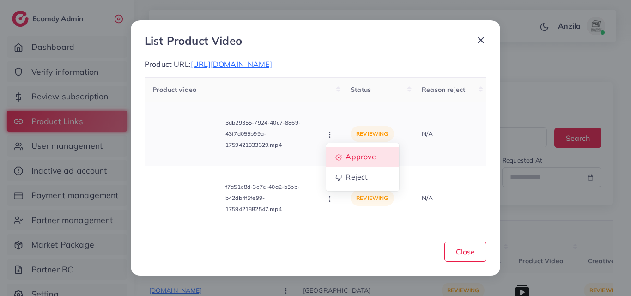
click at [348, 165] on link "Approve" at bounding box center [362, 157] width 73 height 20
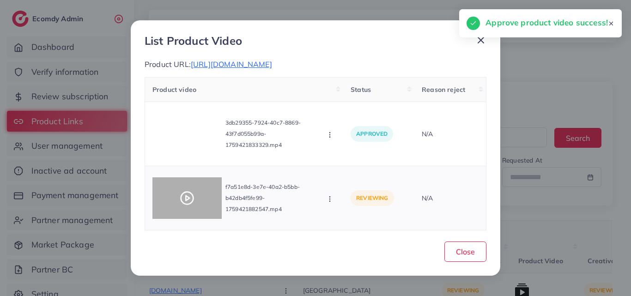
click at [189, 197] on icon at bounding box center [187, 198] width 15 height 15
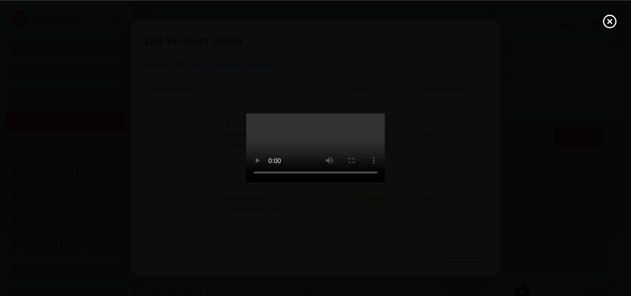
click at [608, 28] on circle at bounding box center [610, 21] width 12 height 12
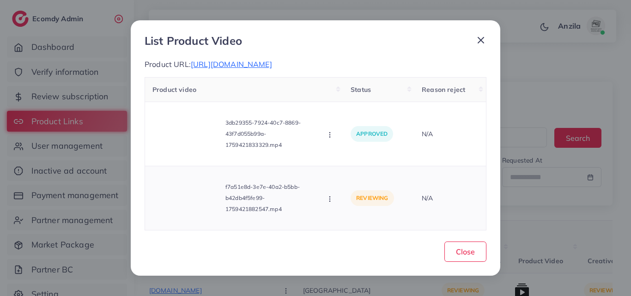
click at [327, 201] on icon "button" at bounding box center [329, 198] width 7 height 7
click at [352, 164] on link "Approve" at bounding box center [362, 156] width 73 height 20
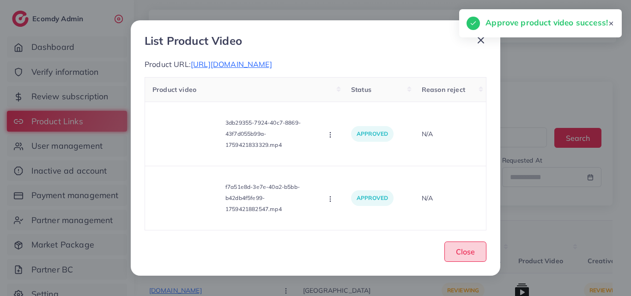
click at [466, 251] on span "Close" at bounding box center [465, 251] width 19 height 9
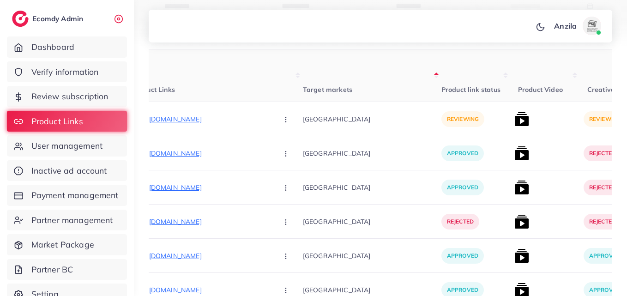
scroll to position [188, 0]
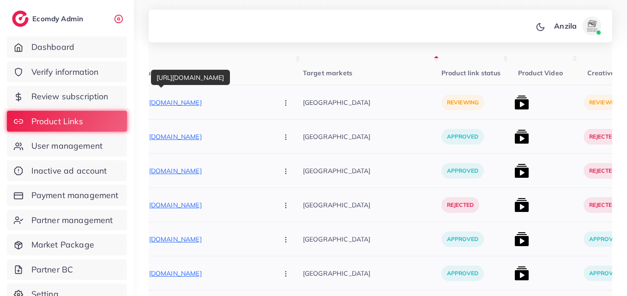
click at [213, 102] on p "[URL][DOMAIN_NAME]" at bounding box center [201, 102] width 139 height 11
click at [271, 107] on button "button" at bounding box center [287, 102] width 32 height 21
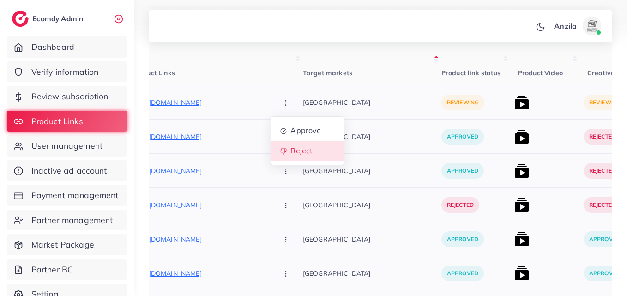
click at [291, 155] on span "Reject" at bounding box center [302, 150] width 22 height 9
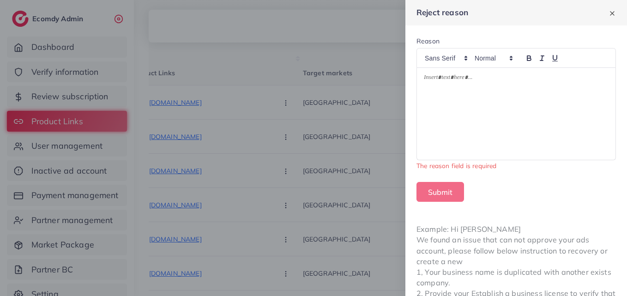
click at [493, 91] on div at bounding box center [516, 114] width 199 height 92
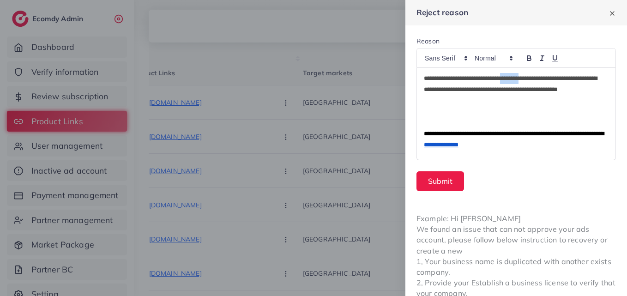
scroll to position [0, 0]
drag, startPoint x: 521, startPoint y: 75, endPoint x: 568, endPoint y: 79, distance: 47.7
click at [568, 79] on p "**********" at bounding box center [512, 89] width 177 height 33
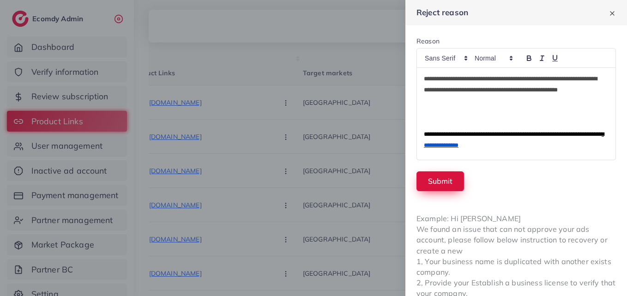
click at [456, 172] on button "Submit" at bounding box center [441, 181] width 48 height 20
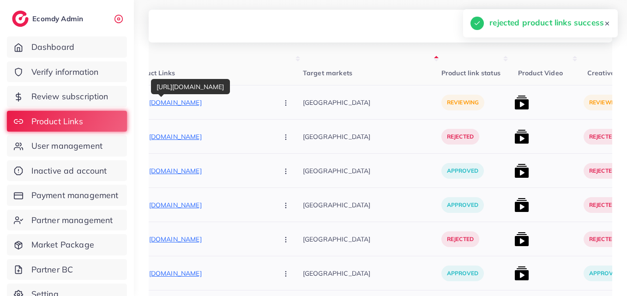
click at [181, 103] on p "[URL][DOMAIN_NAME]" at bounding box center [201, 102] width 139 height 11
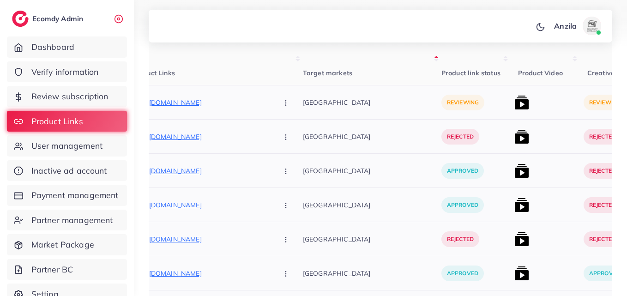
click at [271, 97] on button "button" at bounding box center [287, 102] width 32 height 21
click at [282, 105] on icon "button" at bounding box center [285, 102] width 7 height 7
click at [282, 106] on icon "button" at bounding box center [285, 102] width 7 height 7
click at [291, 147] on span "Reject" at bounding box center [302, 150] width 22 height 9
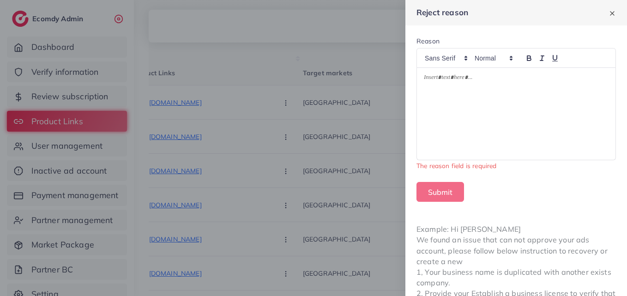
click at [441, 109] on div at bounding box center [516, 114] width 199 height 92
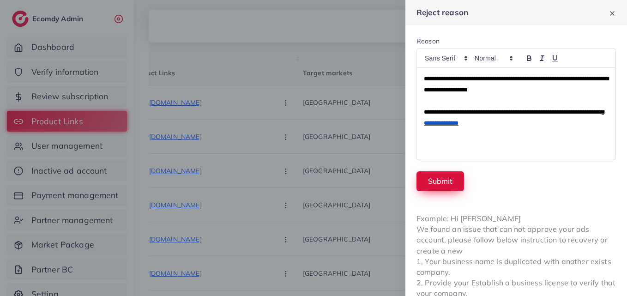
click at [444, 183] on button "Submit" at bounding box center [441, 181] width 48 height 20
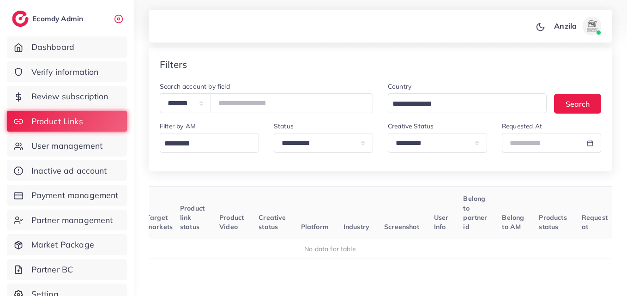
scroll to position [32, 0]
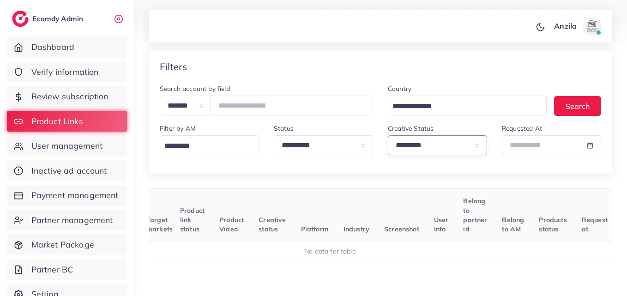
click at [413, 146] on select "**********" at bounding box center [437, 145] width 99 height 20
click at [388, 135] on select "**********" at bounding box center [437, 145] width 99 height 20
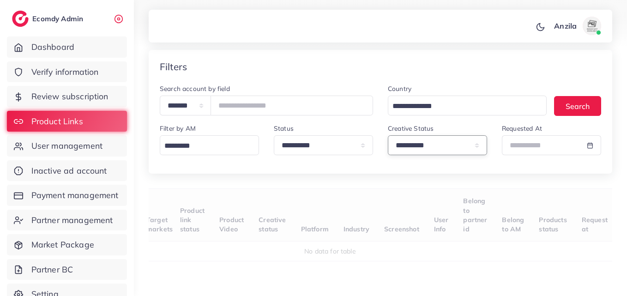
click at [415, 144] on select "**********" at bounding box center [437, 145] width 99 height 20
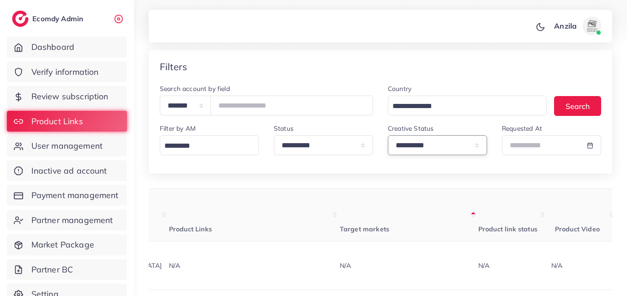
select select "*********"
click at [388, 135] on select "**********" at bounding box center [437, 145] width 99 height 20
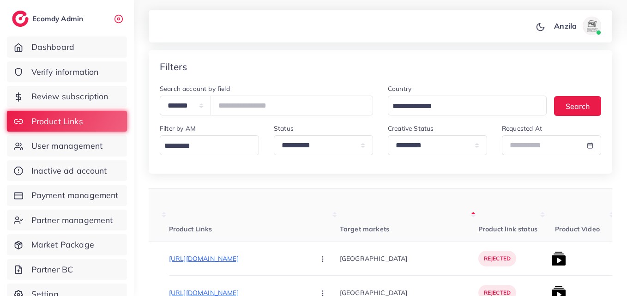
click at [383, 215] on th "Target markets" at bounding box center [409, 215] width 139 height 53
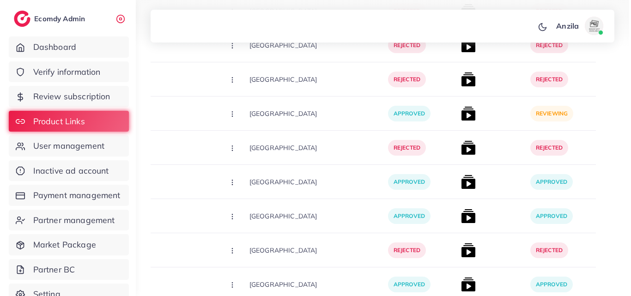
scroll to position [243, 0]
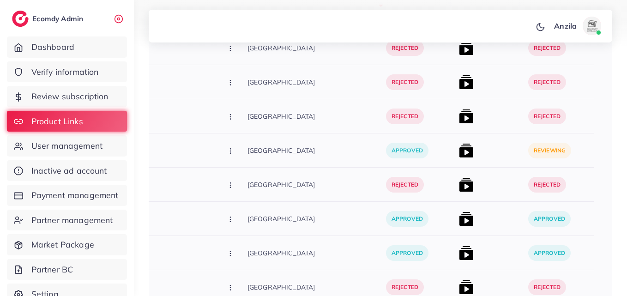
click at [459, 153] on img at bounding box center [466, 150] width 15 height 15
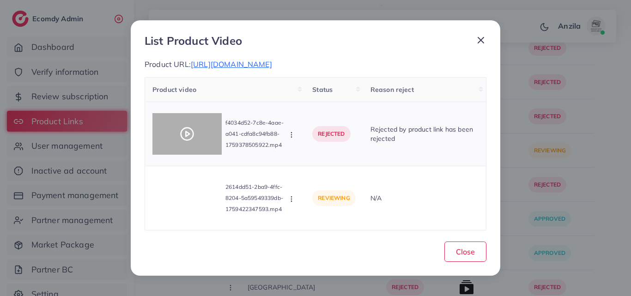
click at [172, 133] on div at bounding box center [186, 134] width 69 height 42
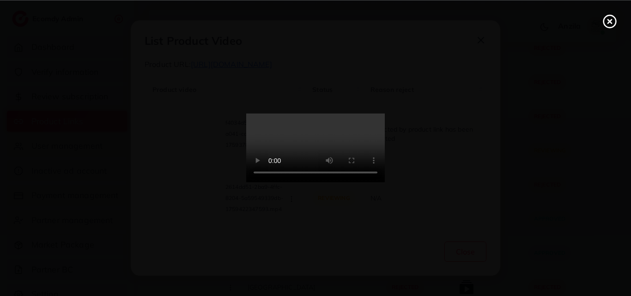
click at [385, 160] on video at bounding box center [315, 148] width 139 height 69
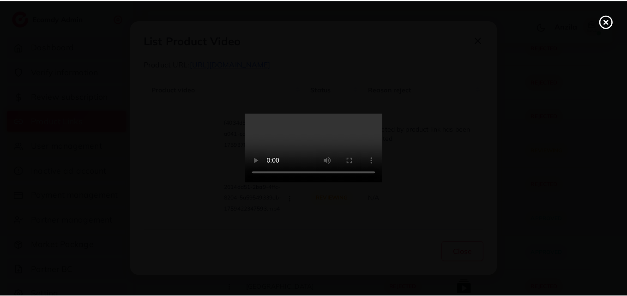
scroll to position [0, 0]
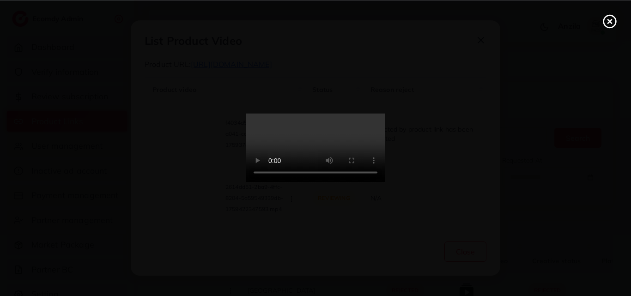
click at [615, 16] on icon at bounding box center [610, 21] width 15 height 15
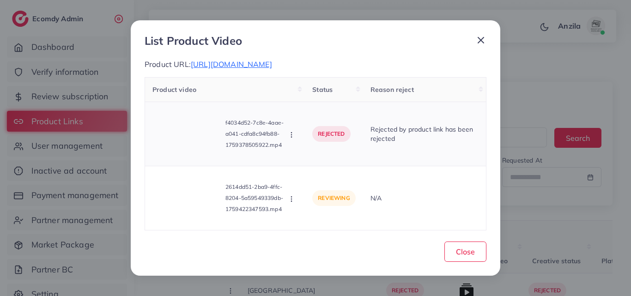
click at [289, 139] on icon "button" at bounding box center [291, 134] width 7 height 7
click at [313, 160] on span "Approve" at bounding box center [323, 156] width 30 height 9
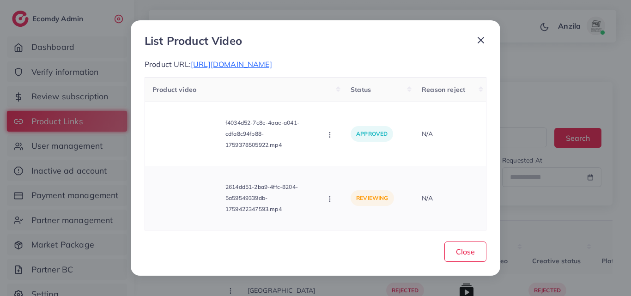
click at [329, 203] on icon "button" at bounding box center [329, 198] width 7 height 7
click at [344, 161] on link "Approve" at bounding box center [362, 156] width 73 height 20
drag, startPoint x: 462, startPoint y: 271, endPoint x: 464, endPoint y: 263, distance: 8.3
click at [464, 263] on div "List Product Video Product URL: [URL][DOMAIN_NAME] Product video Status Reason …" at bounding box center [316, 147] width 370 height 255
click at [464, 262] on button "Close" at bounding box center [465, 252] width 42 height 20
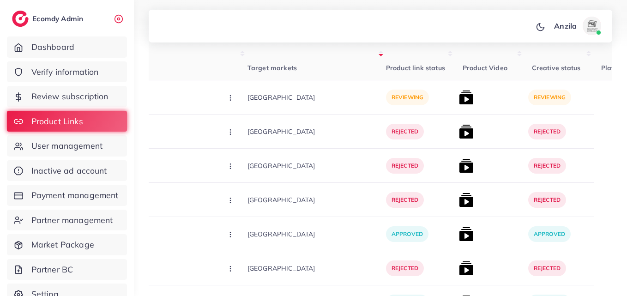
scroll to position [153, 0]
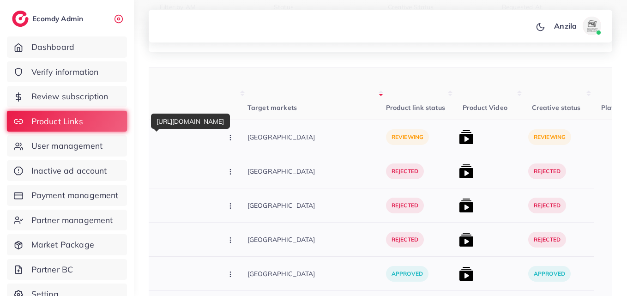
click at [162, 136] on p "[URL][DOMAIN_NAME]" at bounding box center [146, 137] width 139 height 11
click at [169, 140] on p "[URL][DOMAIN_NAME]" at bounding box center [146, 137] width 139 height 11
click at [227, 140] on icon "button" at bounding box center [230, 137] width 7 height 7
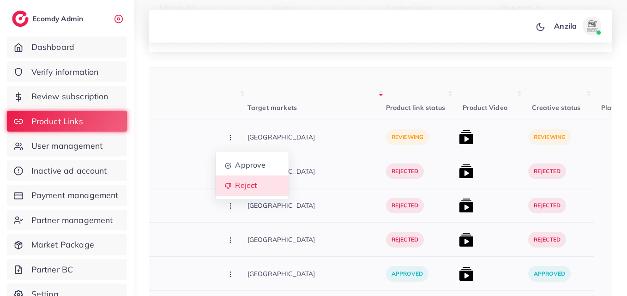
click at [235, 183] on span "Reject" at bounding box center [246, 185] width 22 height 9
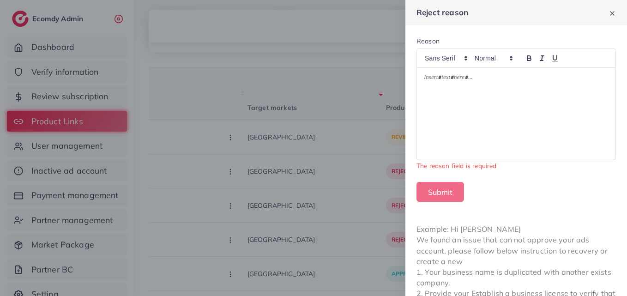
click at [486, 86] on div at bounding box center [516, 114] width 199 height 92
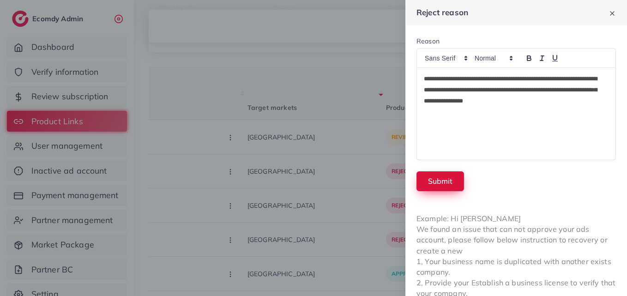
click at [442, 184] on button "Submit" at bounding box center [441, 181] width 48 height 20
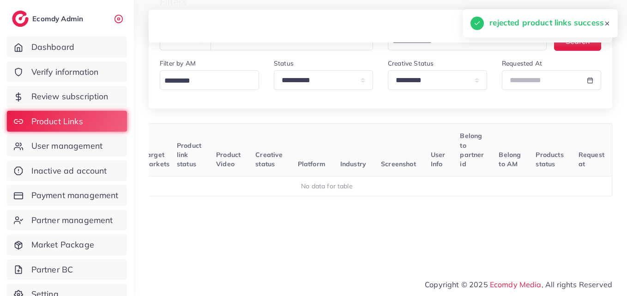
scroll to position [0, 104]
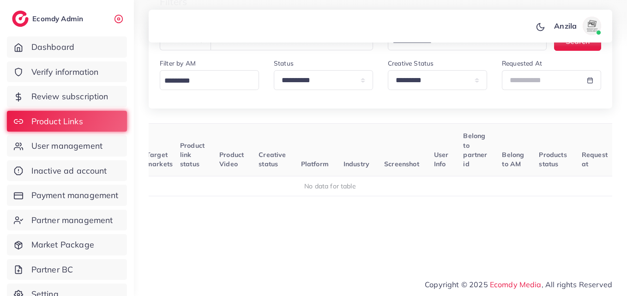
click at [502, 164] on span "Belong to AM" at bounding box center [513, 160] width 22 height 18
click at [437, 146] on th "User Info" at bounding box center [442, 150] width 30 height 53
click at [509, 140] on th "Belong to AM" at bounding box center [513, 150] width 37 height 53
click at [551, 145] on th "Products status" at bounding box center [553, 150] width 43 height 53
click at [377, 124] on th "Screenshot" at bounding box center [402, 150] width 50 height 53
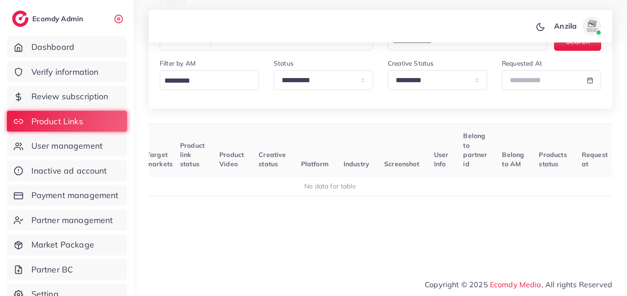
click at [373, 146] on th "Industry" at bounding box center [356, 150] width 41 height 53
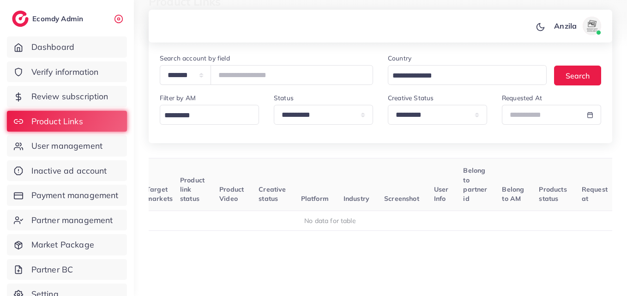
scroll to position [54, 0]
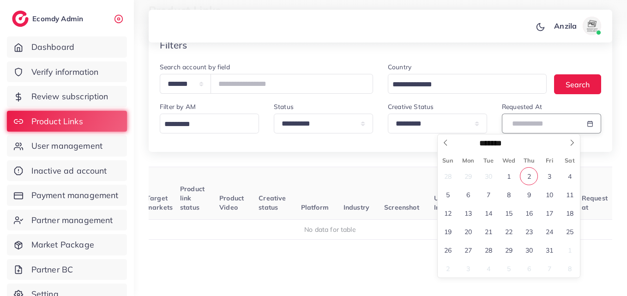
click at [550, 129] on input "text" at bounding box center [541, 124] width 78 height 20
click at [530, 182] on span "2" at bounding box center [529, 176] width 18 height 18
type input "**********"
click at [530, 182] on span "2" at bounding box center [529, 176] width 18 height 18
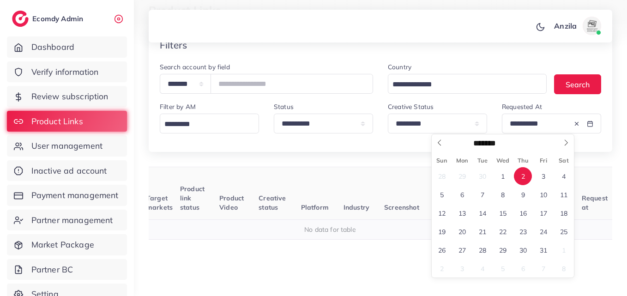
click at [233, 236] on div "User ID Country Product Links Target markets Product link status Product Video …" at bounding box center [381, 233] width 464 height 133
